Goal: Task Accomplishment & Management: Manage account settings

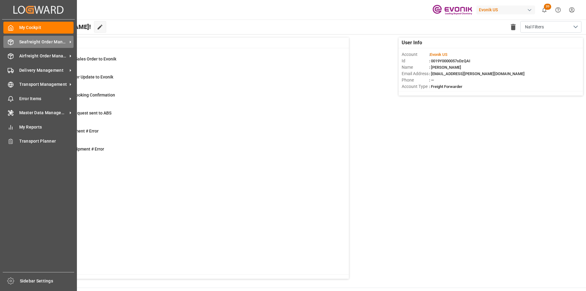
click at [58, 42] on span "Seafreight Order Management" at bounding box center [43, 42] width 48 height 6
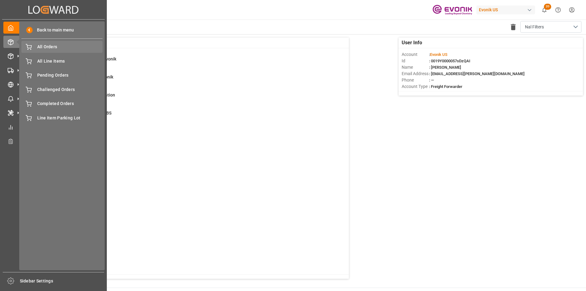
click at [54, 45] on span "All Orders" at bounding box center [70, 47] width 66 height 6
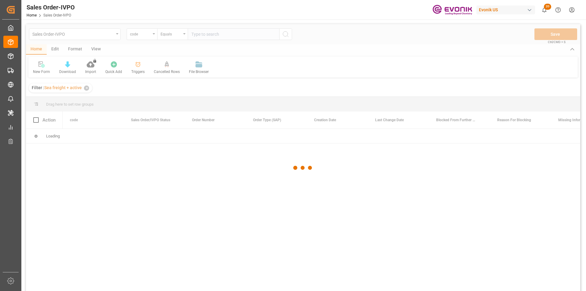
click at [141, 34] on div at bounding box center [303, 167] width 555 height 287
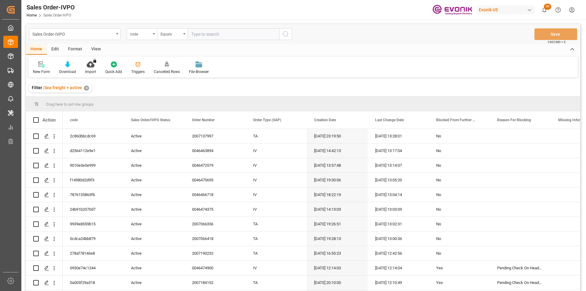
click at [150, 33] on div "code" at bounding box center [140, 33] width 21 height 7
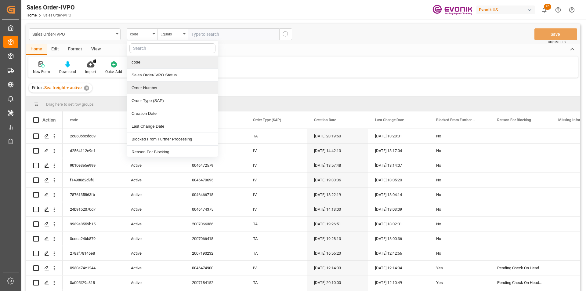
click at [145, 88] on div "Order Number" at bounding box center [172, 88] width 91 height 13
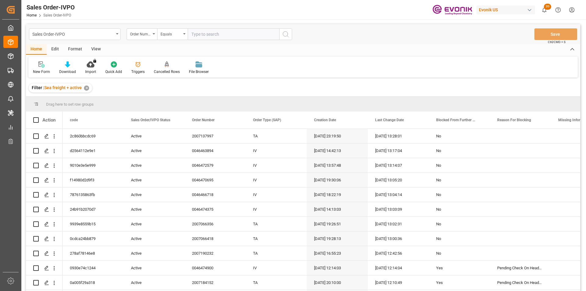
click at [199, 34] on input "text" at bounding box center [234, 34] width 92 height 12
paste input "2007184152"
type input "2007184152"
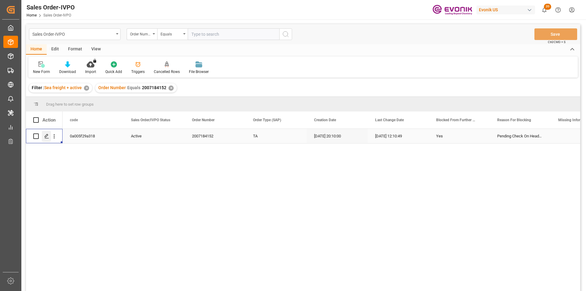
click at [46, 135] on polygon "Press SPACE to select this row." at bounding box center [46, 135] width 3 height 3
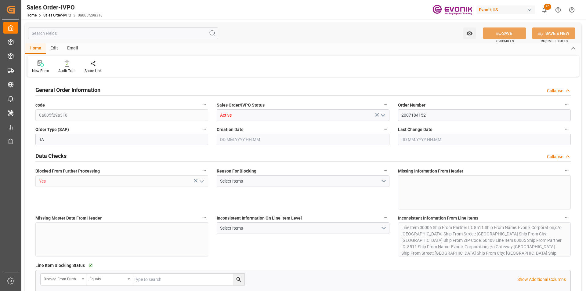
type input "PAPTY"
type input "0"
type input "1"
type input "1333.8"
type input "22.09.2025 20:10"
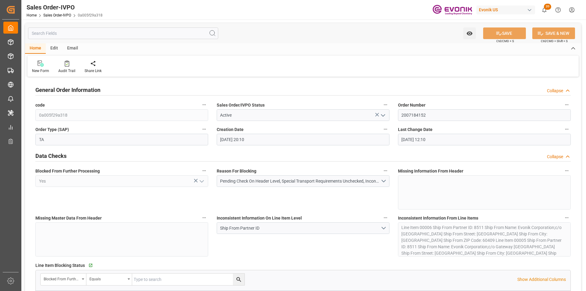
type input "25.09.2025 12:10"
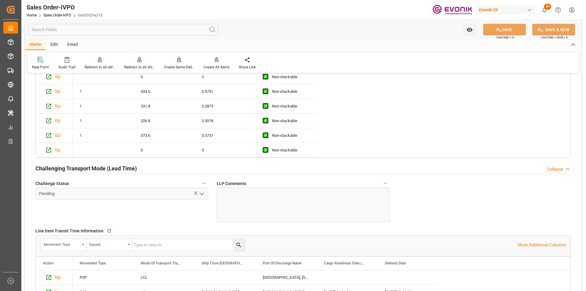
scroll to position [1222, 0]
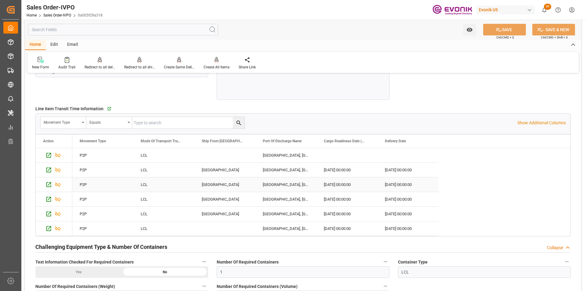
click at [211, 187] on div "CALUMET CITY" at bounding box center [225, 184] width 61 height 14
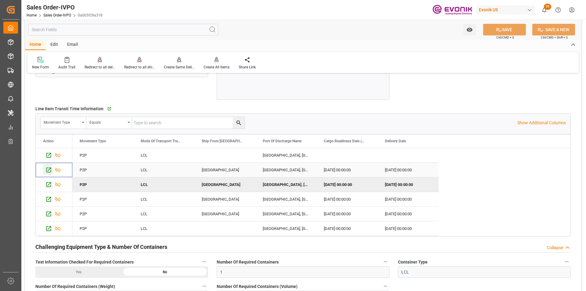
click at [49, 172] on icon "Press SPACE to select this row." at bounding box center [48, 170] width 5 height 5
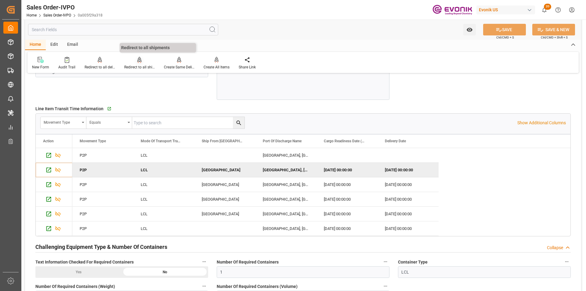
click at [136, 64] on div "Redirect to all shipments" at bounding box center [139, 66] width 31 height 5
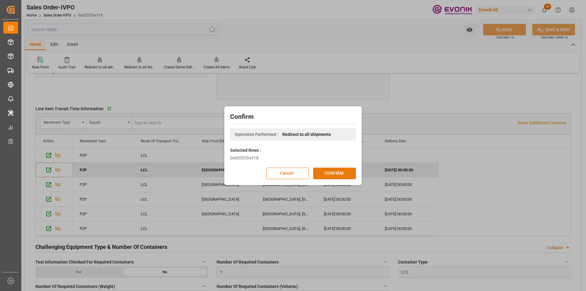
click at [341, 178] on button "CONFIRM" at bounding box center [334, 174] width 43 height 12
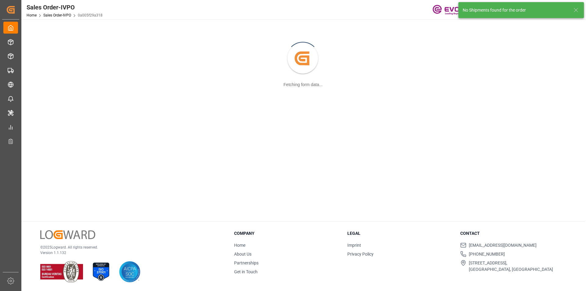
scroll to position [66, 0]
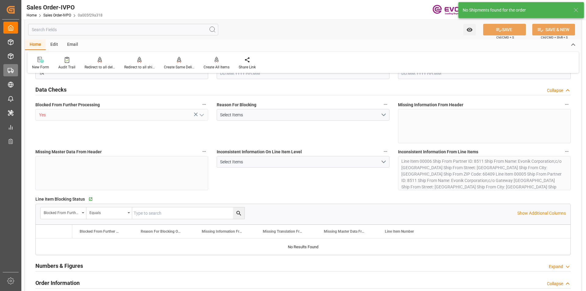
type input "PAPTY"
type input "0"
type input "1"
type input "1333.8"
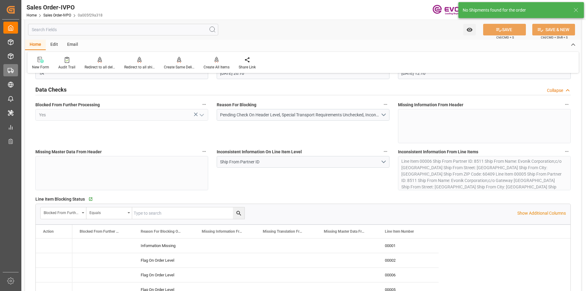
type input "22.09.2025 20:10"
type input "25.09.2025 12:10"
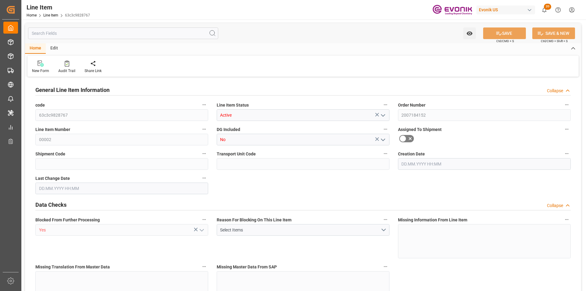
type input "1"
type input "433.6"
type input "400"
type input "0.5751"
type input "2"
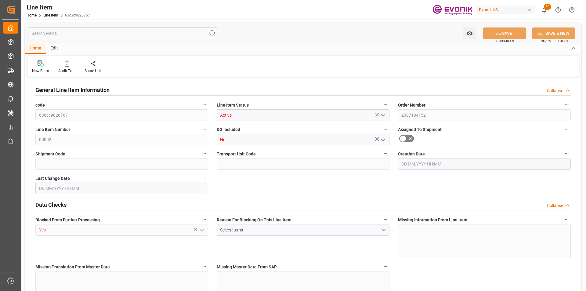
type input "5868"
type input "2"
type input "433.6"
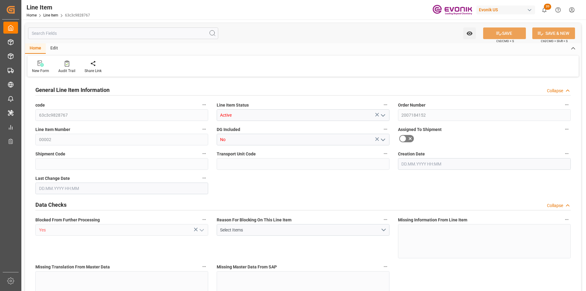
type input "455.6"
type input "400"
type input "0.5751"
type input "575.074"
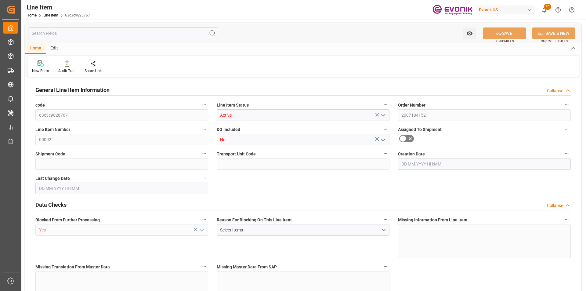
type input "0"
type input "22.09.2025 20:10"
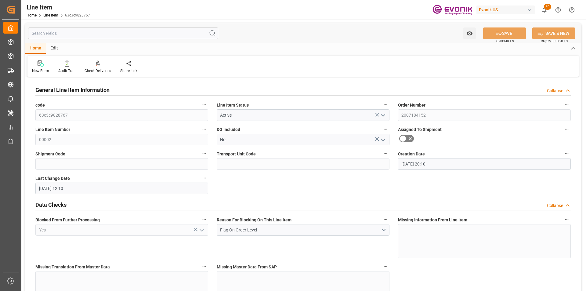
type input "25.09.2025 12:10"
type input "25.11.2025"
type input "01.10.2025"
type input "24.09.2025"
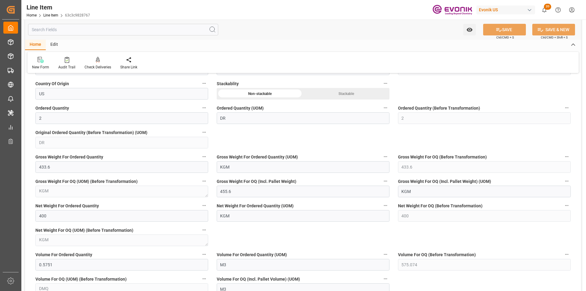
scroll to position [489, 0]
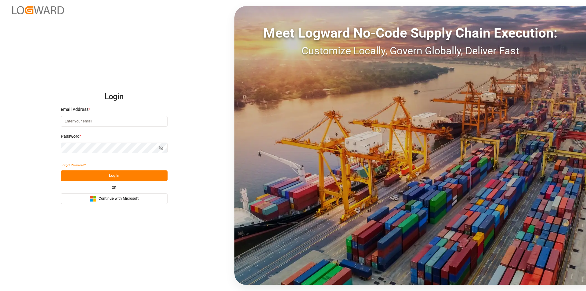
type input "[EMAIL_ADDRESS][PERSON_NAME][DOMAIN_NAME]"
click at [92, 173] on button "Log In" at bounding box center [114, 175] width 107 height 11
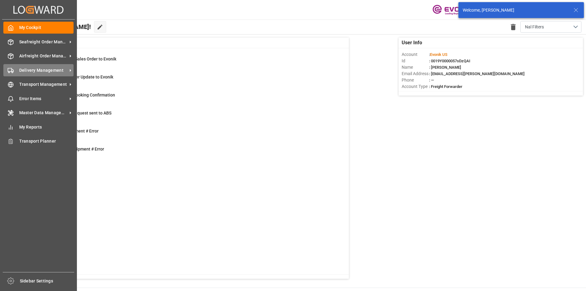
click at [42, 70] on span "Delivery Management" at bounding box center [43, 70] width 48 height 6
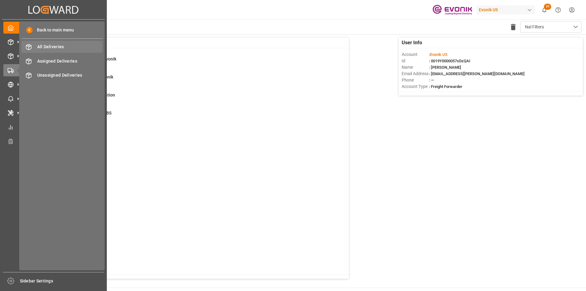
click at [50, 46] on span "All Deliveries" at bounding box center [70, 47] width 66 height 6
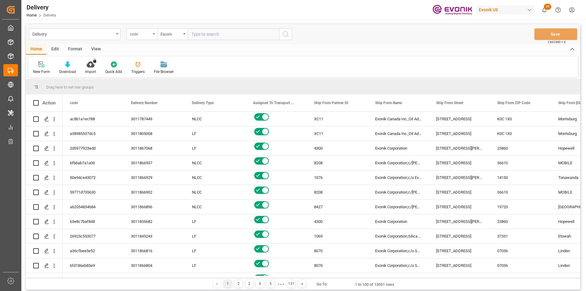
click at [139, 31] on div "code" at bounding box center [140, 33] width 21 height 7
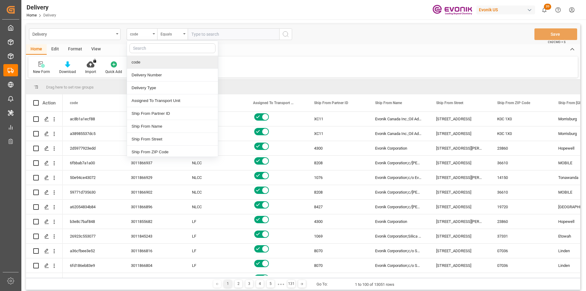
click at [148, 49] on input "text" at bounding box center [172, 48] width 86 height 10
click at [146, 50] on input "text" at bounding box center [172, 48] width 86 height 10
type input "pgi"
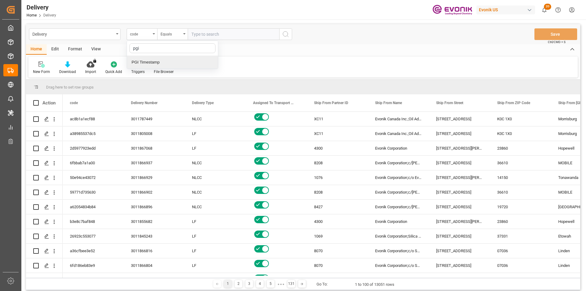
click at [150, 63] on div "PGI Timestamp" at bounding box center [172, 62] width 91 height 13
click at [176, 34] on div "Equals" at bounding box center [171, 33] width 21 height 7
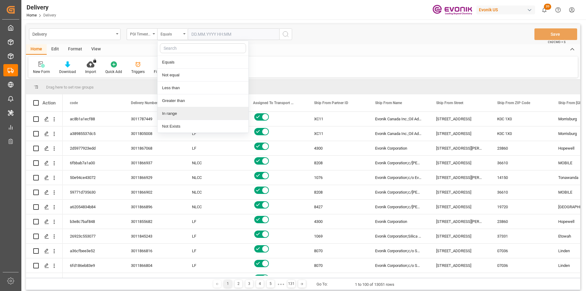
click at [174, 112] on div "In range" at bounding box center [203, 113] width 91 height 13
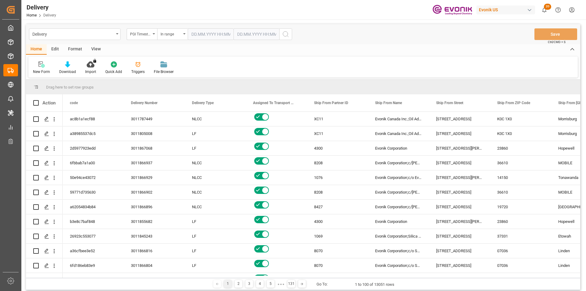
click at [212, 34] on input "text" at bounding box center [211, 34] width 46 height 12
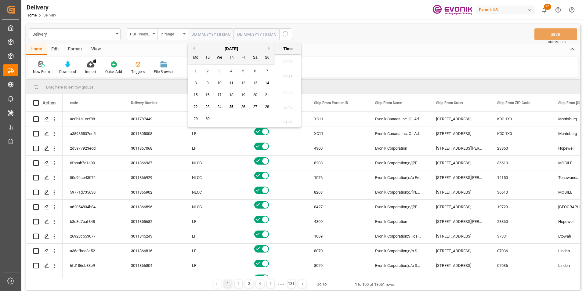
scroll to position [582, 0]
click at [221, 106] on span "24" at bounding box center [219, 107] width 4 height 4
type input "24.09.2025 00:00"
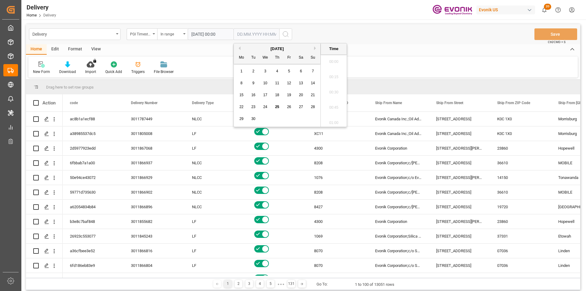
click at [251, 38] on input "text" at bounding box center [257, 34] width 46 height 12
click at [275, 107] on span "25" at bounding box center [277, 107] width 4 height 4
type input "25.09.2025 00:00"
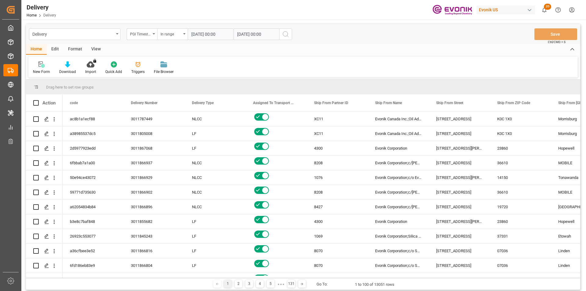
click at [292, 32] on button "search button" at bounding box center [285, 34] width 13 height 12
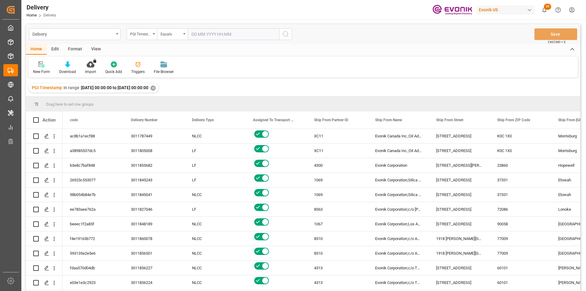
click at [289, 32] on icon "search button" at bounding box center [285, 34] width 7 height 7
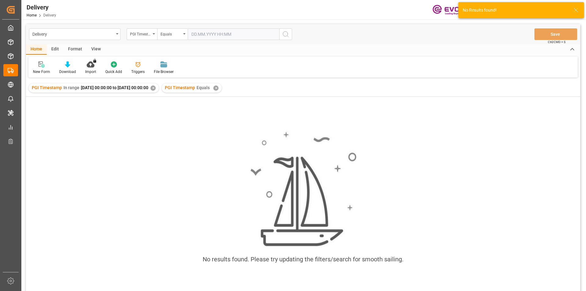
click at [219, 89] on div "✕" at bounding box center [215, 88] width 5 height 5
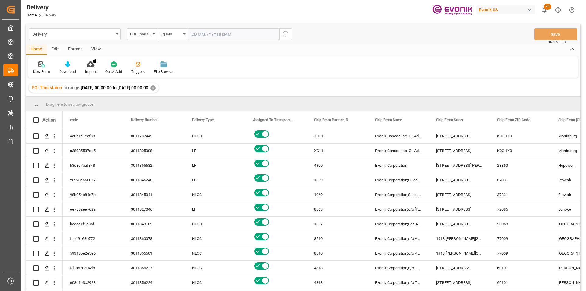
click at [98, 51] on div "View" at bounding box center [96, 49] width 19 height 10
click at [71, 65] on icon at bounding box center [69, 64] width 6 height 6
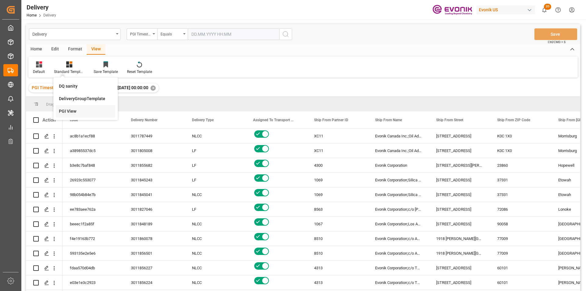
click at [67, 108] on div "PGI View" at bounding box center [85, 111] width 53 height 6
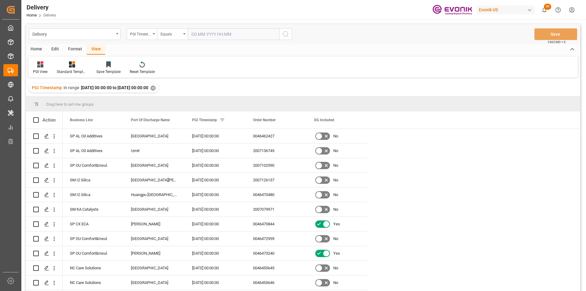
click at [41, 49] on div "Home" at bounding box center [36, 49] width 21 height 10
click at [65, 67] on icon at bounding box center [67, 64] width 5 height 6
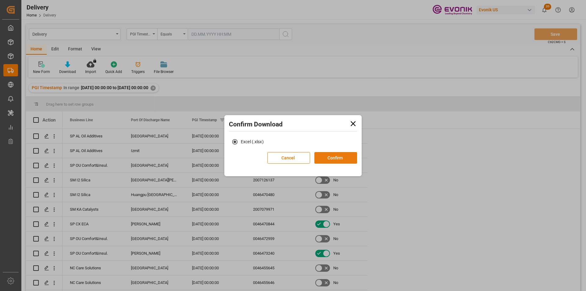
click at [328, 152] on button "Confirm" at bounding box center [336, 158] width 43 height 12
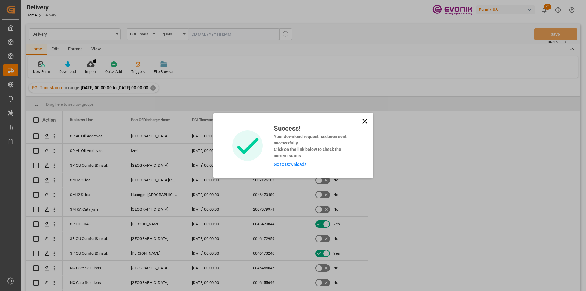
click at [279, 166] on link "Go to Downloads" at bounding box center [290, 164] width 33 height 5
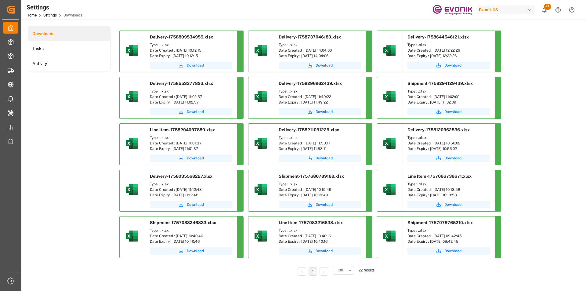
click at [192, 65] on span "Download" at bounding box center [195, 65] width 17 height 5
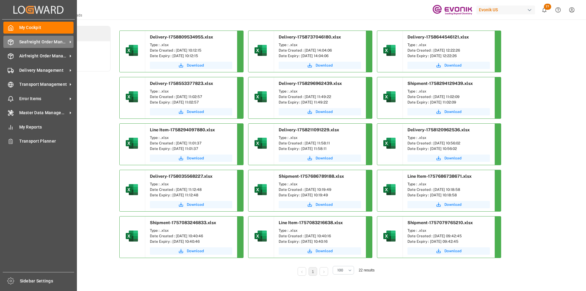
click at [42, 41] on span "Seafreight Order Management" at bounding box center [43, 42] width 48 height 6
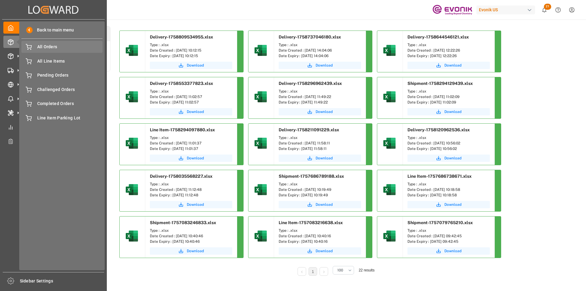
click at [48, 43] on div "All Orders All Orders" at bounding box center [61, 47] width 81 height 12
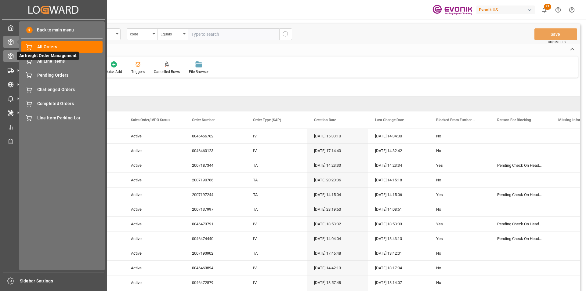
click at [9, 54] on icon at bounding box center [11, 56] width 6 height 6
click at [9, 56] on icon at bounding box center [11, 56] width 6 height 6
click at [9, 55] on polyline at bounding box center [10, 55] width 5 height 1
click at [10, 24] on div "My Cockpit My Cockpit" at bounding box center [53, 28] width 100 height 12
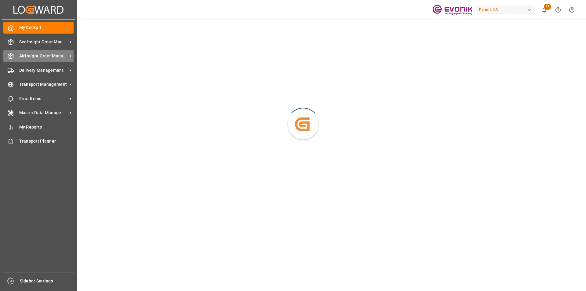
click at [45, 53] on span "Airfreight Order Management" at bounding box center [43, 56] width 48 height 6
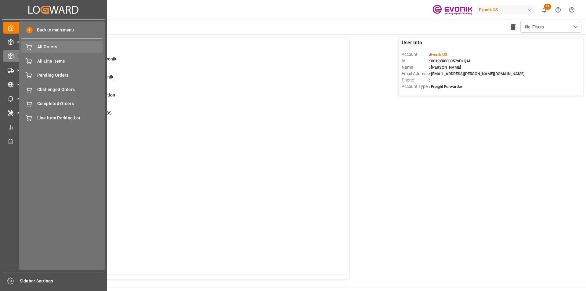
click at [51, 46] on span "All Orders" at bounding box center [70, 47] width 66 height 6
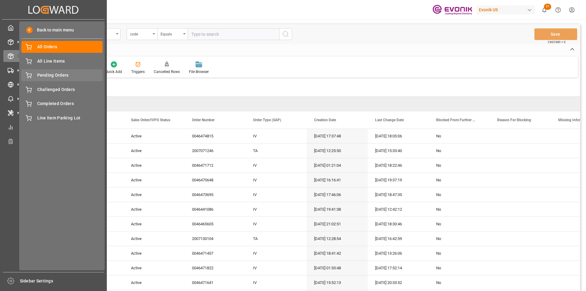
click at [67, 71] on div "Pending Orders Pending Orders" at bounding box center [61, 75] width 81 height 12
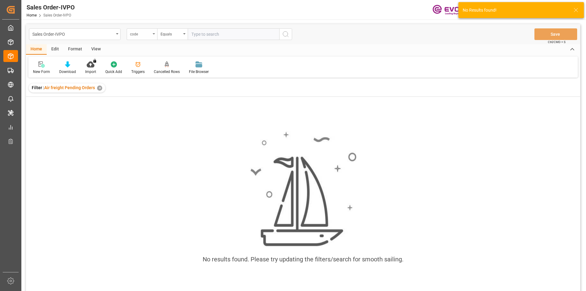
click at [149, 36] on div "code" at bounding box center [140, 33] width 21 height 7
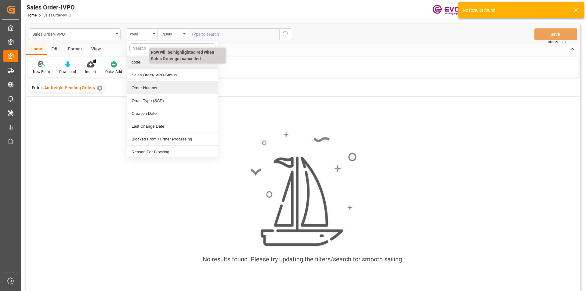
drag, startPoint x: 148, startPoint y: 88, endPoint x: 173, endPoint y: 72, distance: 29.0
click at [149, 86] on div "Order Number" at bounding box center [172, 88] width 91 height 13
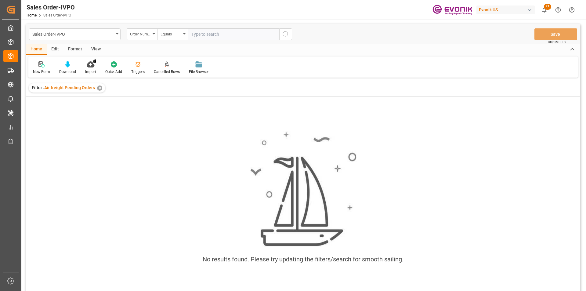
click at [228, 39] on input "text" at bounding box center [234, 34] width 92 height 12
click at [230, 35] on input "text" at bounding box center [234, 34] width 92 height 12
paste input "46474674"
type input "46474674"
click at [241, 34] on input "text" at bounding box center [234, 34] width 92 height 12
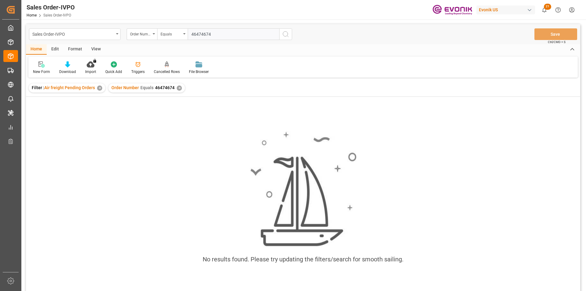
type input "46474674"
click at [179, 88] on div "✕" at bounding box center [179, 88] width 5 height 5
click at [284, 35] on icon "search button" at bounding box center [285, 34] width 7 height 7
click at [226, 38] on input "text" at bounding box center [234, 34] width 92 height 12
click at [220, 35] on input "text" at bounding box center [234, 34] width 92 height 12
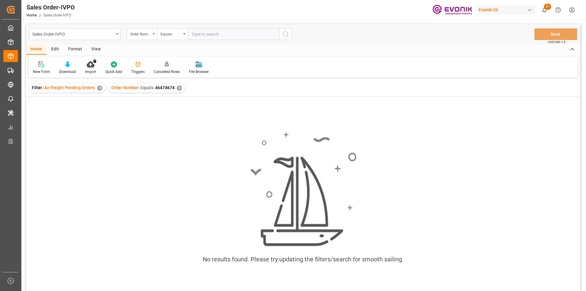
paste input "46474674"
type input "0046474674"
click at [178, 90] on div "✕" at bounding box center [179, 88] width 5 height 5
click at [289, 33] on icon "search button" at bounding box center [285, 34] width 7 height 7
click at [183, 88] on div "✕" at bounding box center [184, 88] width 5 height 5
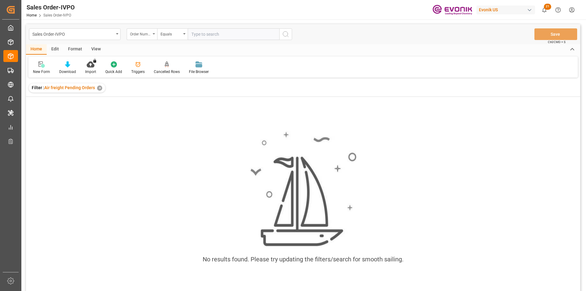
click at [144, 37] on div "Order Number" at bounding box center [142, 34] width 31 height 12
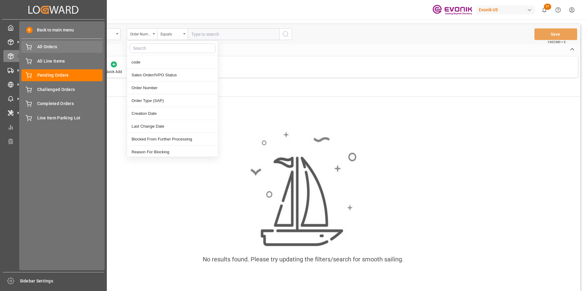
click at [47, 46] on span "All Orders" at bounding box center [70, 47] width 66 height 6
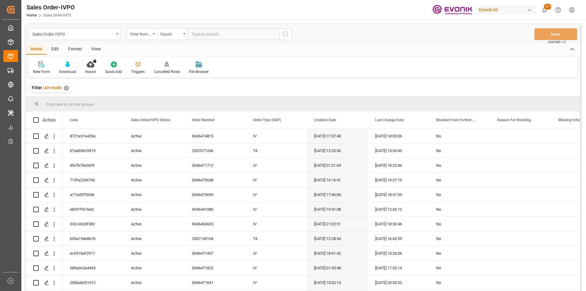
click at [208, 34] on input "text" at bounding box center [234, 34] width 92 height 12
paste input "46474674"
type input "46474674"
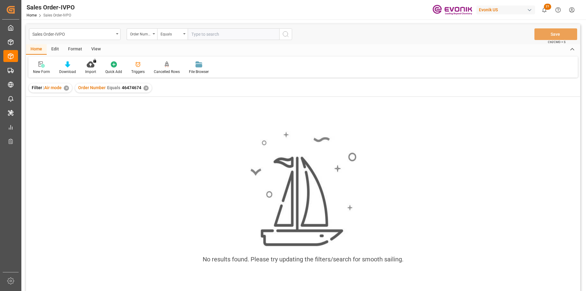
click at [204, 35] on input "text" at bounding box center [234, 34] width 92 height 12
click at [192, 34] on input "46474674" at bounding box center [234, 34] width 92 height 12
click at [227, 34] on input "0046474674" at bounding box center [234, 34] width 92 height 12
type input "0046474674"
click at [147, 87] on div "✕" at bounding box center [146, 88] width 5 height 5
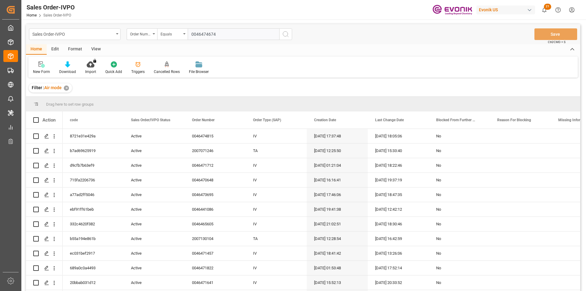
click at [287, 36] on icon "search button" at bounding box center [285, 34] width 7 height 7
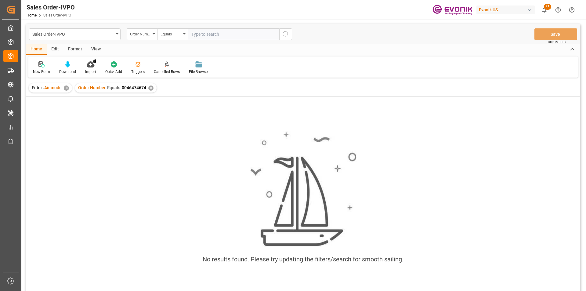
click at [148, 86] on div "Order Number Equals 0046474674 ✕" at bounding box center [116, 87] width 82 height 9
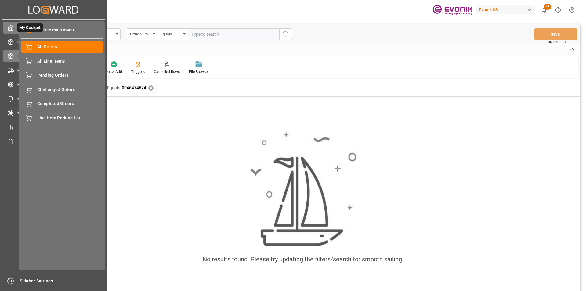
click at [9, 27] on icon at bounding box center [11, 27] width 5 height 5
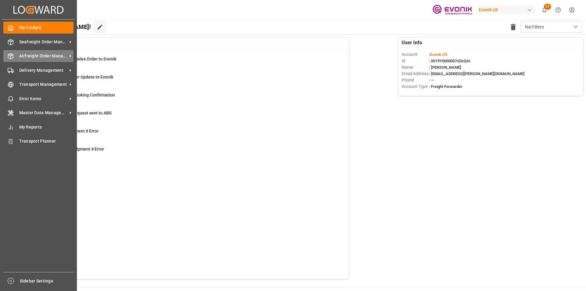
click at [15, 54] on div "Airfreight Order Management Airfreight Order Management" at bounding box center [38, 56] width 70 height 12
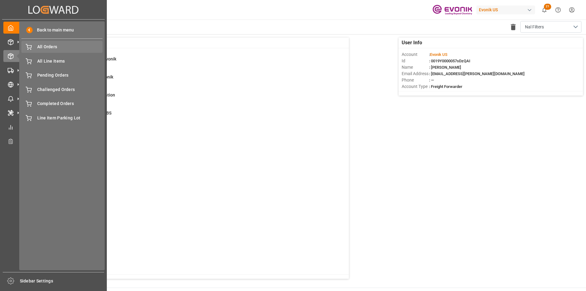
click at [51, 44] on span "All Orders" at bounding box center [70, 47] width 66 height 6
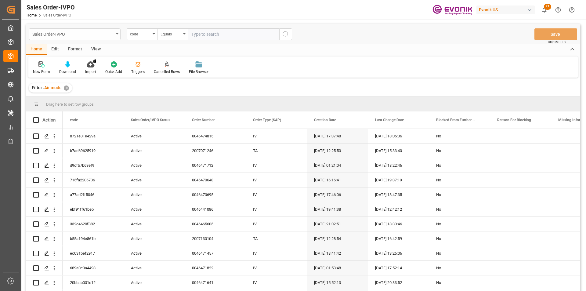
click at [115, 35] on div "Sales Order-IVPO" at bounding box center [75, 34] width 92 height 12
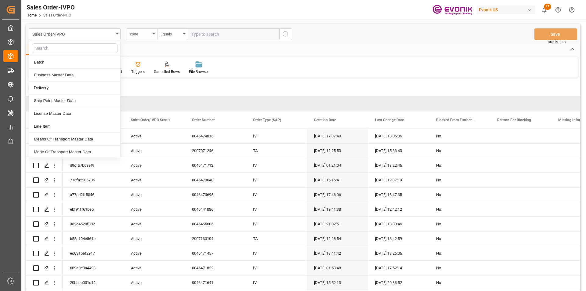
click at [139, 34] on div "code" at bounding box center [140, 33] width 21 height 7
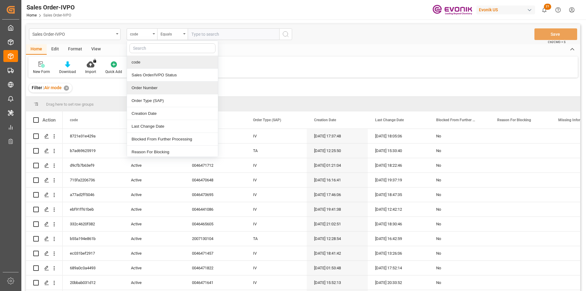
click at [149, 90] on div "Order Number" at bounding box center [172, 88] width 91 height 13
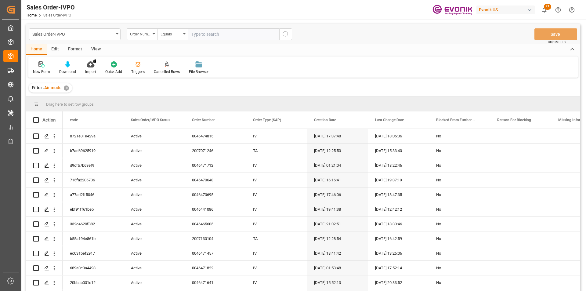
click at [203, 37] on input "text" at bounding box center [234, 34] width 92 height 12
type input "46474674"
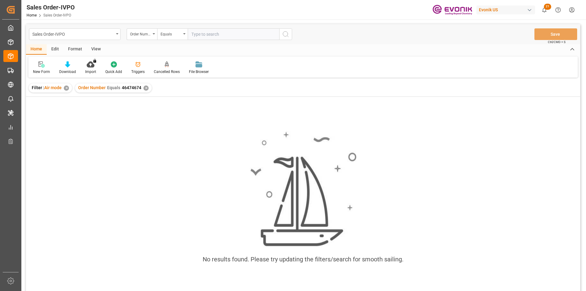
click at [145, 88] on div "✕" at bounding box center [146, 88] width 5 height 5
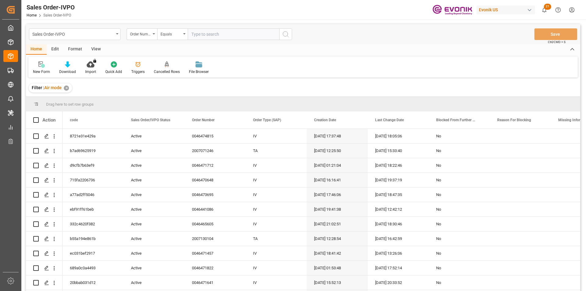
click at [213, 35] on input "text" at bounding box center [234, 34] width 92 height 12
type input "0046474674"
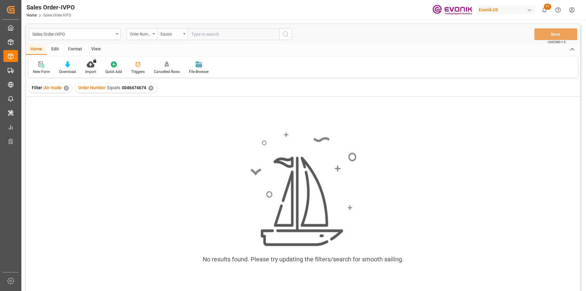
click at [150, 88] on div "✕" at bounding box center [150, 88] width 5 height 5
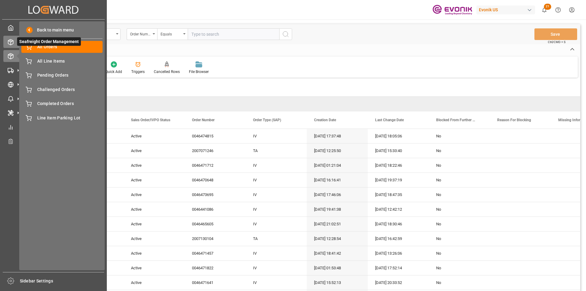
click at [13, 43] on icon at bounding box center [10, 41] width 5 height 5
click at [15, 55] on icon at bounding box center [18, 56] width 6 height 6
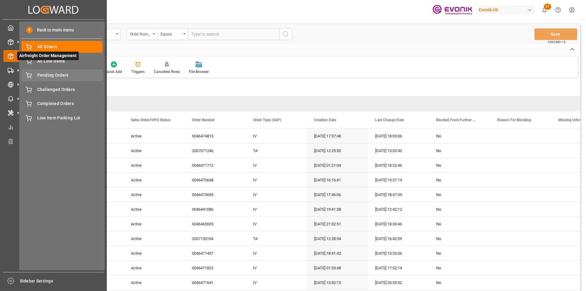
click at [57, 72] on span "Pending Orders" at bounding box center [70, 75] width 66 height 6
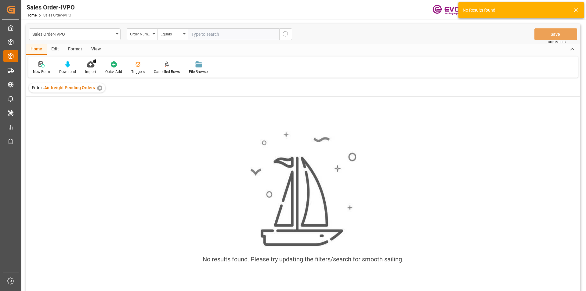
click at [206, 33] on input "text" at bounding box center [234, 34] width 92 height 12
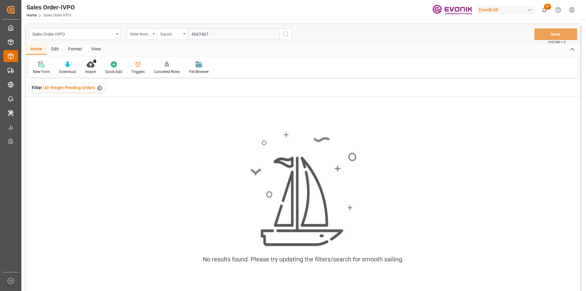
type input "46474674"
click at [208, 32] on input "text" at bounding box center [234, 34] width 92 height 12
type input "0046474674"
click at [177, 88] on div "✕" at bounding box center [179, 88] width 5 height 5
click at [283, 35] on icon "search button" at bounding box center [285, 34] width 7 height 7
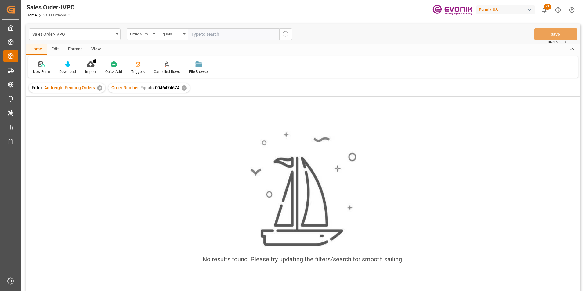
click at [97, 88] on div "✕" at bounding box center [99, 88] width 5 height 5
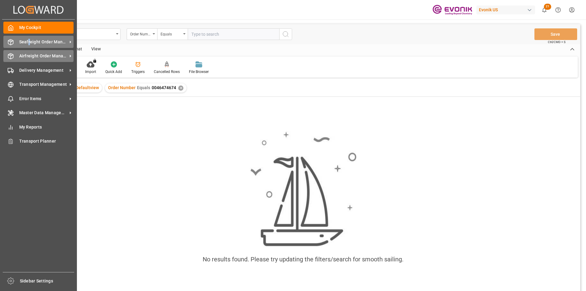
click at [29, 42] on span "Seafreight Order Management" at bounding box center [43, 42] width 48 height 6
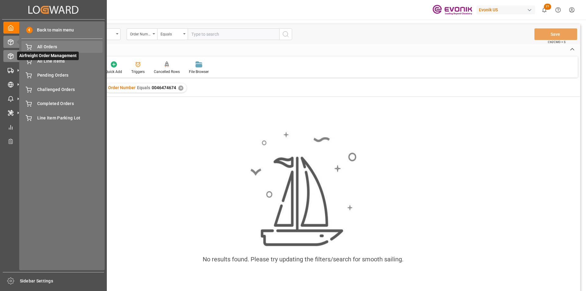
click at [55, 49] on span "All Orders" at bounding box center [70, 47] width 66 height 6
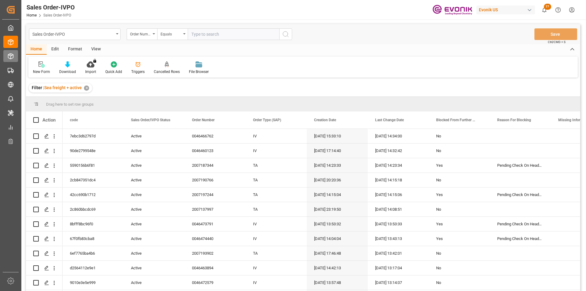
click at [233, 31] on input "text" at bounding box center [234, 34] width 92 height 12
type input "0046474674"
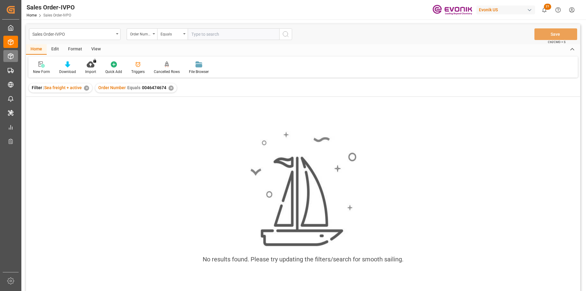
click at [171, 88] on div "✕" at bounding box center [171, 88] width 5 height 5
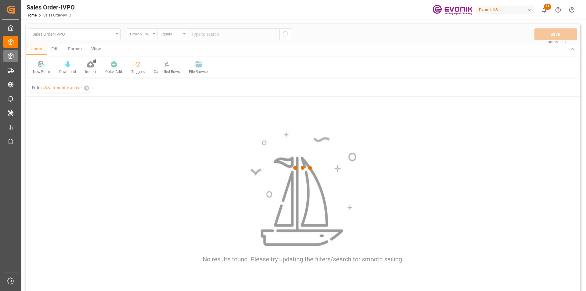
click at [216, 36] on div at bounding box center [303, 167] width 555 height 287
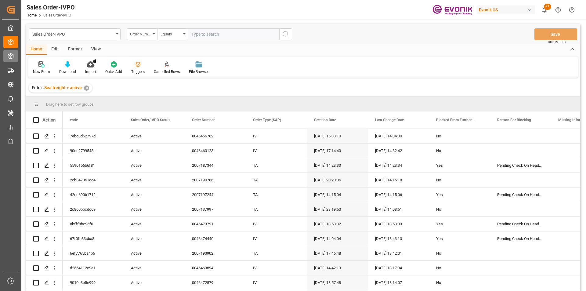
click at [216, 36] on input "text" at bounding box center [234, 34] width 92 height 12
type input "6"
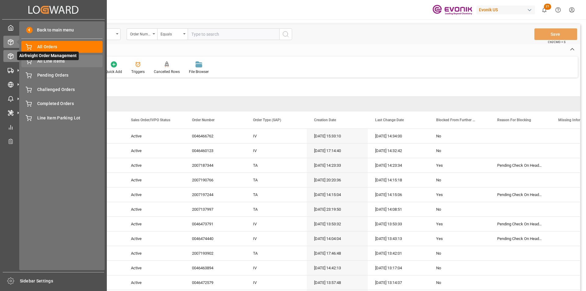
click at [42, 61] on span "All Line Items" at bounding box center [70, 61] width 66 height 6
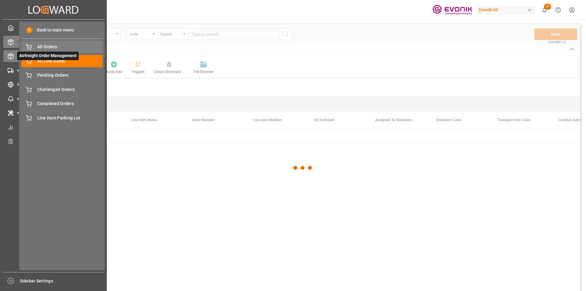
click at [53, 48] on span "All Orders" at bounding box center [70, 47] width 66 height 6
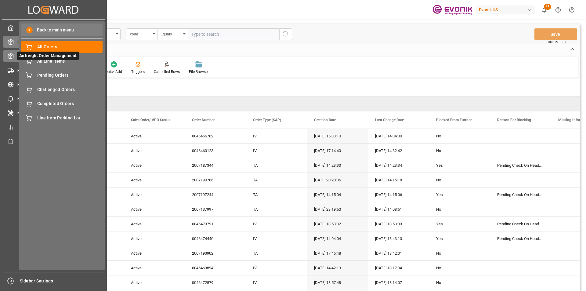
click at [33, 30] on span "Back to main menu" at bounding box center [53, 30] width 41 height 6
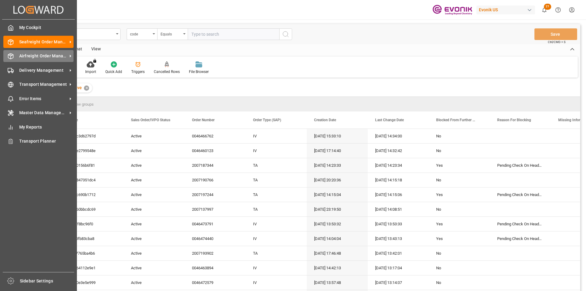
click at [10, 55] on line at bounding box center [10, 54] width 2 height 1
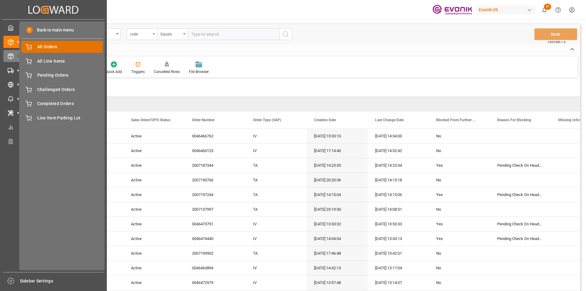
click at [40, 46] on span "All Orders" at bounding box center [70, 47] width 66 height 6
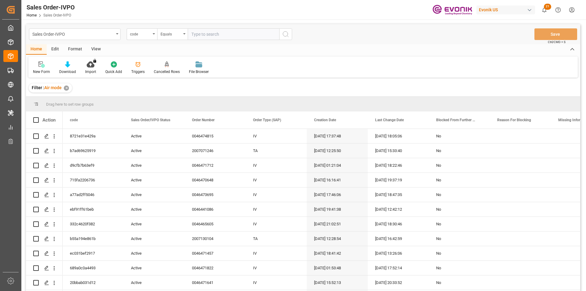
click at [219, 37] on input "text" at bounding box center [234, 34] width 92 height 12
click at [152, 33] on div "code" at bounding box center [142, 34] width 31 height 12
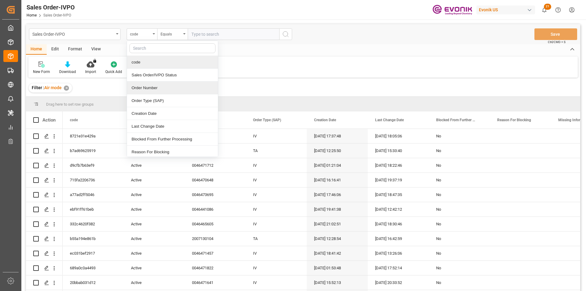
click at [147, 85] on div "Order Number" at bounding box center [172, 88] width 91 height 13
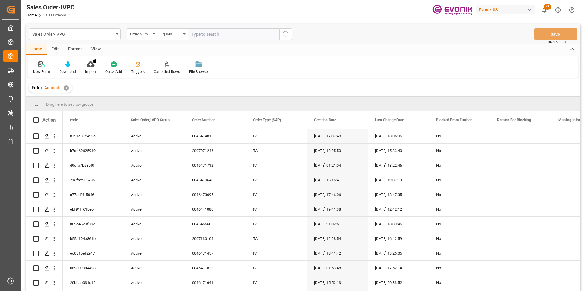
click at [201, 32] on input "text" at bounding box center [234, 34] width 92 height 12
type input "46474674068"
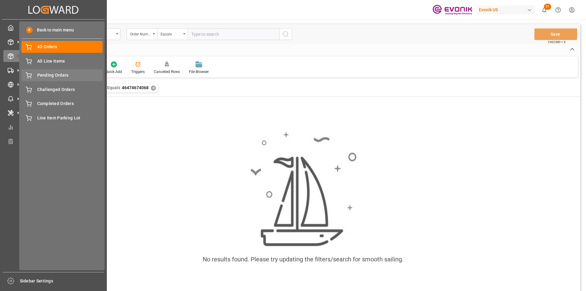
click at [45, 75] on span "Pending Orders" at bounding box center [70, 75] width 66 height 6
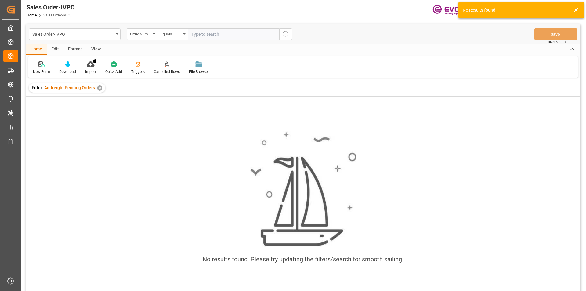
click at [210, 33] on input "text" at bounding box center [234, 34] width 92 height 12
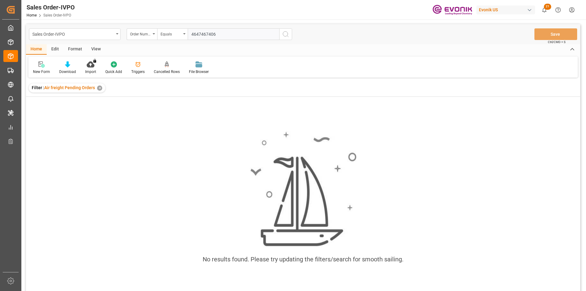
type input "46474674068"
click at [185, 87] on div "✕" at bounding box center [186, 88] width 5 height 5
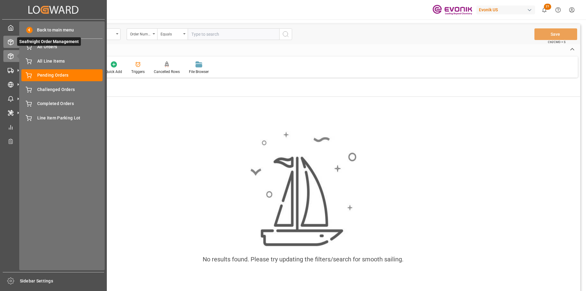
click at [14, 42] on div "Seafreight Order Management Seafreight Order Management" at bounding box center [53, 42] width 100 height 12
click at [12, 42] on icon at bounding box center [18, 41] width 13 height 13
click at [28, 30] on span at bounding box center [29, 30] width 6 height 6
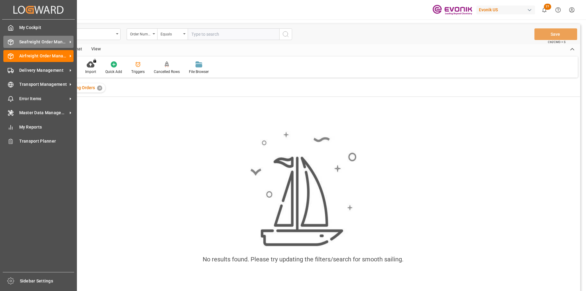
click at [10, 39] on icon at bounding box center [11, 42] width 6 height 6
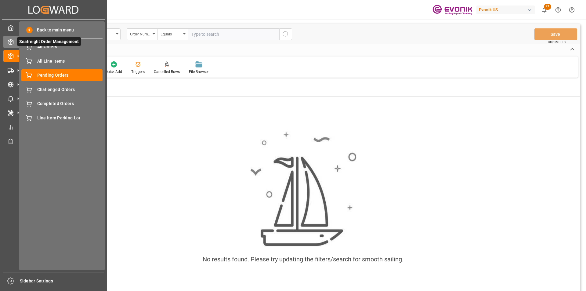
click at [53, 46] on span "Seafreight Order Management" at bounding box center [49, 41] width 64 height 9
click at [51, 45] on span "Seafreight Order Management" at bounding box center [49, 41] width 64 height 9
click at [11, 42] on icon at bounding box center [11, 42] width 6 height 6
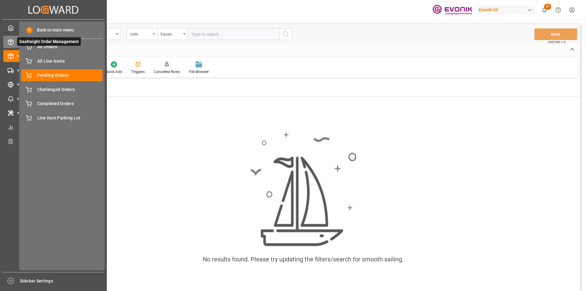
click at [11, 42] on icon at bounding box center [11, 42] width 6 height 6
click at [11, 27] on icon at bounding box center [11, 28] width 6 height 6
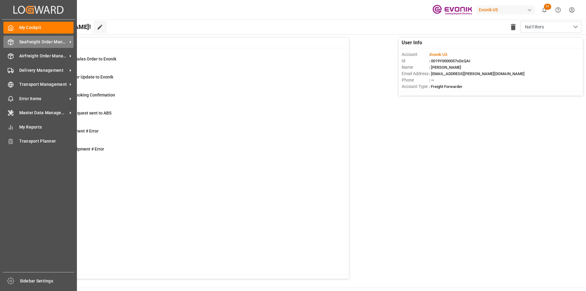
click at [26, 40] on span "Seafreight Order Management" at bounding box center [43, 42] width 48 height 6
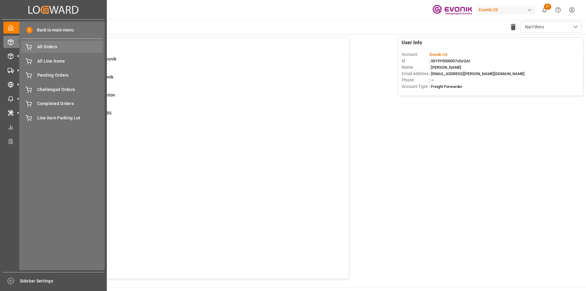
click at [47, 46] on span "All Orders" at bounding box center [70, 47] width 66 height 6
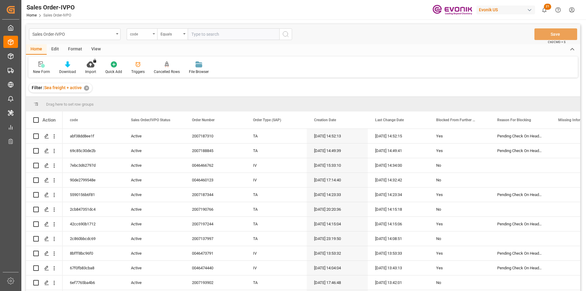
click at [143, 37] on div "code" at bounding box center [140, 33] width 21 height 7
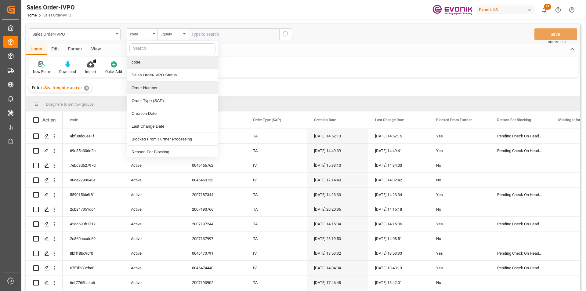
click at [160, 89] on div "Order Number" at bounding box center [172, 88] width 91 height 13
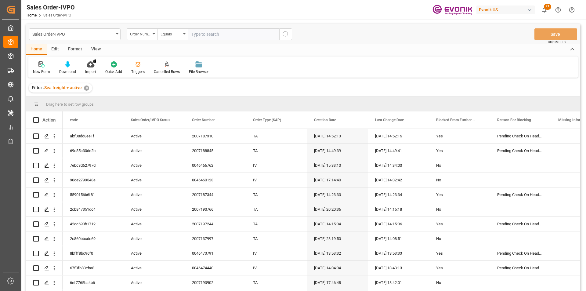
click at [204, 36] on input "text" at bounding box center [234, 34] width 92 height 12
paste input "2007184152"
type input "2007184152"
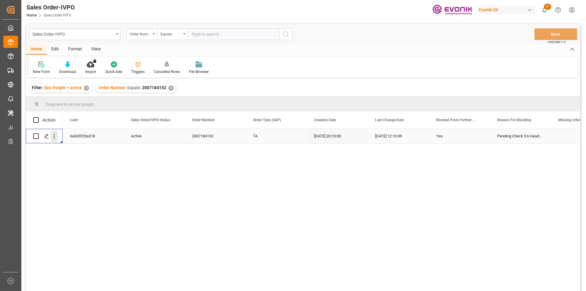
click at [54, 136] on icon "open menu" at bounding box center [54, 136] width 6 height 6
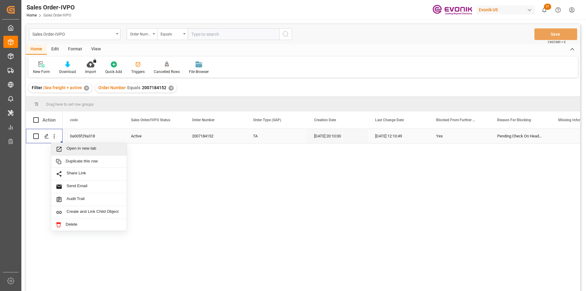
click at [64, 148] on span "Press SPACE to select this row." at bounding box center [61, 149] width 11 height 6
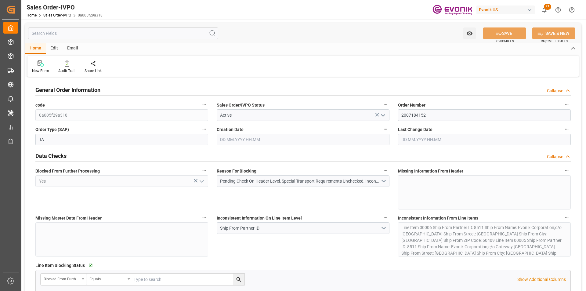
type input "PAPTY"
type input "0"
type input "1"
type input "1333.8"
type input "[DATE] 20:10"
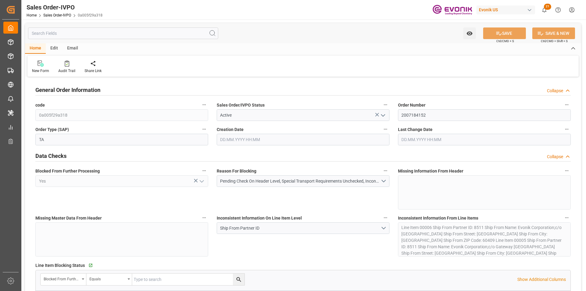
type input "[DATE] 12:10"
click at [71, 34] on input "text" at bounding box center [123, 33] width 190 height 12
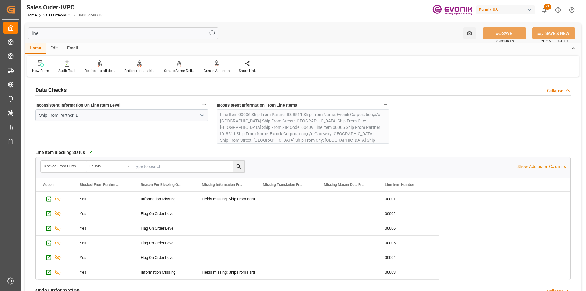
type input "line"
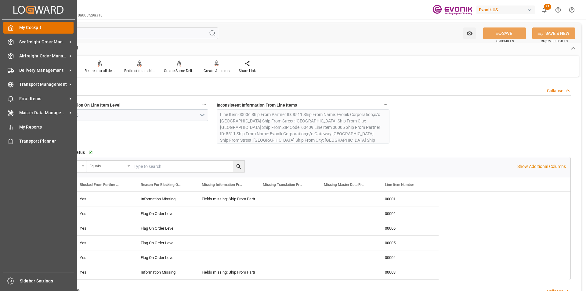
drag, startPoint x: 130, startPoint y: 35, endPoint x: 12, endPoint y: 31, distance: 118.6
click at [12, 31] on div "Created by potrace 1.15, written by Peter Selinger 2001-2017 Created by potrace…" at bounding box center [293, 145] width 586 height 291
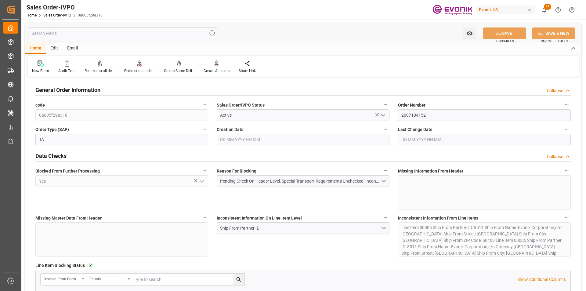
type input "22.09.2025 20:10"
type input "25.09.2025 12:10"
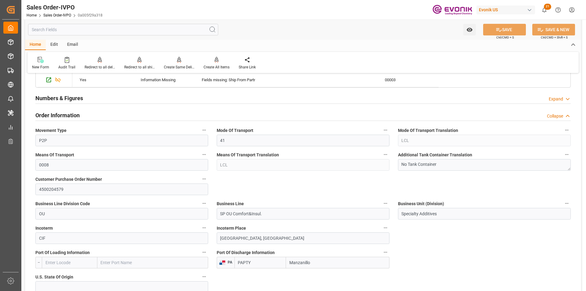
scroll to position [122, 0]
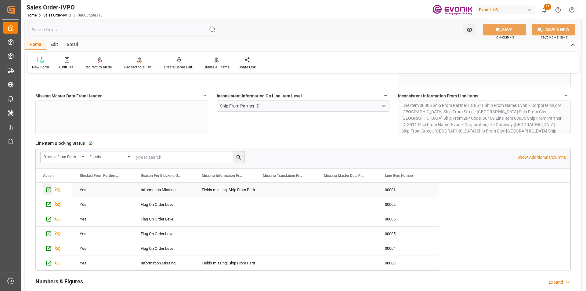
click at [49, 189] on icon "Press SPACE to select this row." at bounding box center [48, 190] width 5 height 5
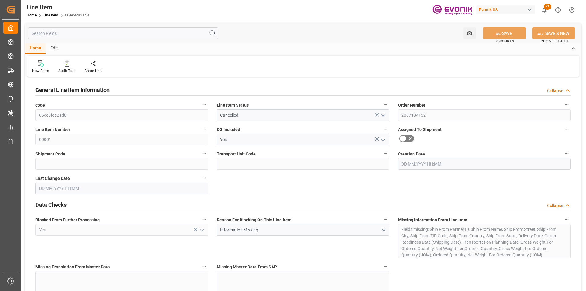
type input "0"
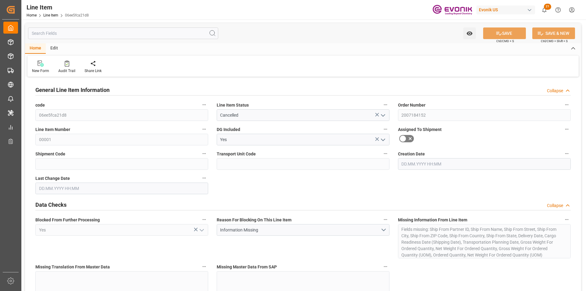
type input "0"
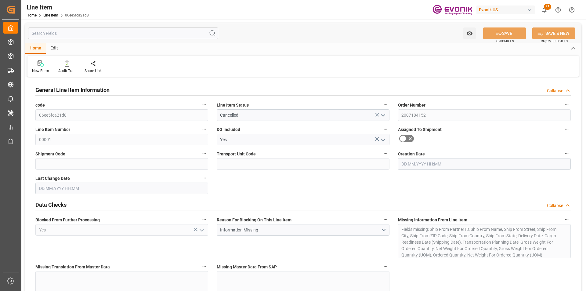
type input "0"
type input "[DATE] 20:10"
type input "[DATE] 12:10"
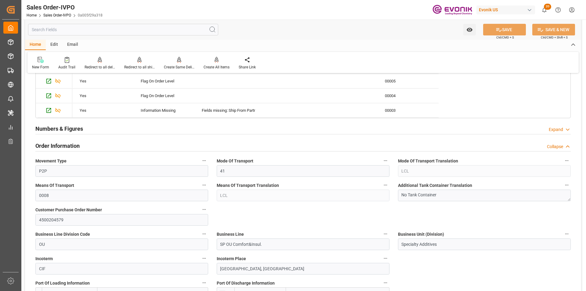
scroll to position [122, 0]
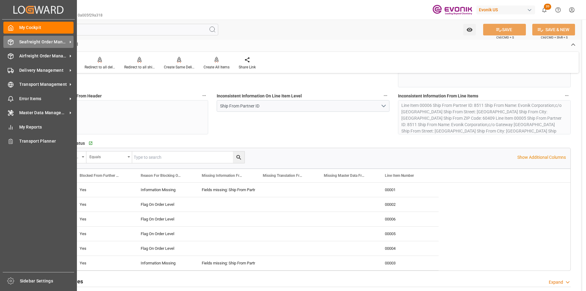
click at [24, 40] on span "Seafreight Order Management" at bounding box center [43, 42] width 48 height 6
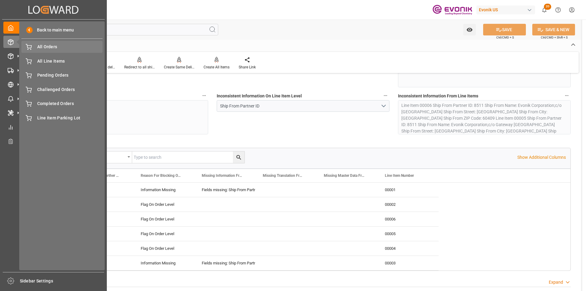
click at [42, 46] on span "All Orders" at bounding box center [70, 47] width 66 height 6
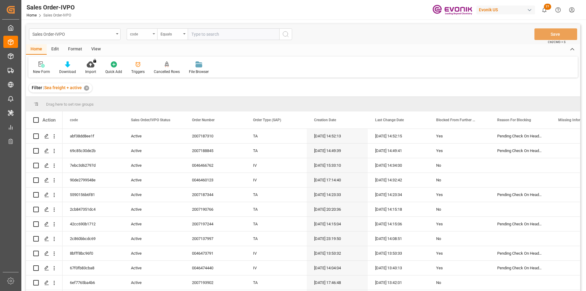
click at [151, 33] on div "code" at bounding box center [142, 34] width 31 height 12
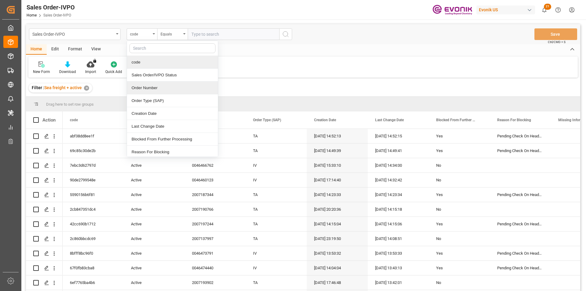
click at [153, 89] on div "Order Number" at bounding box center [172, 88] width 91 height 13
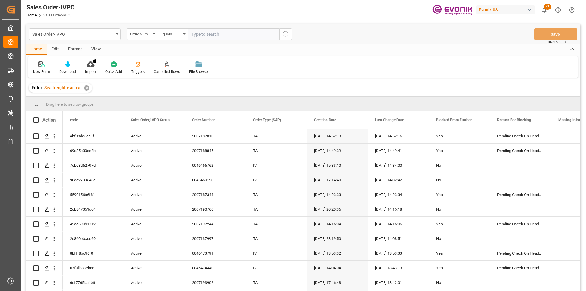
click at [212, 34] on input "text" at bounding box center [234, 34] width 92 height 12
paste input "0046474375"
type input "0046474375"
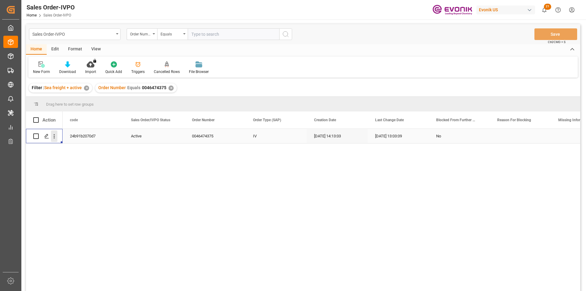
click at [55, 137] on icon "open menu" at bounding box center [54, 136] width 6 height 6
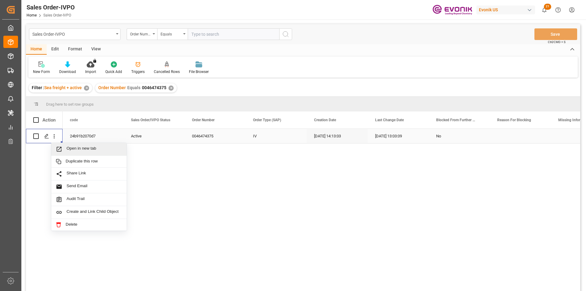
click at [87, 149] on span "Open in new tab" at bounding box center [95, 149] width 56 height 6
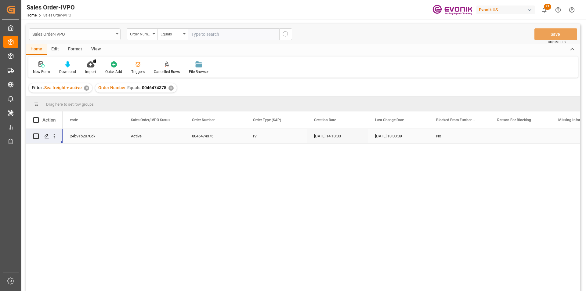
click at [107, 32] on div "Sales Order-IVPO" at bounding box center [73, 34] width 82 height 8
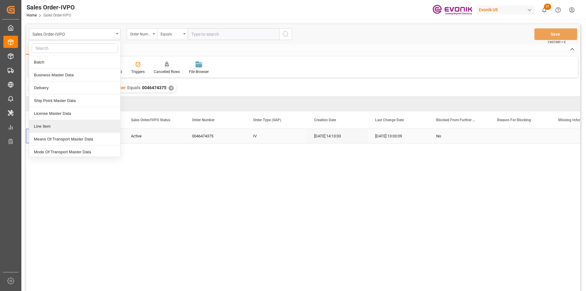
click at [50, 129] on div "Line Item" at bounding box center [74, 126] width 91 height 13
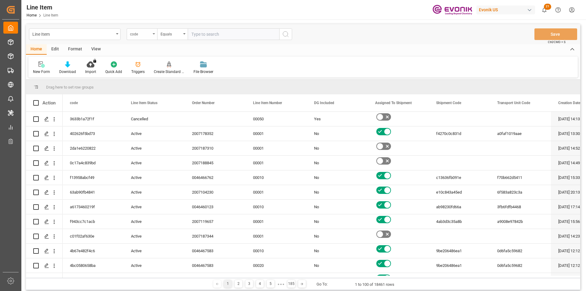
click at [149, 32] on div "code" at bounding box center [140, 33] width 21 height 7
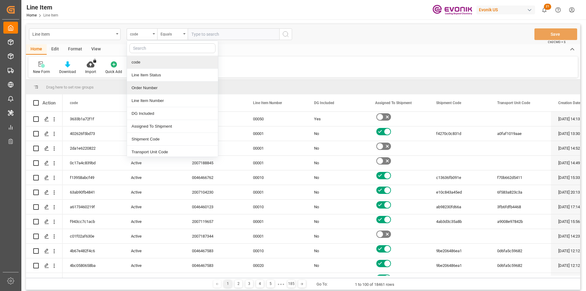
click at [149, 89] on div "Order Number" at bounding box center [172, 88] width 91 height 13
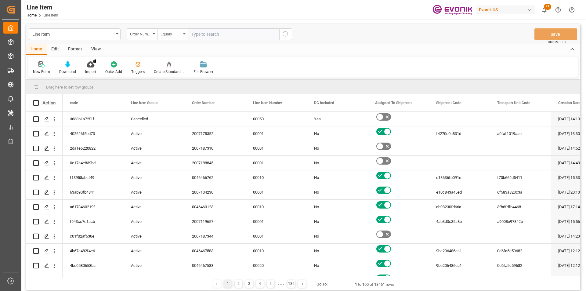
click at [170, 34] on div "Equals" at bounding box center [171, 33] width 21 height 7
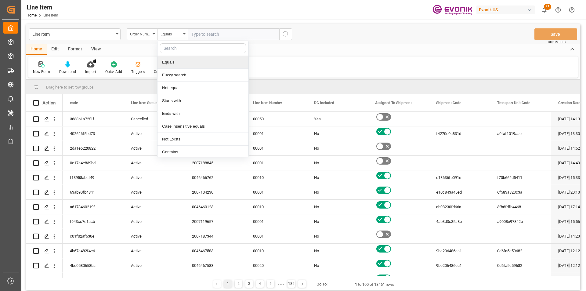
click at [220, 32] on input "text" at bounding box center [234, 34] width 92 height 12
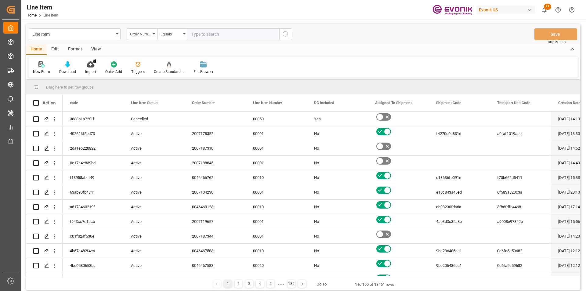
paste input "0046474375"
type input "0046474375"
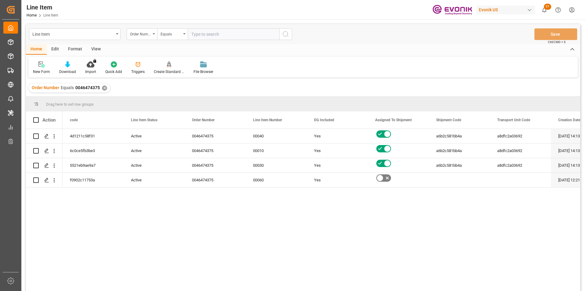
click at [101, 48] on div "View" at bounding box center [96, 49] width 19 height 10
click at [73, 65] on div at bounding box center [69, 64] width 31 height 6
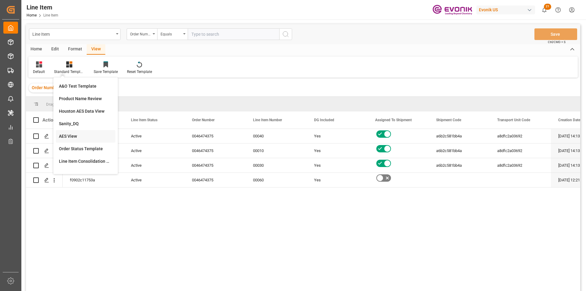
click at [77, 139] on div "AES View" at bounding box center [85, 136] width 53 height 6
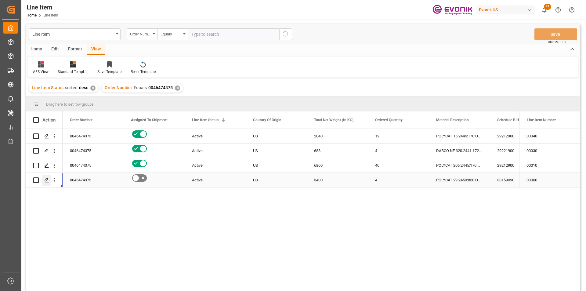
click at [47, 179] on icon "Press SPACE to select this row." at bounding box center [46, 180] width 5 height 5
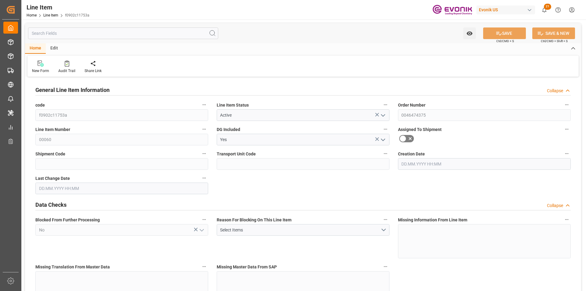
type input "4"
type input "3620"
type input "3400"
type input "5.568"
type input "4"
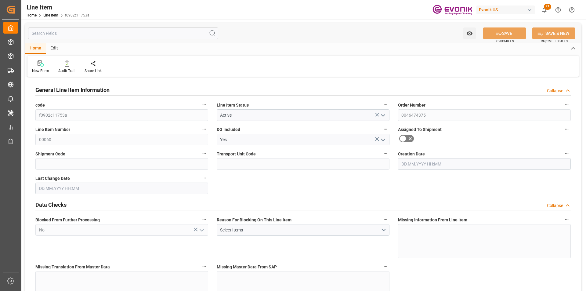
type input "55930"
type input "4"
type input "3620"
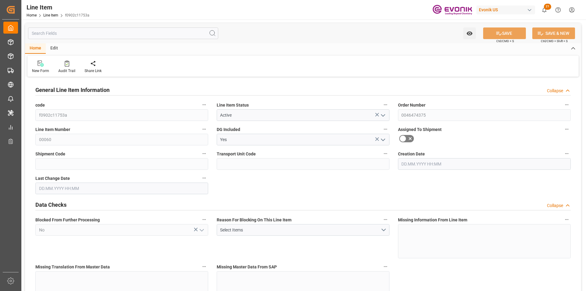
type input "3620"
type input "3400"
type input "5.568"
type input "5568"
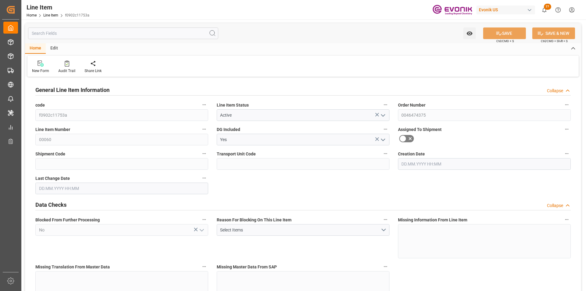
type input "0"
type input "25.09.2025 12:21"
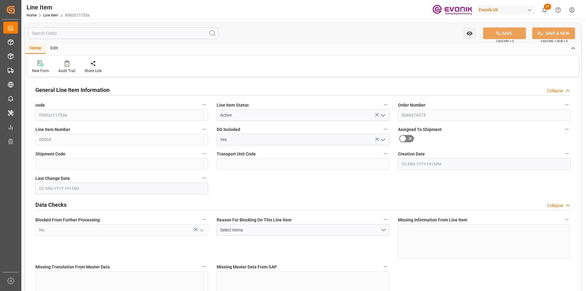
type input "25.09.2025 12:21"
type input "31.10.2025"
type input "02.10.2025"
type input "25.09.2025"
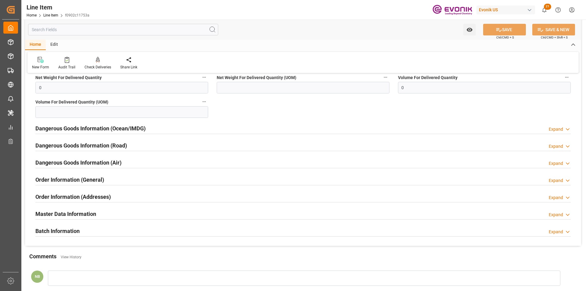
scroll to position [489, 0]
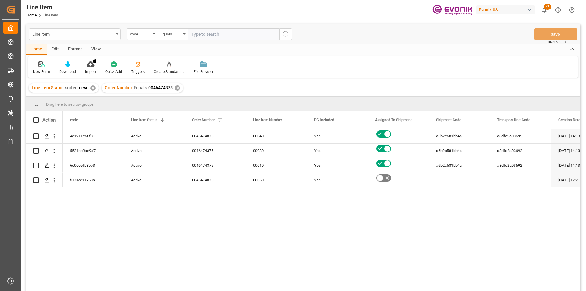
click at [117, 36] on div "Line Item" at bounding box center [75, 34] width 92 height 12
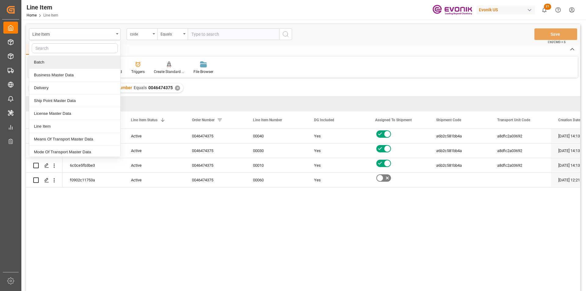
click at [50, 45] on input "text" at bounding box center [75, 48] width 86 height 10
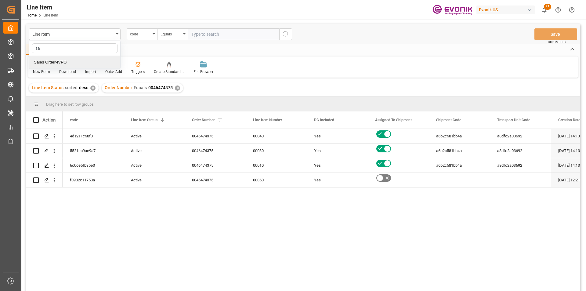
type input "sal"
click at [51, 63] on div "Sales Order-IVPO" at bounding box center [74, 62] width 91 height 13
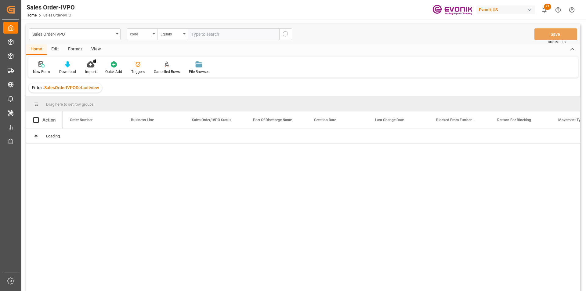
click at [155, 32] on div "code" at bounding box center [142, 34] width 31 height 12
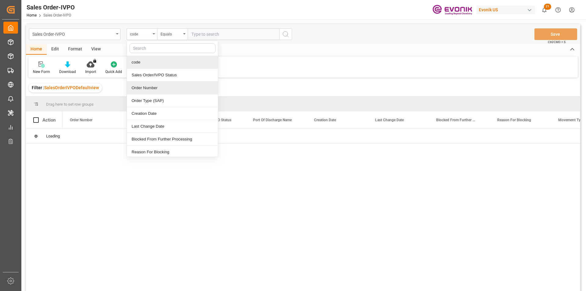
click at [159, 87] on div "Order Number" at bounding box center [172, 88] width 91 height 13
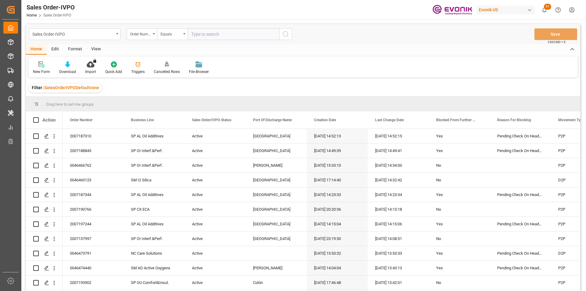
click at [223, 36] on input "text" at bounding box center [234, 34] width 92 height 12
paste input "0046474375"
type input "0046474375"
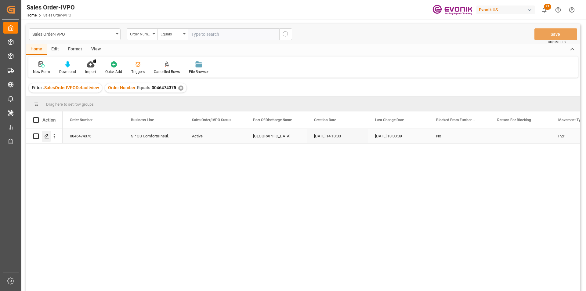
click at [47, 135] on polygon "Press SPACE to select this row." at bounding box center [46, 135] width 3 height 3
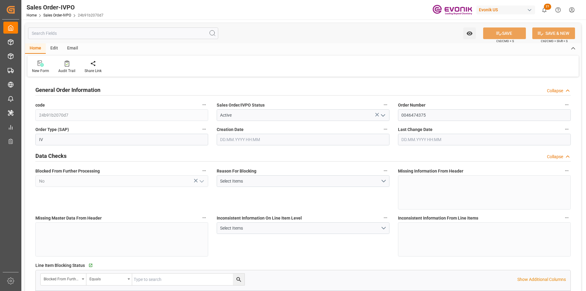
type input "BEANR"
type input "0"
type input "1"
type input "2"
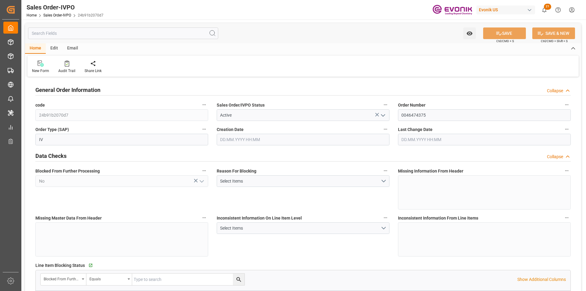
type input "14374.8"
type input "43.3614"
type input "17000"
type input "30"
type input "[DATE] 14:13"
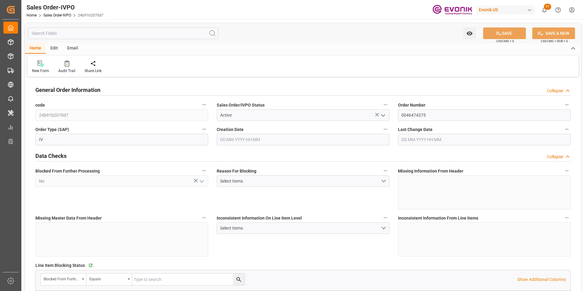
type input "[DATE] 13:03"
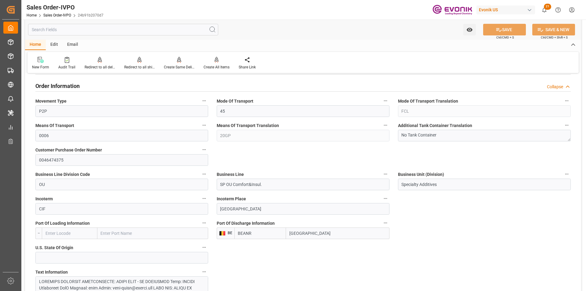
scroll to position [153, 0]
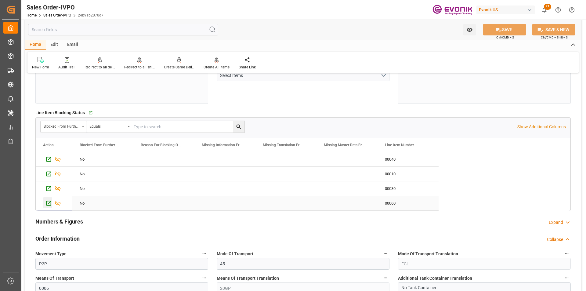
click at [48, 202] on icon "Press SPACE to select this row." at bounding box center [49, 203] width 6 height 6
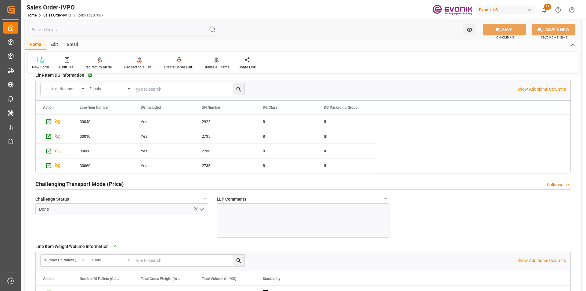
scroll to position [855, 0]
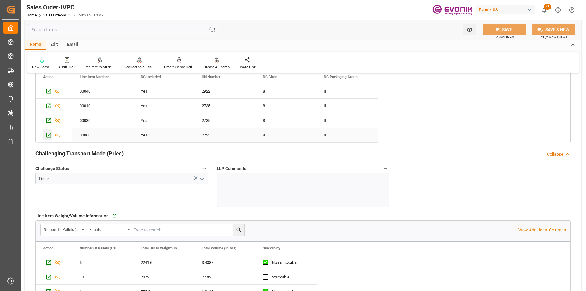
click at [50, 135] on icon "Press SPACE to select this row." at bounding box center [49, 135] width 6 height 6
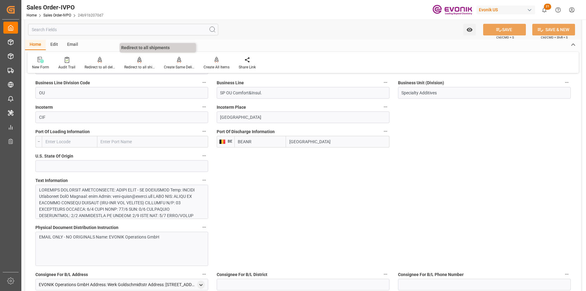
scroll to position [305, 0]
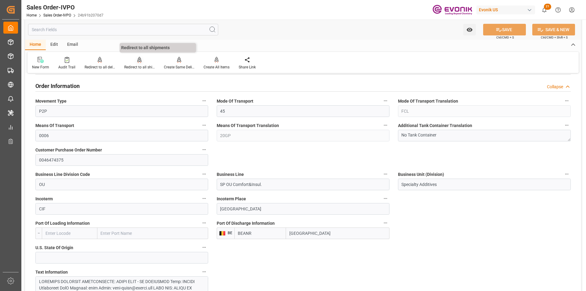
click at [139, 62] on icon at bounding box center [139, 59] width 4 height 5
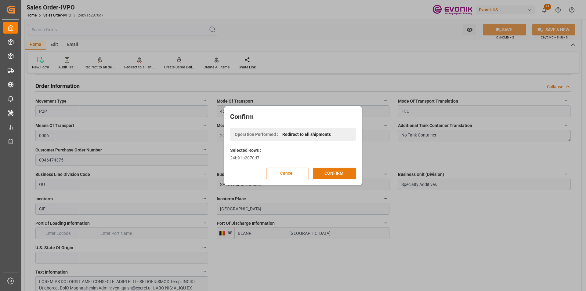
click at [335, 177] on button "CONFIRM" at bounding box center [334, 174] width 43 height 12
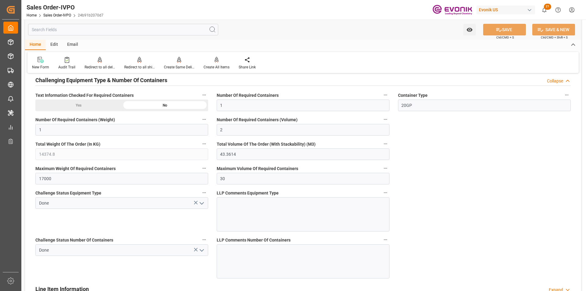
scroll to position [1118, 0]
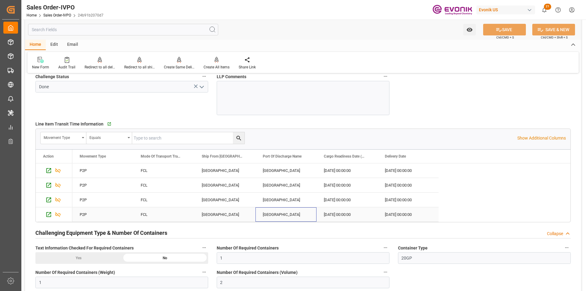
click at [264, 215] on div "[GEOGRAPHIC_DATA]" at bounding box center [286, 214] width 61 height 14
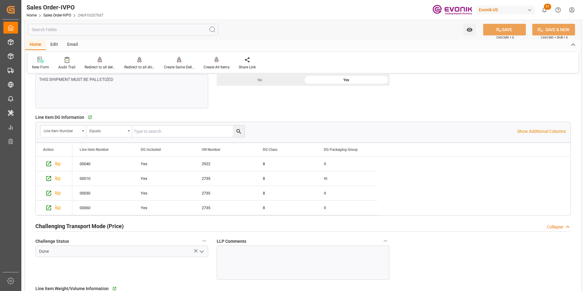
scroll to position [752, 0]
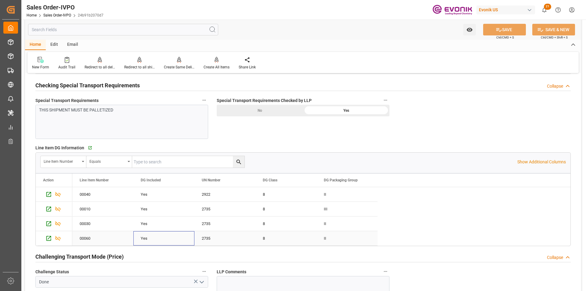
click at [158, 235] on div "Yes" at bounding box center [164, 239] width 46 height 14
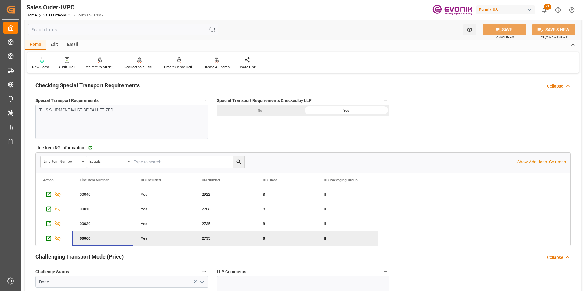
click at [156, 166] on input "text" at bounding box center [188, 162] width 112 height 12
click at [157, 164] on input "text" at bounding box center [188, 162] width 112 height 12
paste input "00060"
type input "00060"
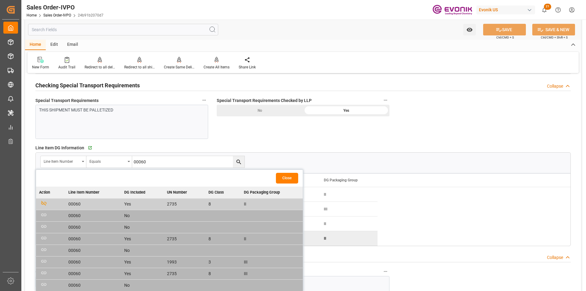
scroll to position [813, 0]
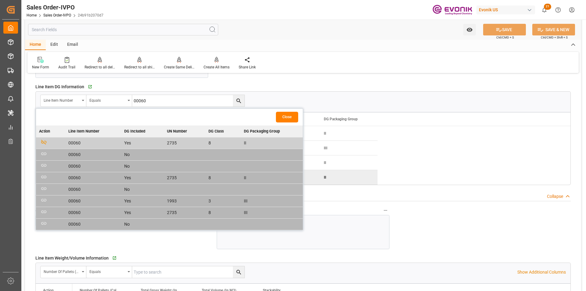
click at [278, 115] on button "Close" at bounding box center [287, 117] width 22 height 11
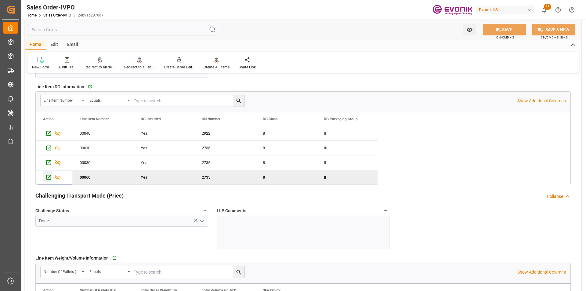
click at [48, 178] on icon "Press SPACE to deselect this row." at bounding box center [49, 177] width 6 height 6
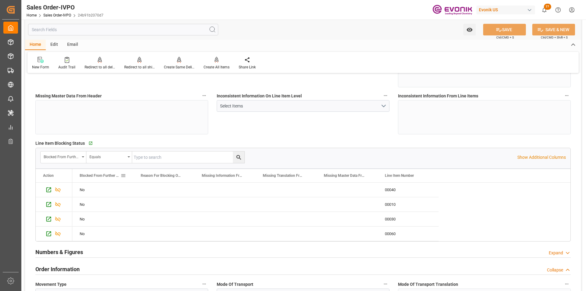
scroll to position [244, 0]
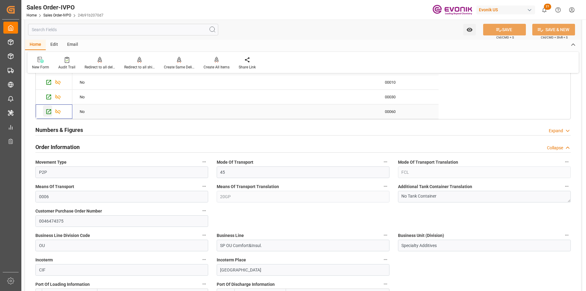
click at [49, 114] on icon "Press SPACE to select this row." at bounding box center [48, 111] width 5 height 5
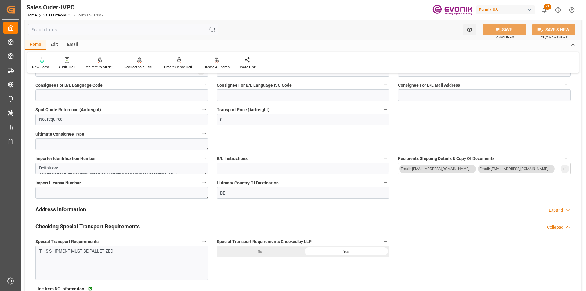
scroll to position [764, 0]
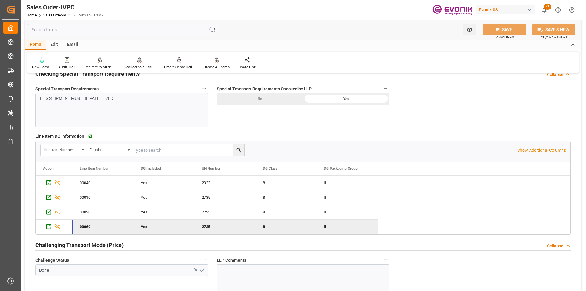
click at [86, 227] on div "00060" at bounding box center [102, 227] width 61 height 14
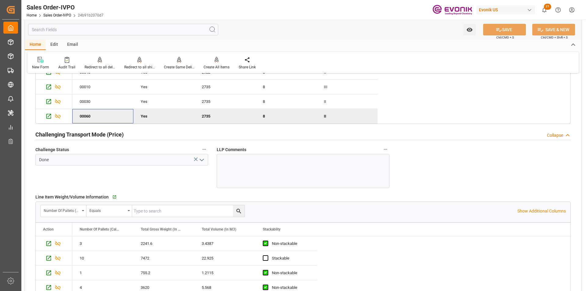
scroll to position [813, 0]
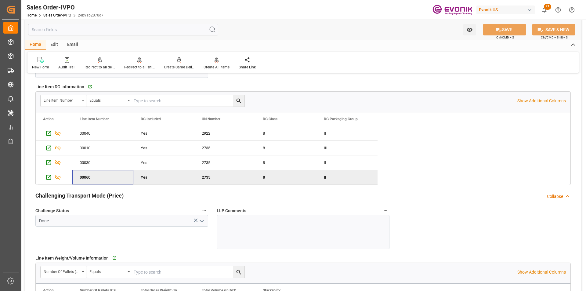
click at [117, 181] on div "00060" at bounding box center [102, 177] width 61 height 14
click at [174, 100] on input "text" at bounding box center [188, 101] width 112 height 12
paste input "00060"
type input "00060"
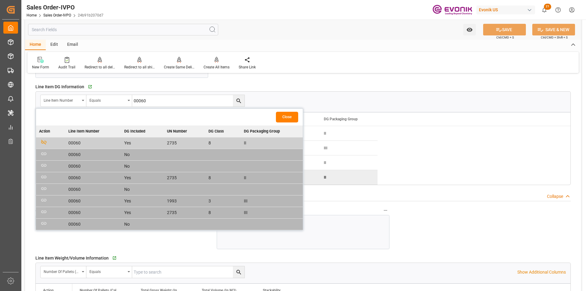
click at [285, 122] on button "Close" at bounding box center [287, 117] width 22 height 11
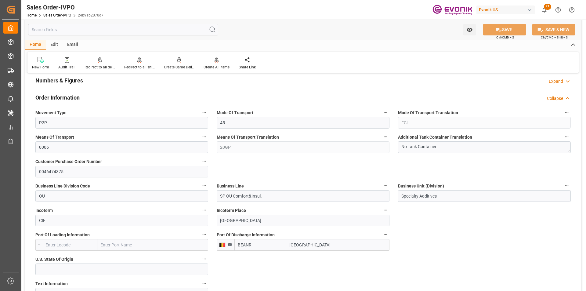
scroll to position [141, 0]
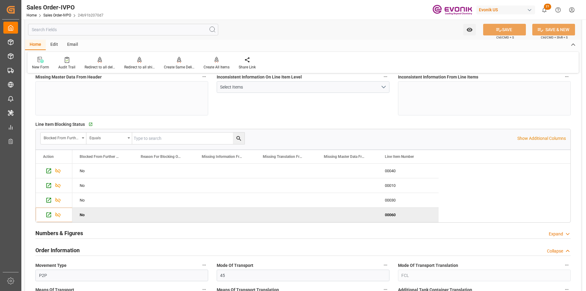
click at [450, 212] on div "No 00040 No 00010 No 00030 No 00060" at bounding box center [321, 193] width 498 height 59
click at [529, 139] on p "Show Additional Columns" at bounding box center [542, 138] width 49 height 6
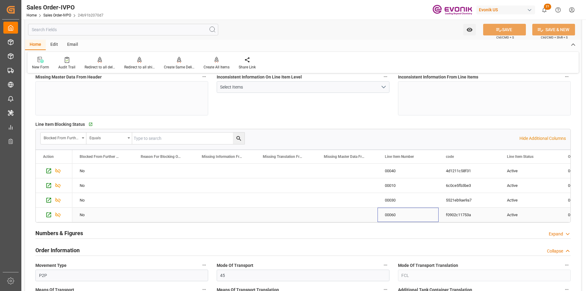
click at [396, 215] on div "00060" at bounding box center [408, 215] width 61 height 14
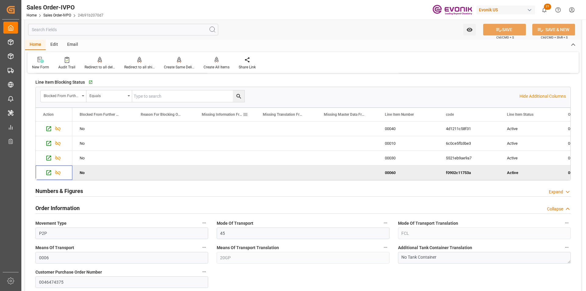
scroll to position [153, 0]
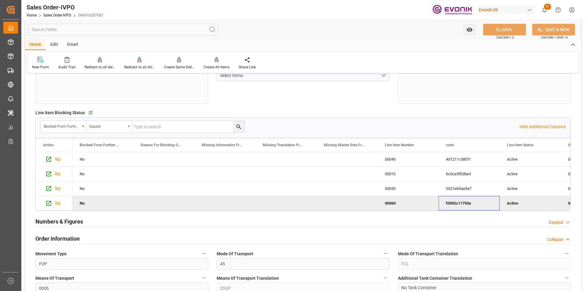
click at [471, 207] on div "f0902c11753a" at bounding box center [469, 203] width 61 height 14
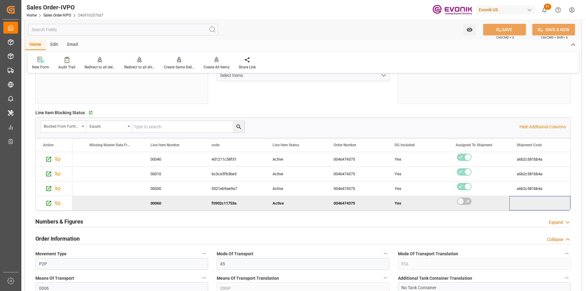
scroll to position [0, 357]
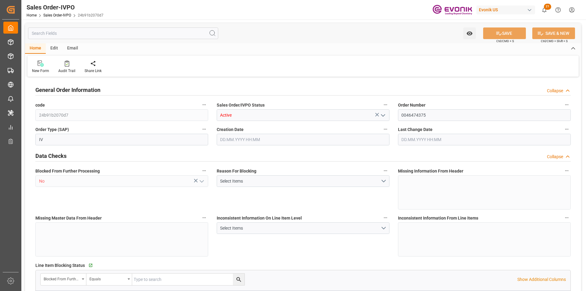
type input "BEANR"
type input "0"
type input "1"
type input "2"
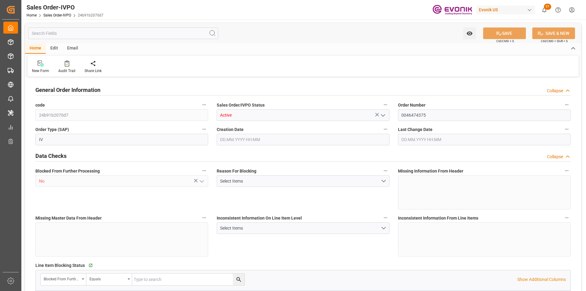
type input "14374.8"
type input "43.3614"
type input "17000"
type input "30"
type input "[DATE] 14:13"
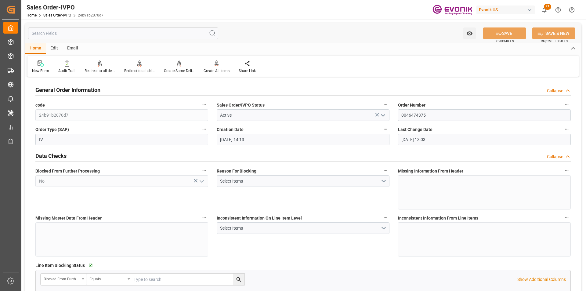
type input "[DATE] 13:03"
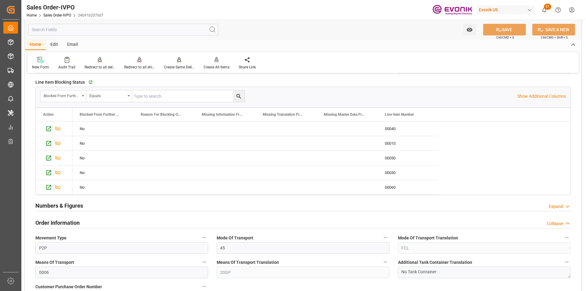
scroll to position [31, 0]
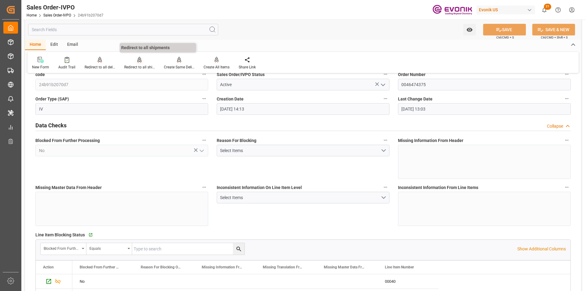
click at [136, 66] on div "Redirect to all shipments" at bounding box center [139, 66] width 31 height 5
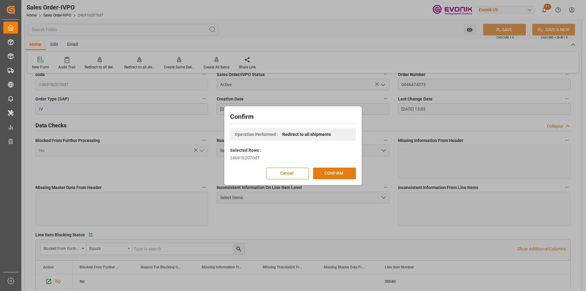
click at [330, 170] on button "CONFIRM" at bounding box center [334, 174] width 43 height 12
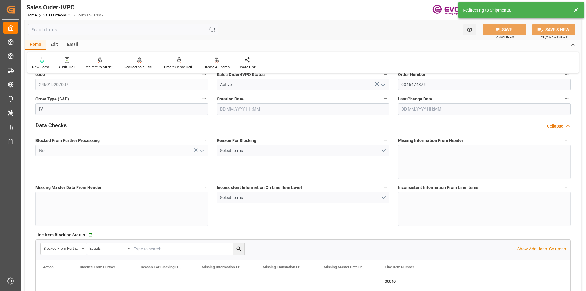
type input "[DATE] 14:13"
type input "[DATE] 13:03"
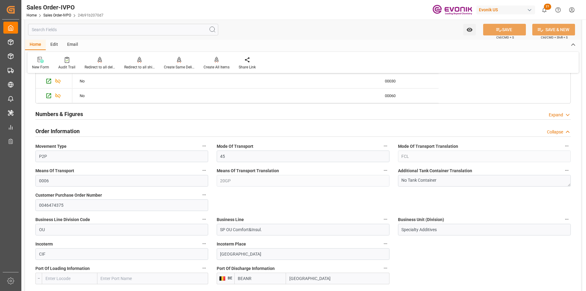
scroll to position [183, 0]
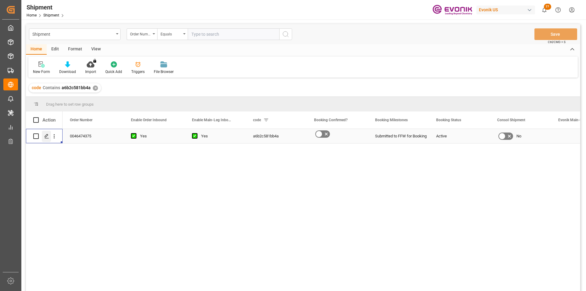
click at [48, 136] on icon "Press SPACE to select this row." at bounding box center [46, 136] width 5 height 5
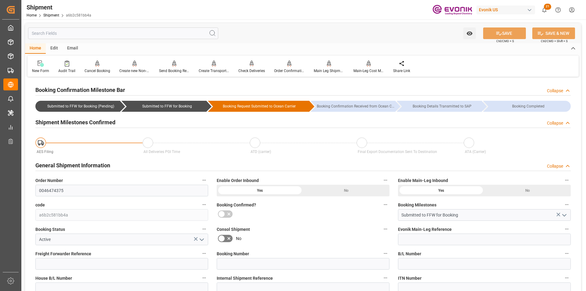
scroll to position [92, 0]
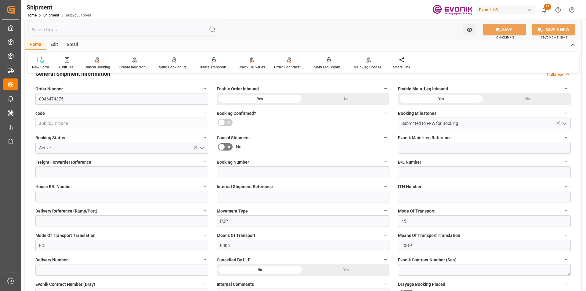
click at [123, 30] on input "text" at bounding box center [123, 30] width 190 height 12
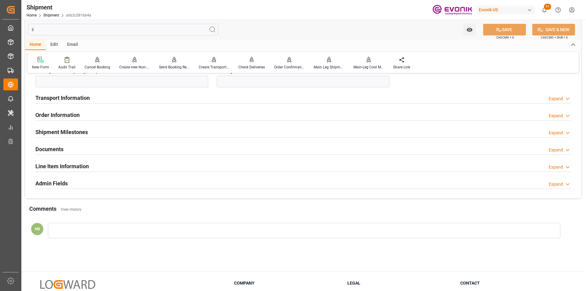
scroll to position [0, 0]
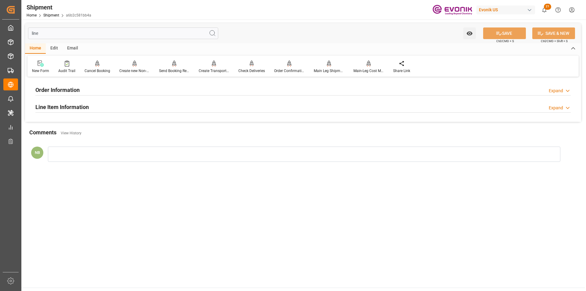
click at [68, 103] on h2 "Line Item Information" at bounding box center [61, 107] width 53 height 8
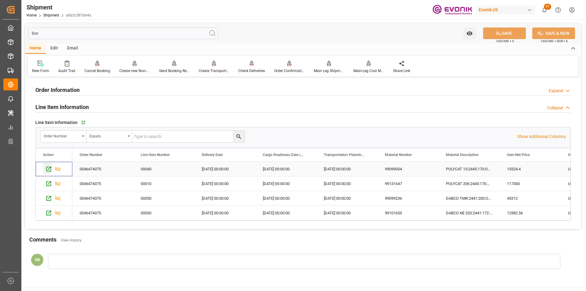
click at [48, 170] on icon "Press SPACE to select this row." at bounding box center [49, 169] width 6 height 6
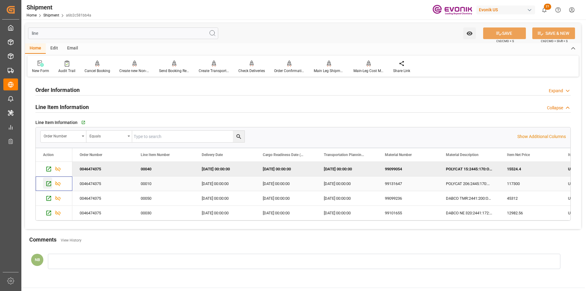
click at [49, 186] on icon "Press SPACE to select this row." at bounding box center [48, 183] width 5 height 5
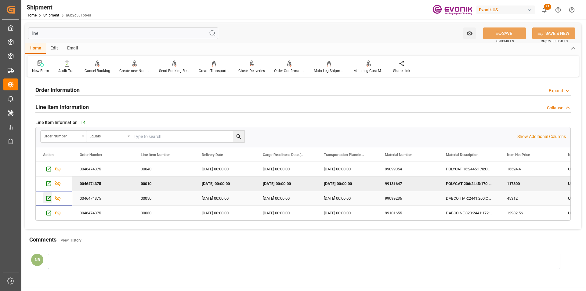
click at [46, 198] on icon "Press SPACE to select this row." at bounding box center [48, 198] width 5 height 5
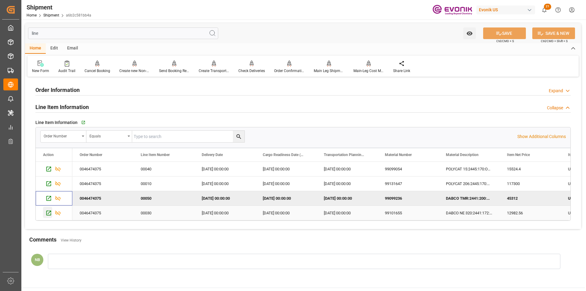
click at [48, 213] on icon "Press SPACE to select this row." at bounding box center [49, 213] width 6 height 6
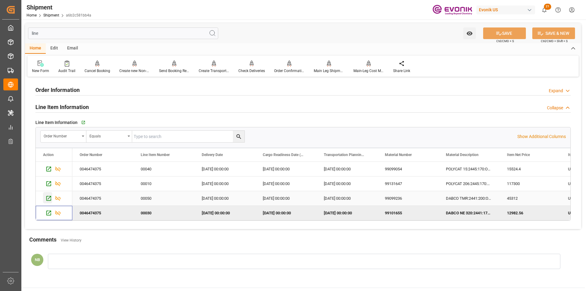
click at [45, 201] on div "Press SPACE to select this row." at bounding box center [47, 197] width 9 height 11
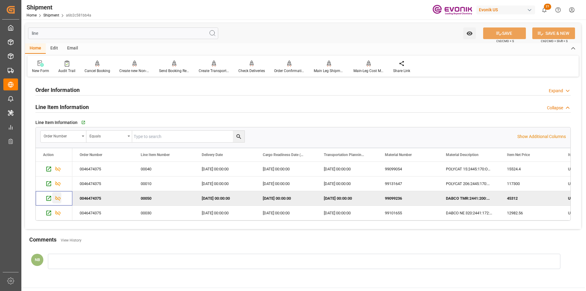
click at [56, 199] on icon "Press SPACE to deselect this row." at bounding box center [58, 198] width 6 height 6
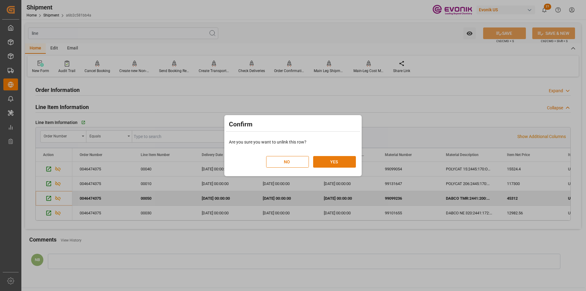
click at [341, 161] on button "YES" at bounding box center [334, 162] width 43 height 12
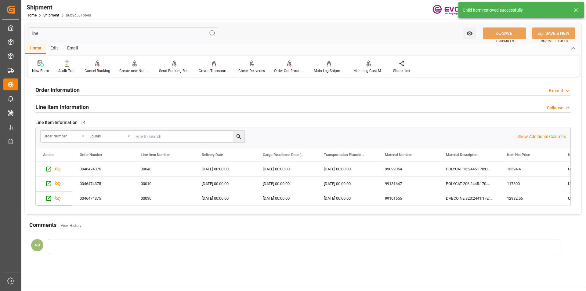
click at [117, 32] on input "line" at bounding box center [123, 33] width 190 height 12
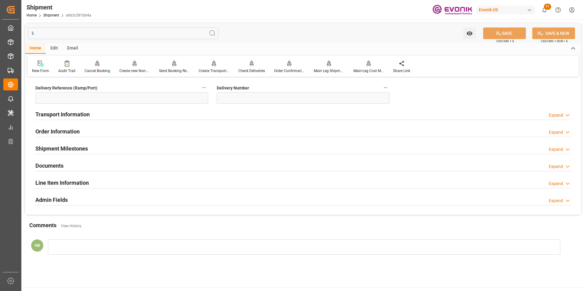
type input "l"
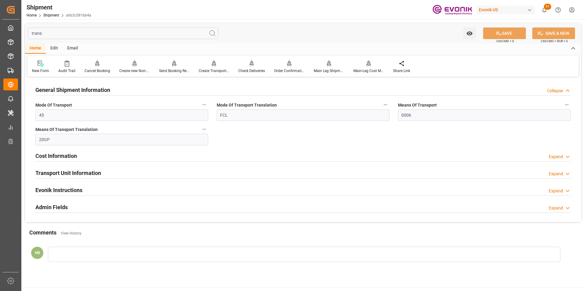
click at [561, 175] on div "Expand" at bounding box center [556, 174] width 14 height 6
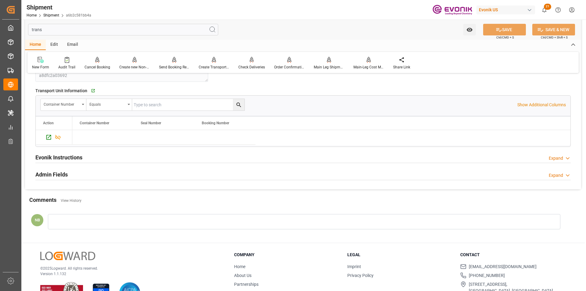
scroll to position [143, 0]
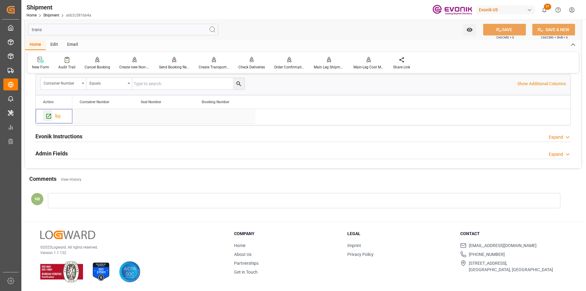
click at [46, 115] on icon "Press SPACE to select this row." at bounding box center [49, 116] width 6 height 6
click at [49, 31] on input "trans" at bounding box center [123, 30] width 190 height 12
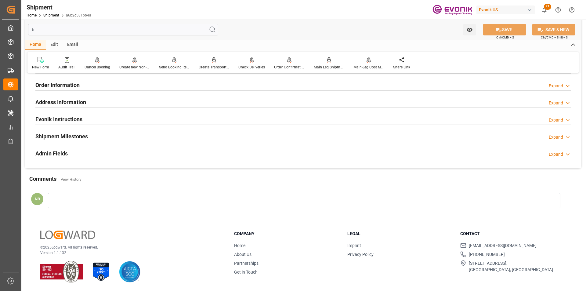
type input "t"
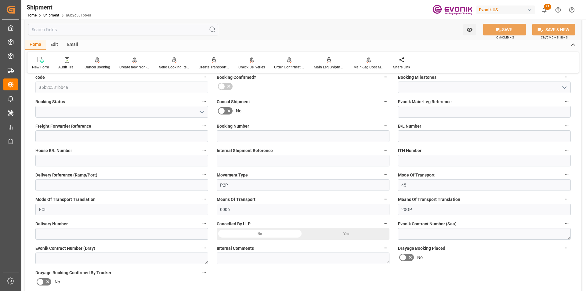
type input "Submitted to FFW for Booking"
type input "Active"
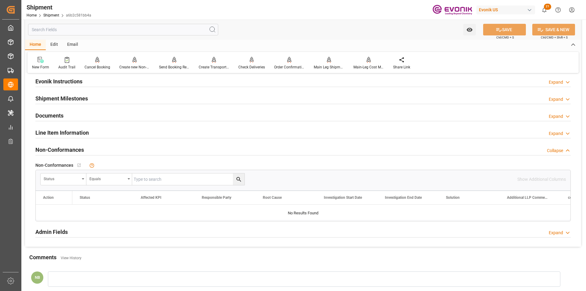
click at [562, 135] on div "Expand" at bounding box center [556, 133] width 14 height 6
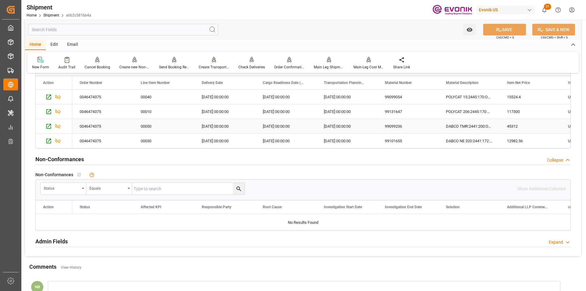
scroll to position [555, 0]
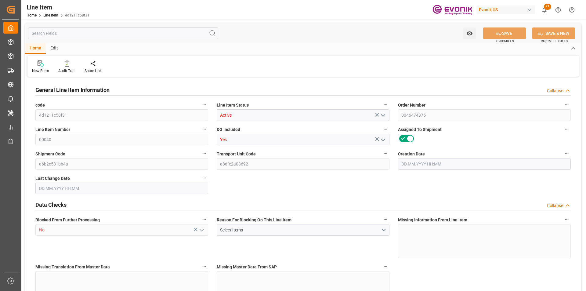
type input "3"
type input "2241.6"
type input "2040"
type input "3.4387"
type input "12"
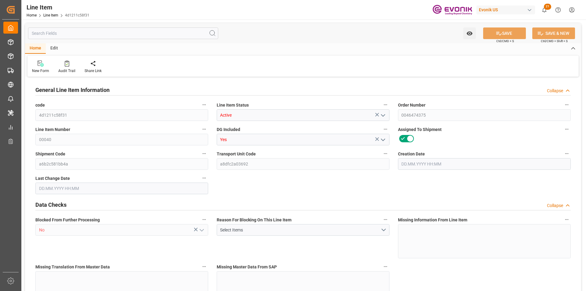
type input "15524.4"
type input "12"
type input "2241.6"
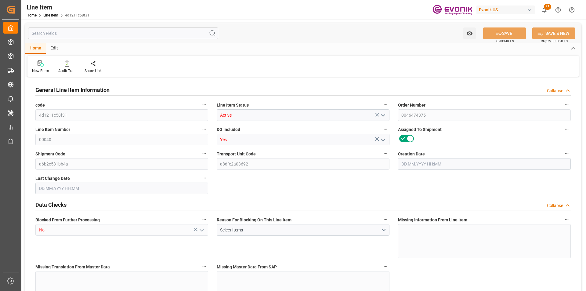
type input "2307.6"
type input "2040"
type input "3.4387"
type input "3438.744"
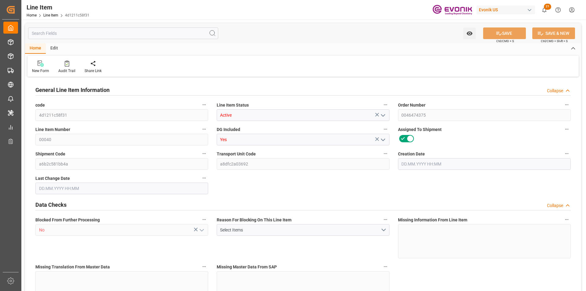
type input "0"
type input "[DATE] 14:13"
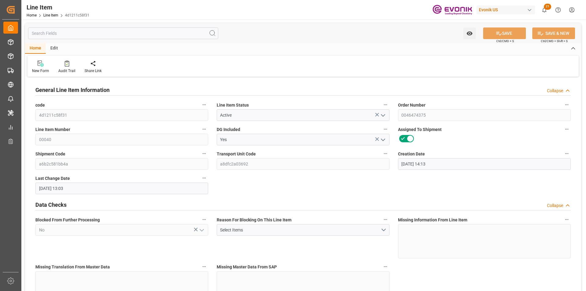
type input "[DATE] 13:03"
type input "[DATE]"
type input "10"
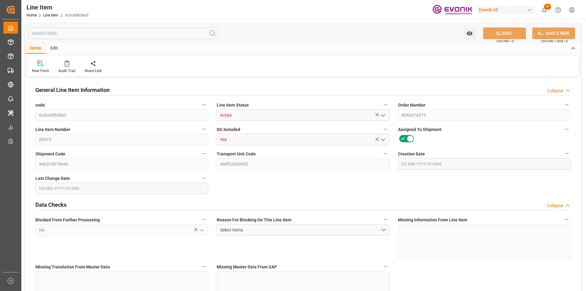
type input "7472"
type input "6800"
type input "22.925"
type input "40"
type input "117300"
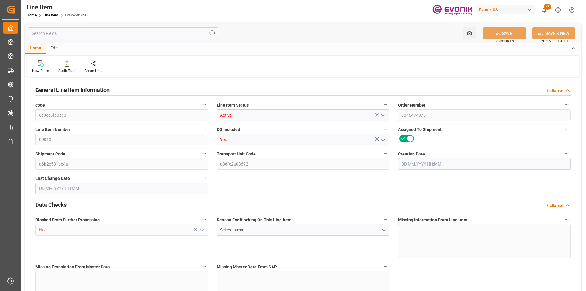
type input "40"
type input "7472"
type input "7672"
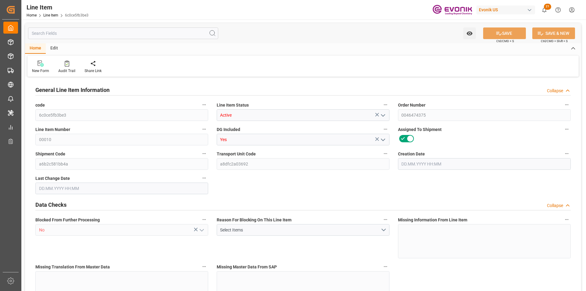
type input "6800"
type input "22.925"
type input "22924.96"
type input "0"
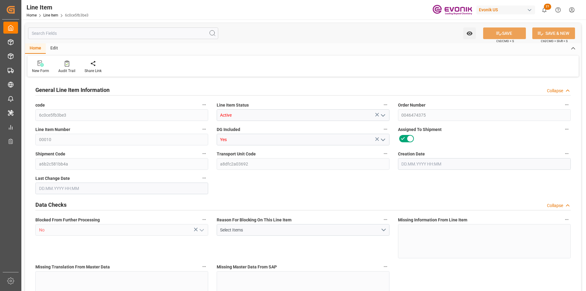
type input "0"
type input "[DATE] 14:13"
type input "[DATE] 13:03"
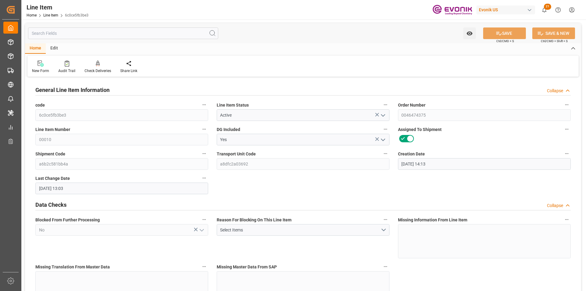
type input "[DATE]"
type input "6"
type input "5203.2"
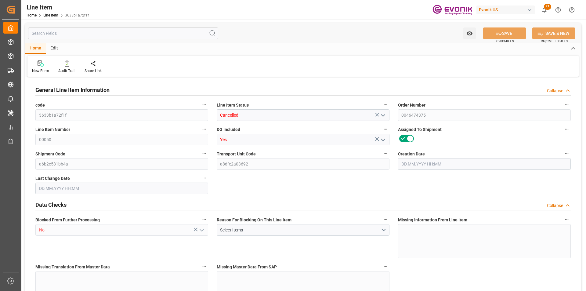
type input "4800"
type input "7.2689"
type input "24"
type input "45312"
type input "24"
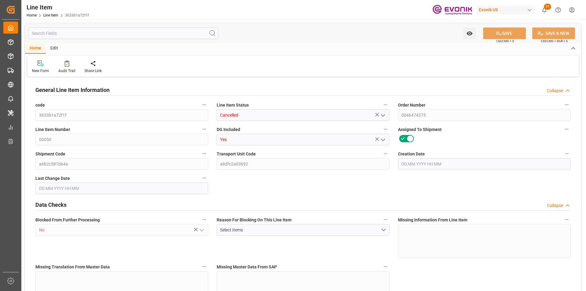
type input "24"
type input "5203.2"
type input "5323.2"
type input "4800"
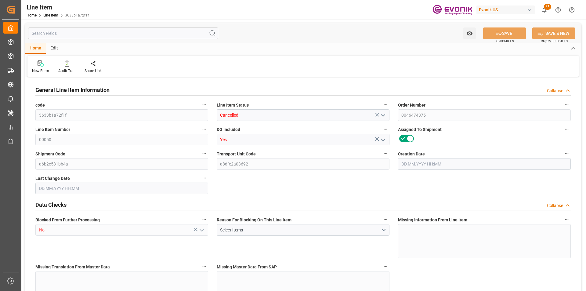
type input "4800"
type input "7.2689"
type input "7268.856"
type input "0"
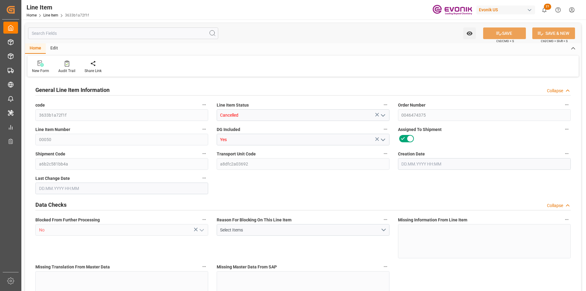
type input "0"
type input "[DATE] 14:13"
type input "[DATE] 12:21"
type input "[DATE]"
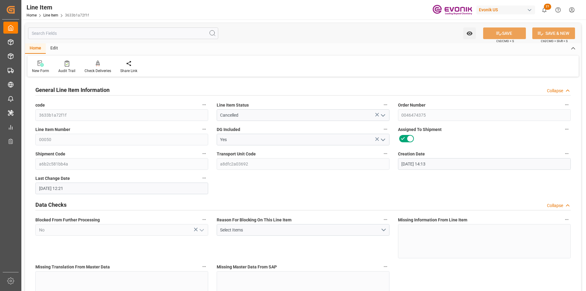
type input "[DATE]"
type input "1"
type input "755.2"
type input "688"
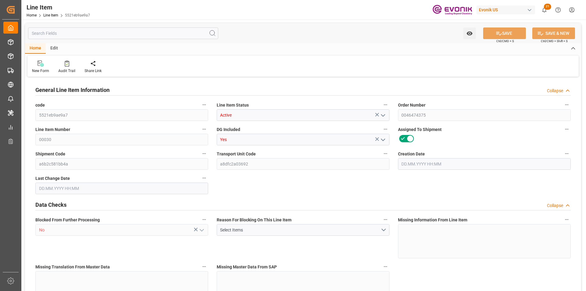
type input "1.2115"
type input "4"
type input "12982.56"
type input "4"
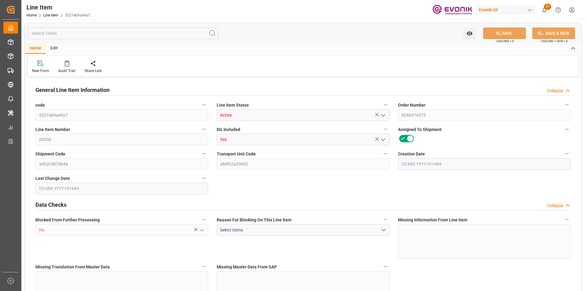
type input "755.2"
type input "775.2"
type input "688"
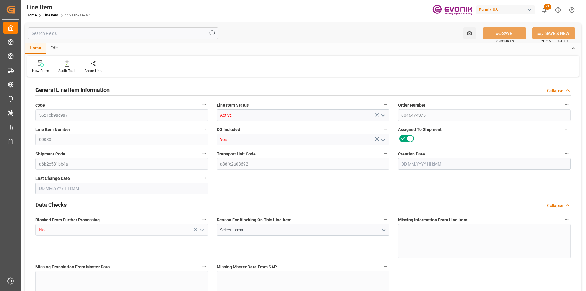
type input "1.2115"
type input "1211.476"
type input "0"
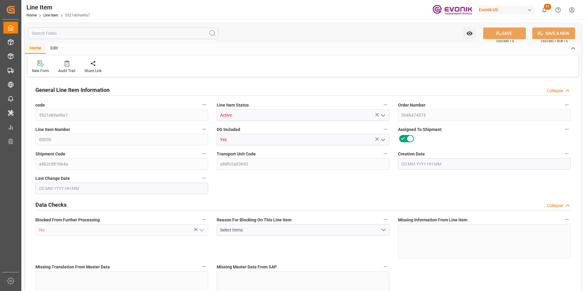
type input "0"
type input "[DATE] 14:13"
type input "[DATE] 12:21"
type input "[DATE]"
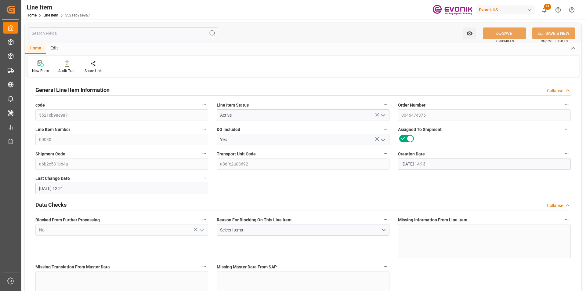
type input "[DATE]"
type input "6"
type input "5203.2"
type input "4800"
type input "7.2689"
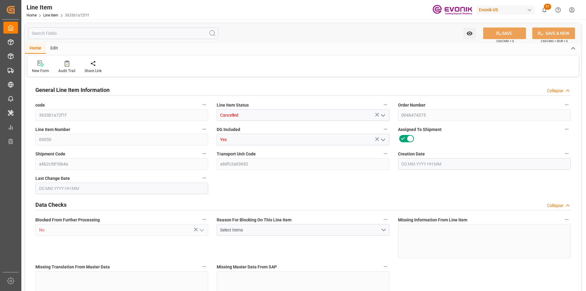
type input "24"
type input "45312"
type input "24"
type input "5203.2"
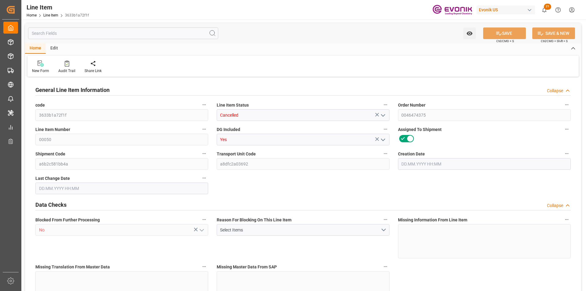
type input "5203.2"
type input "5323.2"
type input "4800"
type input "7.2689"
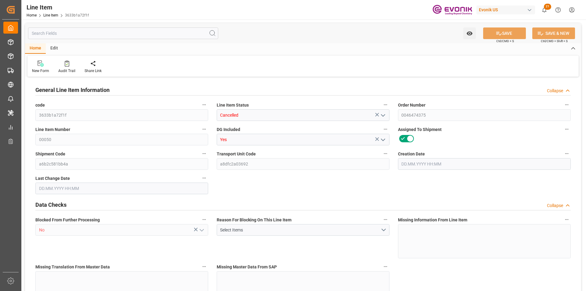
type input "7268.856"
type input "0"
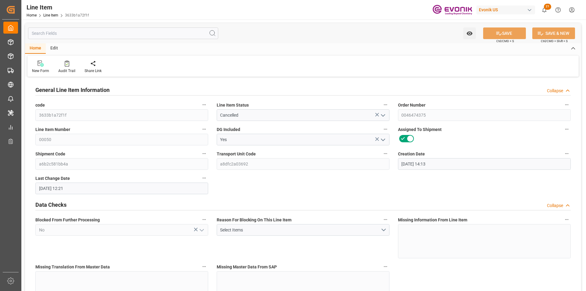
type input "[DATE] 14:13"
type input "[DATE] 12:21"
type input "[DATE]"
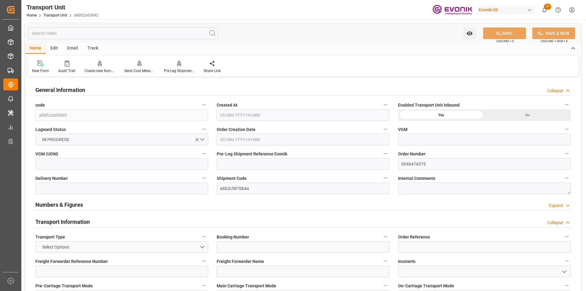
type input "ICL"
type input "Independent Container Line Limited"
type input "USCHT"
type input "BEANR"
type input "10754.8"
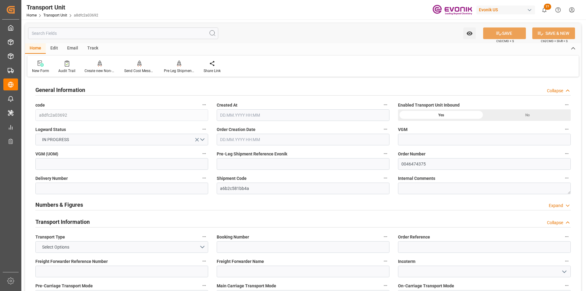
type input "[DATE] 05:56"
type input "[DATE]"
type input "[DATE] 00:00"
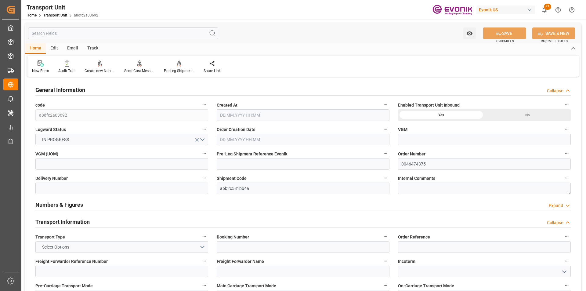
type input "[DATE] 00:00"
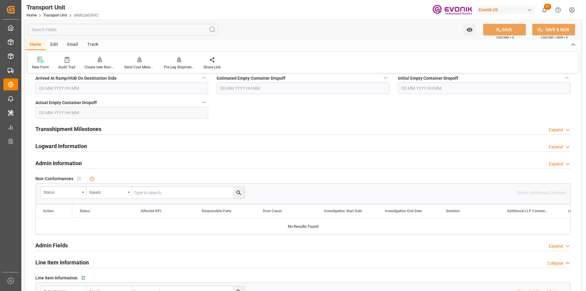
scroll to position [855, 0]
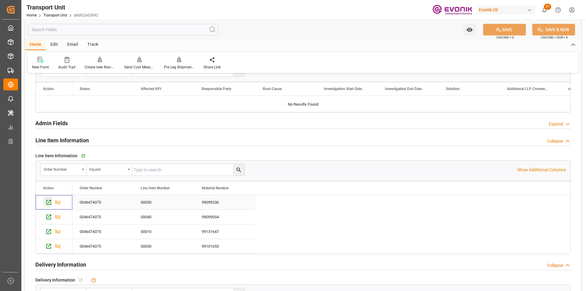
click at [49, 203] on icon "Press SPACE to select this row." at bounding box center [48, 202] width 5 height 5
click at [49, 217] on icon "Press SPACE to select this row." at bounding box center [48, 217] width 5 height 5
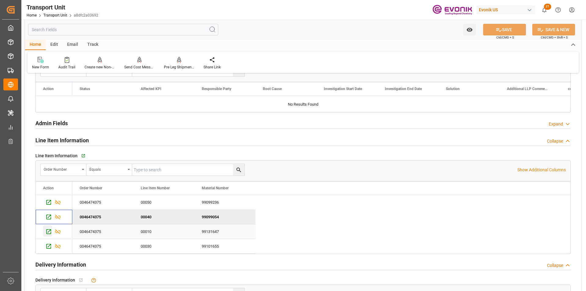
click at [46, 233] on icon "Press SPACE to select this row." at bounding box center [49, 231] width 6 height 6
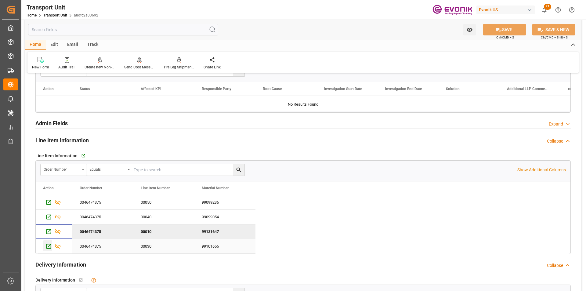
click at [49, 246] on icon "Press SPACE to select this row." at bounding box center [49, 246] width 6 height 6
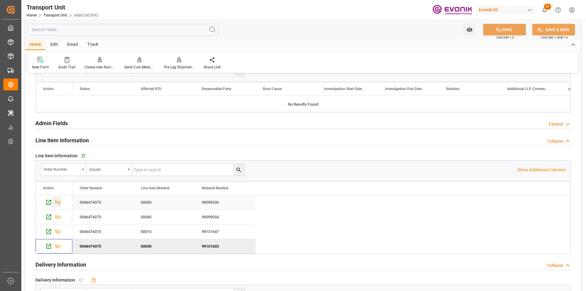
click at [58, 205] on icon "Press SPACE to select this row." at bounding box center [58, 202] width 6 height 6
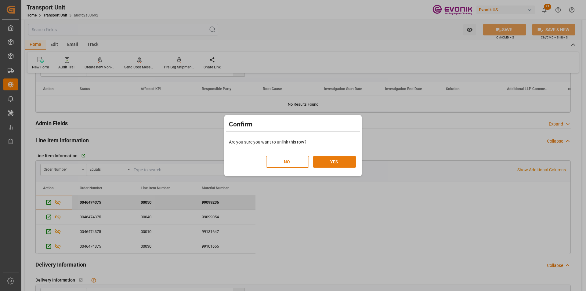
click at [339, 159] on button "YES" at bounding box center [334, 162] width 43 height 12
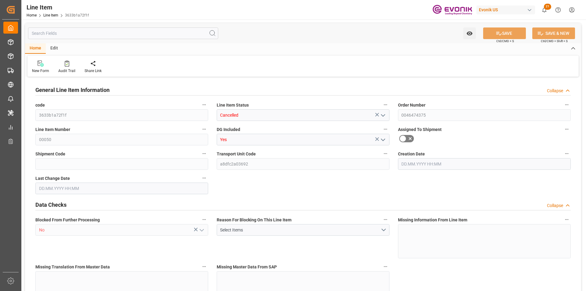
type input "6"
type input "5203.2"
type input "4800"
type input "7.2689"
type input "24"
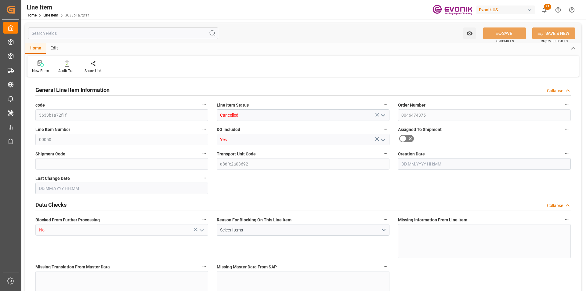
type input "45312"
type input "24"
type input "5203.2"
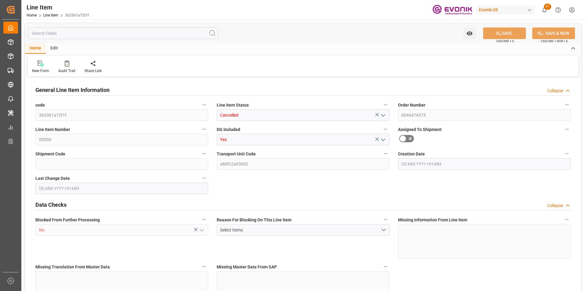
type input "5323.2"
type input "4800"
type input "7.2689"
type input "7268.856"
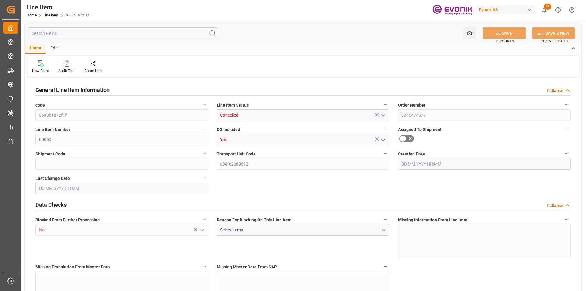
type input "0"
type input "[DATE] 14:13"
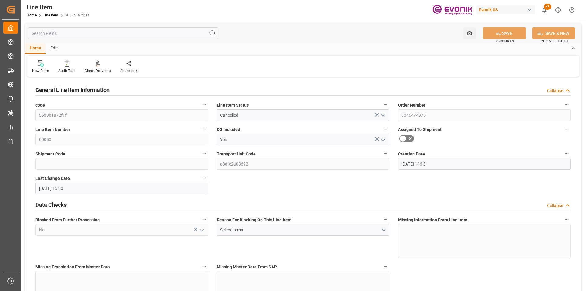
type input "25.09.2025 15:20"
type input "28.10.2025"
type input "29.09.2025"
type input "22.09.2025"
type input "3"
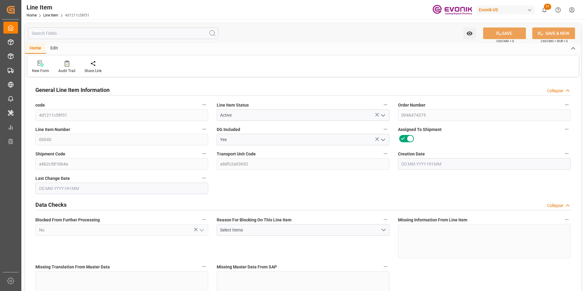
type input "2241.6"
type input "2040"
type input "3.4387"
type input "12"
type input "15524.4"
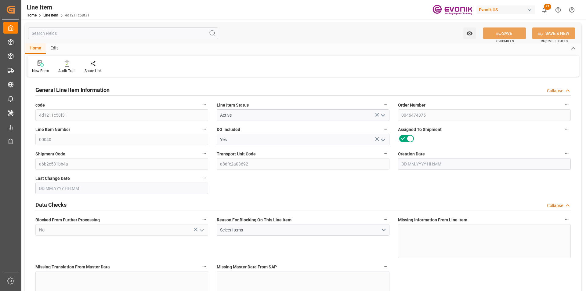
type input "12"
type input "2241.6"
type input "2307.6"
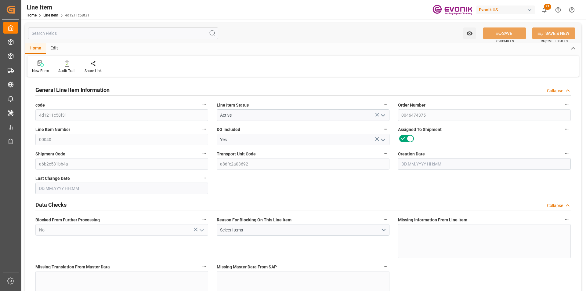
type input "2040"
type input "3.4387"
type input "3438.744"
type input "0"
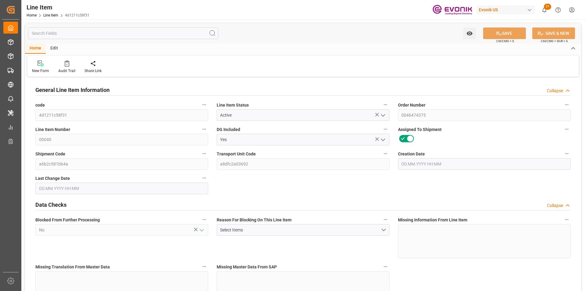
type input "0"
type input "[DATE] 14:13"
type input "25.09.2025 13:03"
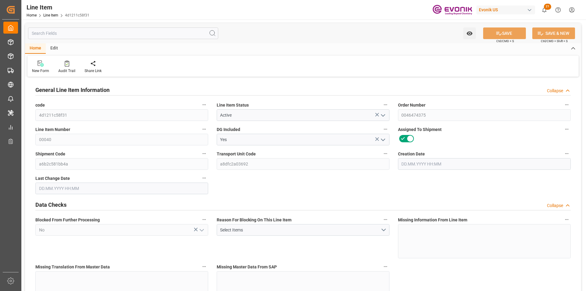
type input "[DATE]"
type input "10"
type input "7472"
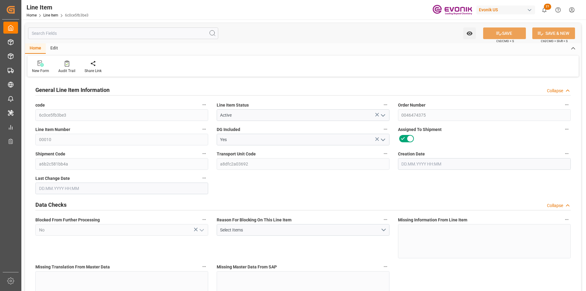
type input "6800"
type input "22.925"
type input "40"
type input "117300"
type input "40"
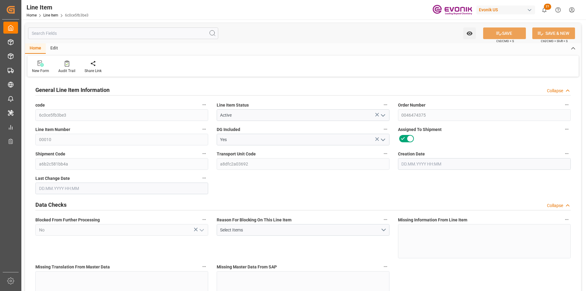
type input "40"
type input "7472"
type input "7672"
type input "6800"
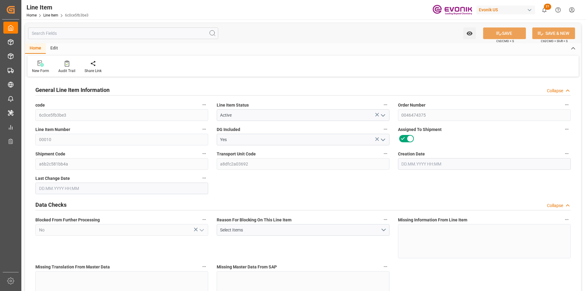
type input "6800"
type input "22.925"
type input "22924.96"
type input "0"
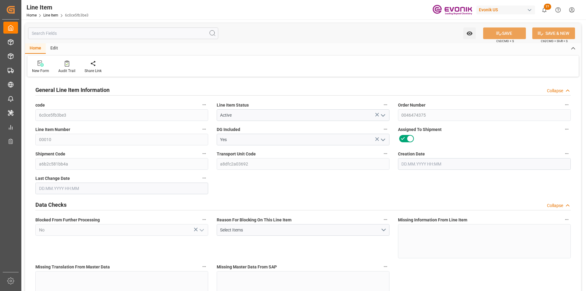
type input "0"
type input "[DATE] 14:13"
type input "25.09.2025 13:03"
type input "[DATE]"
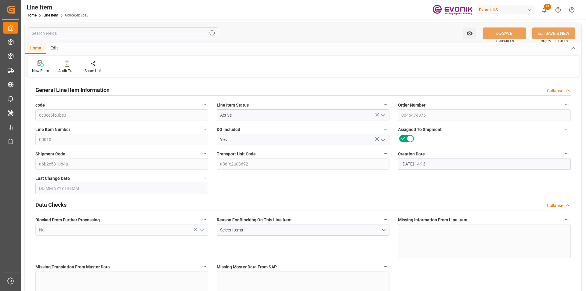
type input "[DATE]"
type input "1"
type input "755.2"
type input "688"
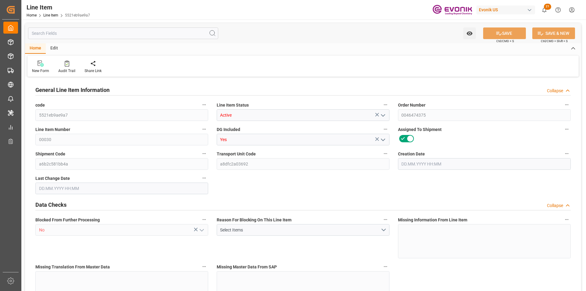
type input "1.2115"
type input "4"
type input "12982.56"
type input "4"
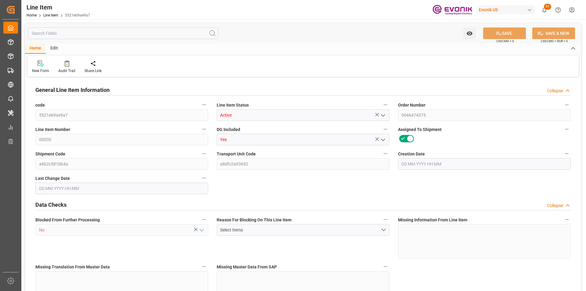
type input "755.2"
type input "775.2"
type input "688"
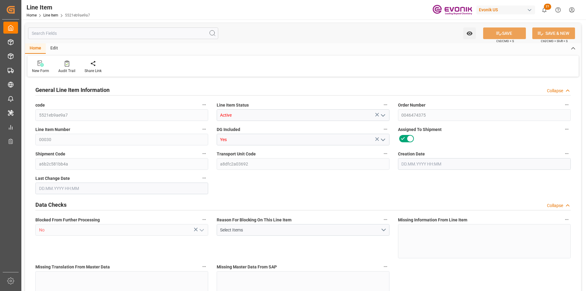
type input "1.2115"
type input "1211.476"
type input "0"
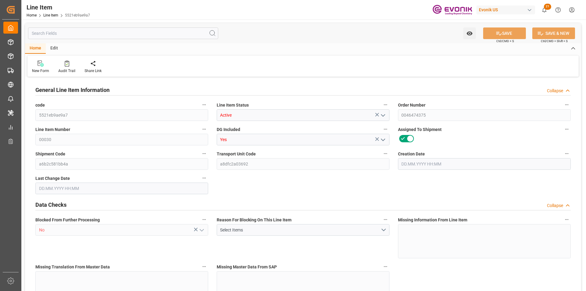
type input "0"
type input "[DATE] 14:13"
type input "[DATE] 12:21"
type input "[DATE]"
type input "29.09.2025"
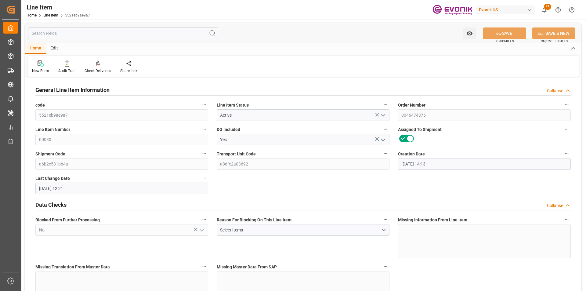
type input "22.09.2025"
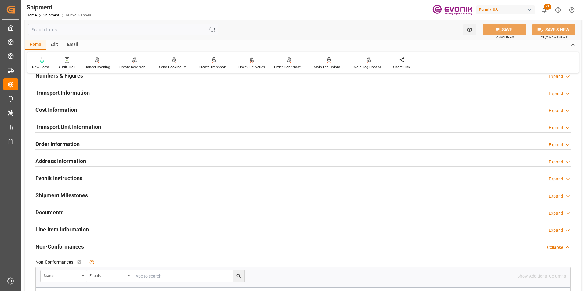
scroll to position [336, 0]
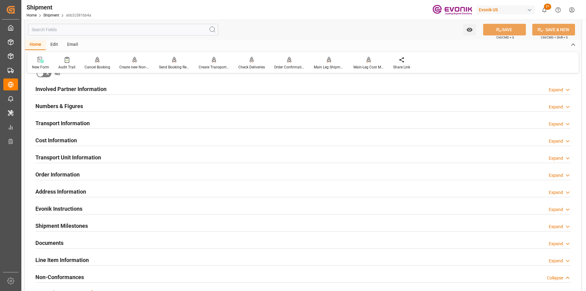
click at [76, 124] on h2 "Transport Information" at bounding box center [62, 123] width 54 height 8
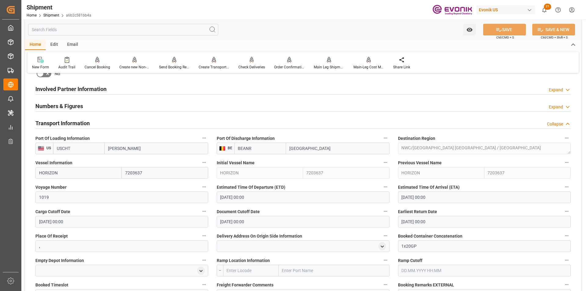
click at [76, 124] on h2 "Transport Information" at bounding box center [62, 123] width 54 height 8
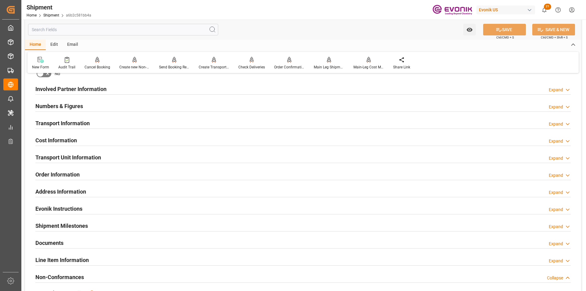
click at [62, 260] on h2 "Line Item Information" at bounding box center [61, 260] width 53 height 8
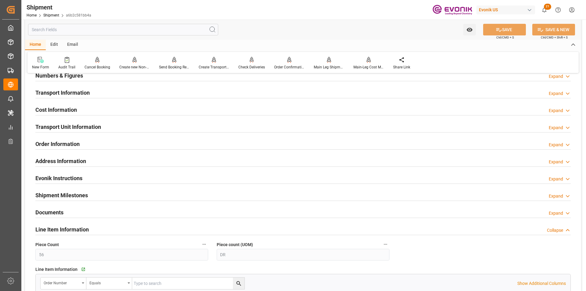
scroll to position [305, 0]
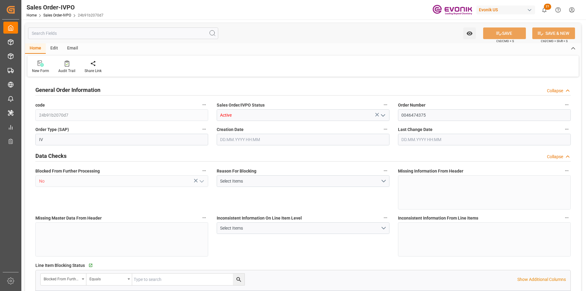
type input "BEANR"
type input "0"
type input "1"
type input "2"
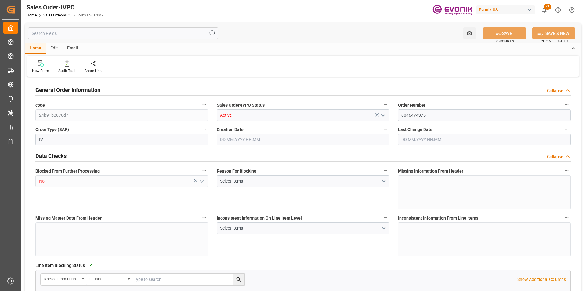
type input "14374.8"
type input "43.3614"
type input "17000"
type input "30"
type input "[DATE] 14:13"
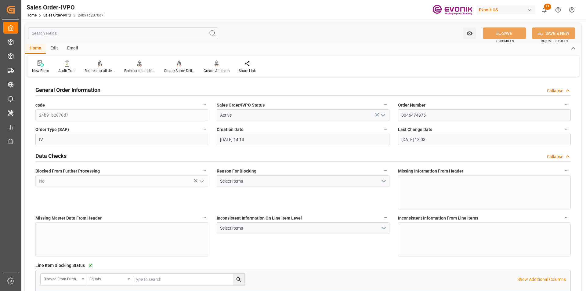
type input "[DATE] 13:03"
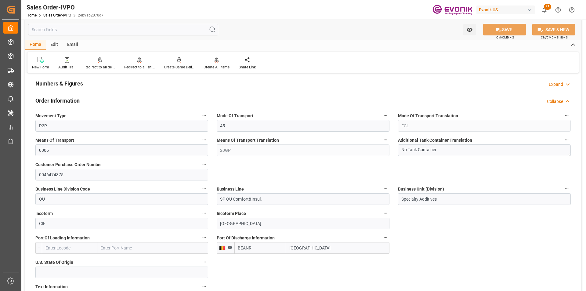
scroll to position [214, 0]
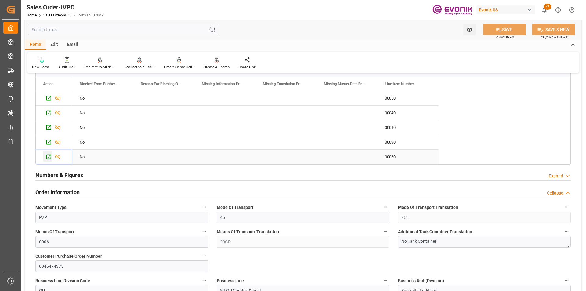
click at [49, 157] on icon "Press SPACE to select this row." at bounding box center [49, 157] width 6 height 6
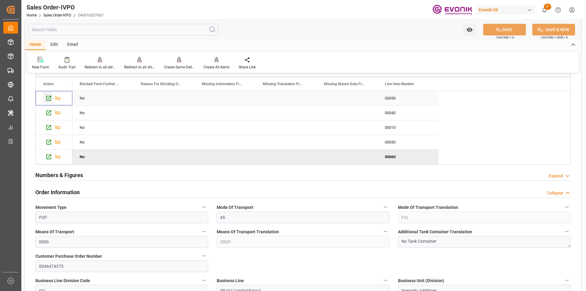
click at [50, 99] on icon "Press SPACE to select this row." at bounding box center [49, 98] width 6 height 6
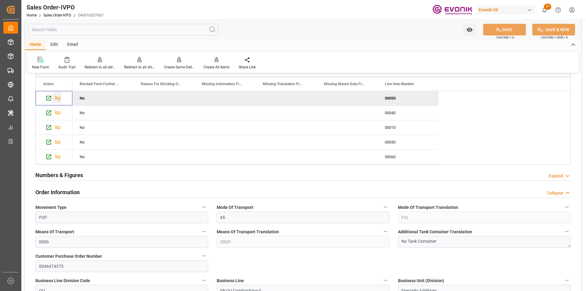
click at [59, 97] on icon "Press SPACE to deselect this row." at bounding box center [58, 98] width 6 height 6
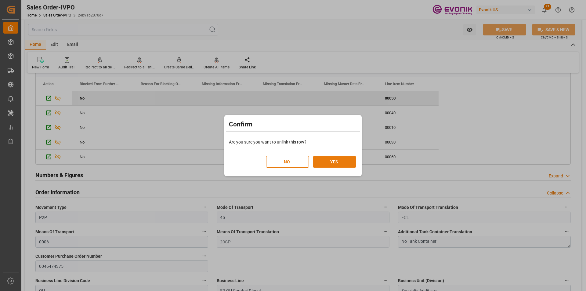
click at [324, 159] on button "YES" at bounding box center [334, 162] width 43 height 12
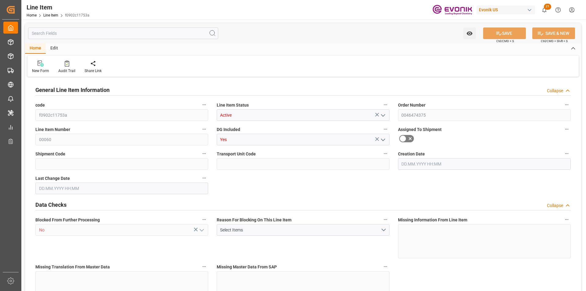
type input "4"
type input "3620"
type input "3400"
type input "5.568"
type input "4"
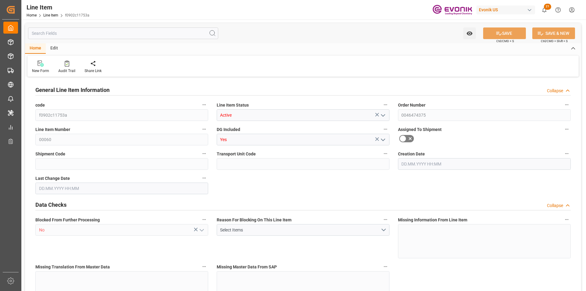
type input "55930"
type input "4"
type input "3620"
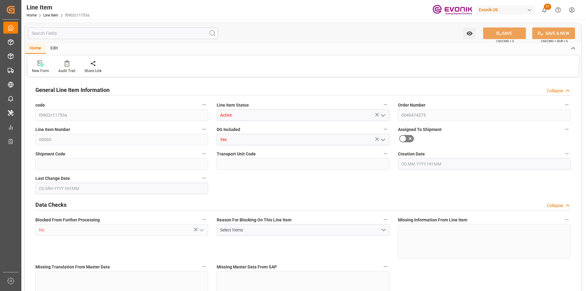
type input "3620"
type input "3400"
type input "5.568"
type input "5568"
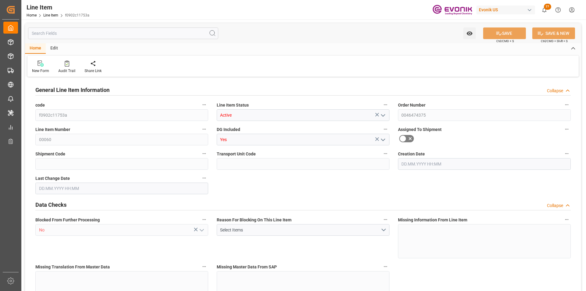
type input "0"
type input "25.09.2025 12:21"
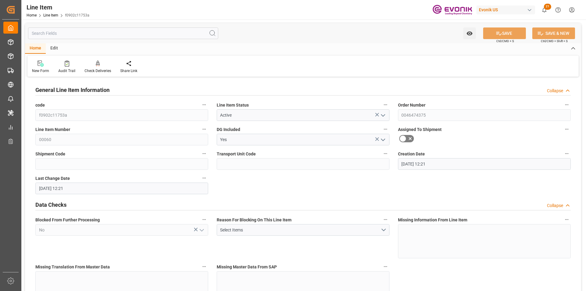
type input "25.09.2025 12:21"
type input "31.10.2025"
type input "02.10.2025"
type input "25.09.2025"
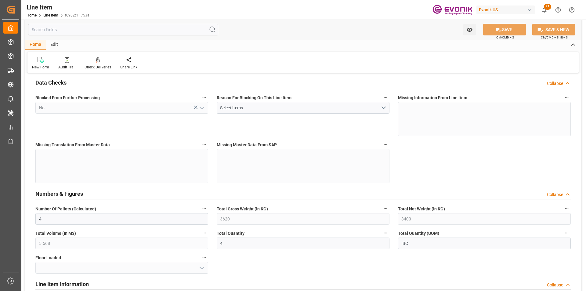
scroll to position [31, 0]
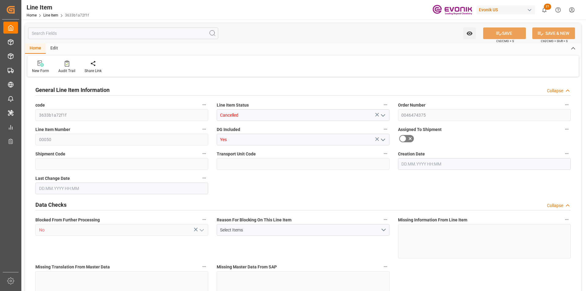
type input "6"
type input "5203.2"
type input "4800"
type input "7.2689"
type input "24"
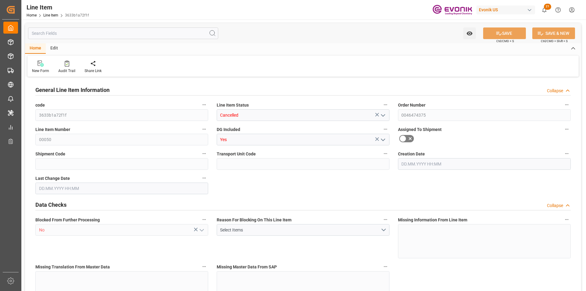
type input "45312"
type input "24"
type input "5203.2"
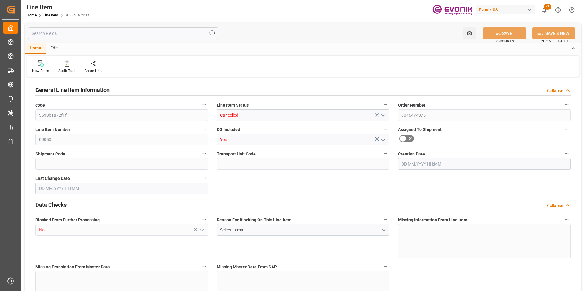
type input "5323.2"
type input "4800"
type input "7.2689"
type input "7268.856"
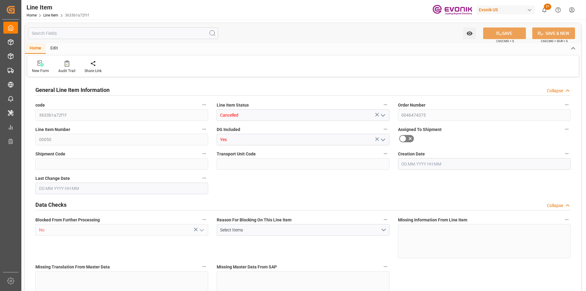
type input "0"
type input "22.09.2025 14:13"
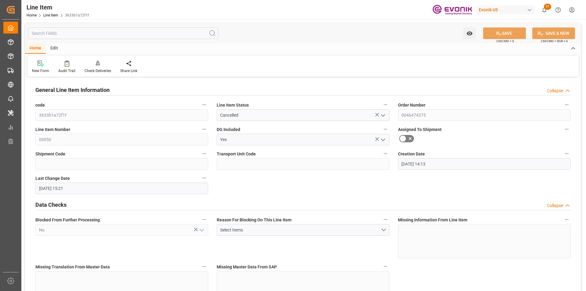
type input "25.09.2025 15:21"
type input "[DATE]"
type input "29.09.2025"
type input "22.09.2025"
type input "4"
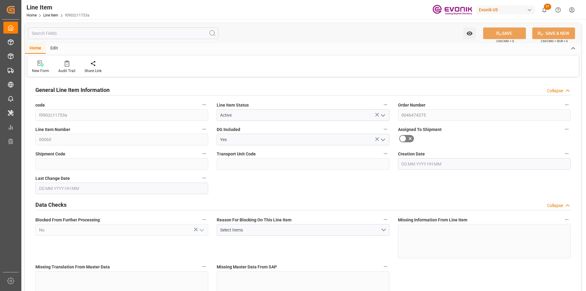
type input "3620"
type input "3400"
type input "5.568"
type input "4"
type input "55930"
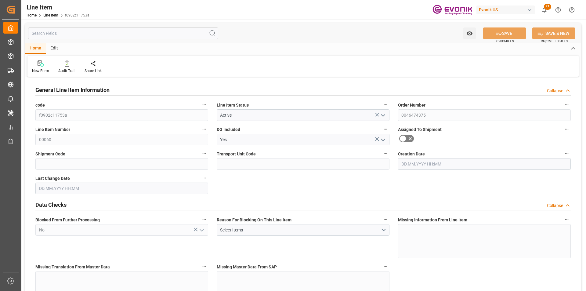
type input "4"
type input "3620"
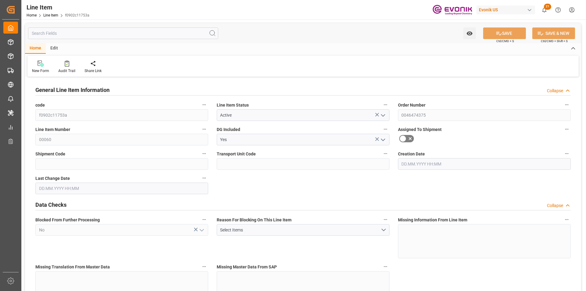
type input "3400"
type input "5.568"
type input "5568"
type input "0"
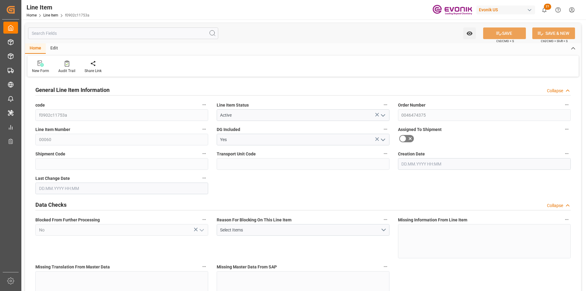
type input "0"
type input "25.09.2025 12:21"
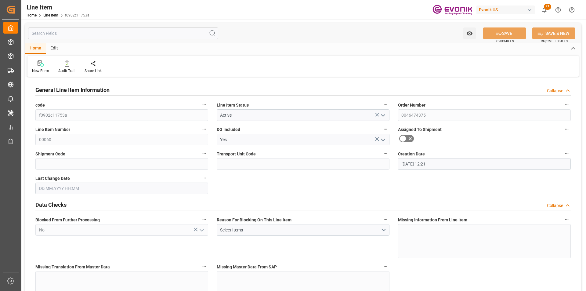
type input "31.10.2025"
type input "02.10.2025"
type input "25.09.2025"
type input "4"
type input "3620"
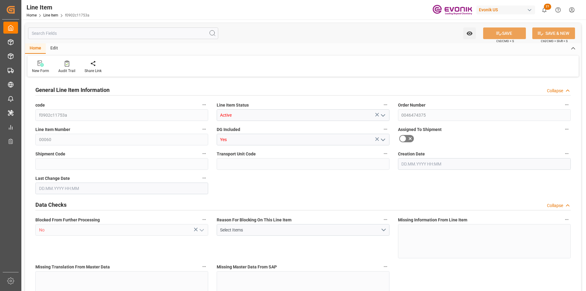
type input "3400"
type input "5.568"
type input "4"
type input "55930"
type input "4"
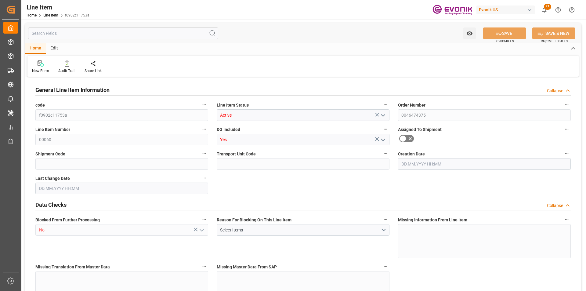
type input "4"
type input "3620"
type input "3400"
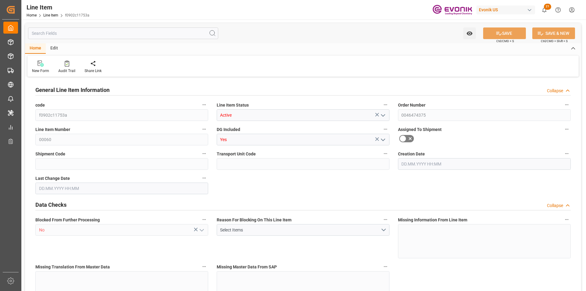
type input "3400"
type input "5.568"
type input "5568"
type input "0"
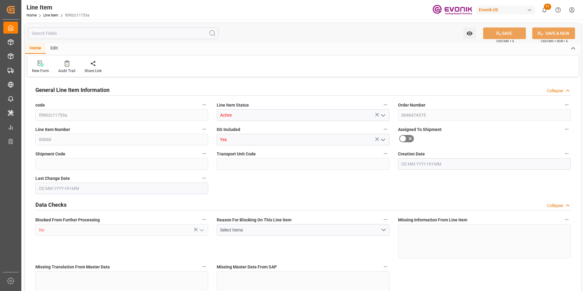
type input "0"
type input "[DATE] 12:21"
type input "25.09.2025 12:21"
type input "31.10.2025"
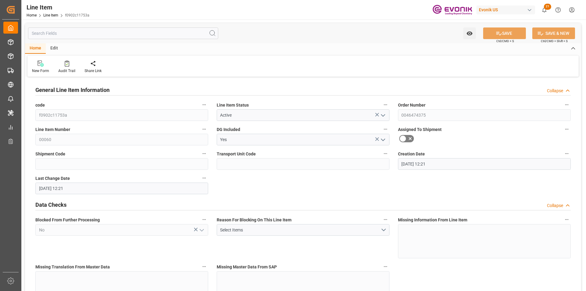
type input "02.10.2025"
type input "25.09.2025"
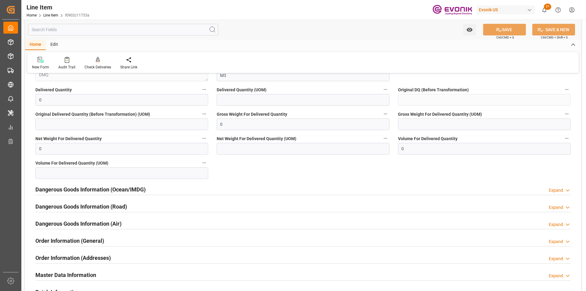
scroll to position [702, 0]
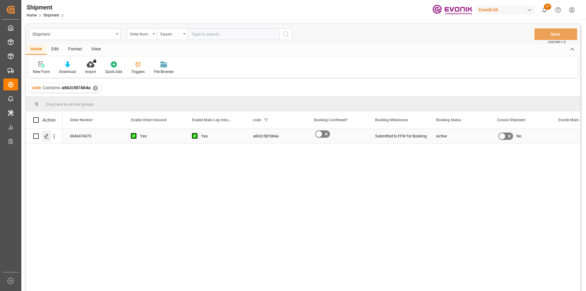
click at [45, 136] on icon "Press SPACE to select this row." at bounding box center [46, 136] width 5 height 5
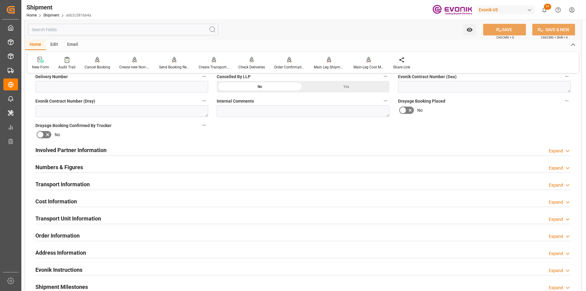
scroll to position [397, 0]
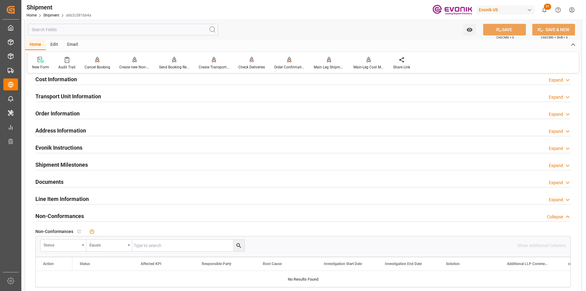
click at [75, 196] on h2 "Line Item Information" at bounding box center [61, 199] width 53 height 8
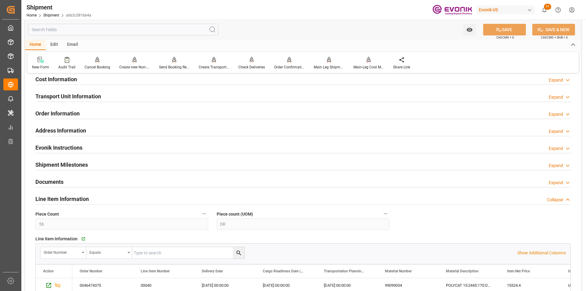
scroll to position [519, 0]
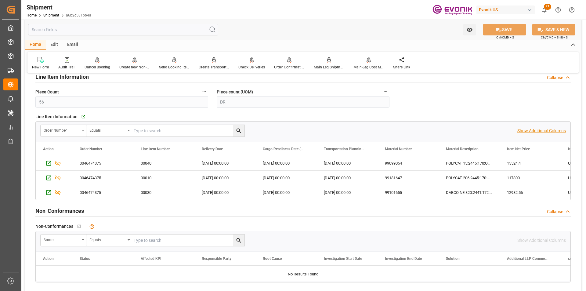
click at [521, 131] on p "Show Additional Columns" at bounding box center [542, 131] width 49 height 6
click at [379, 198] on div "99101655" at bounding box center [408, 192] width 61 height 14
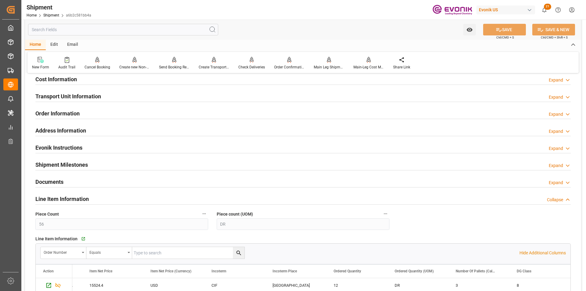
scroll to position [305, 0]
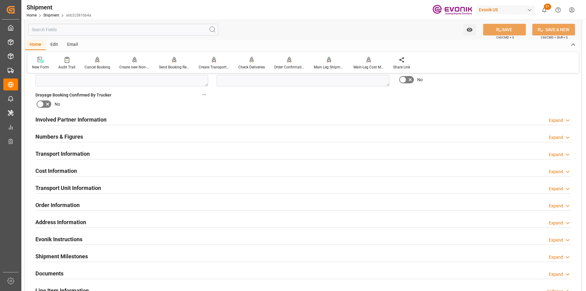
click at [130, 150] on div "Transport Information Expand" at bounding box center [303, 154] width 536 height 12
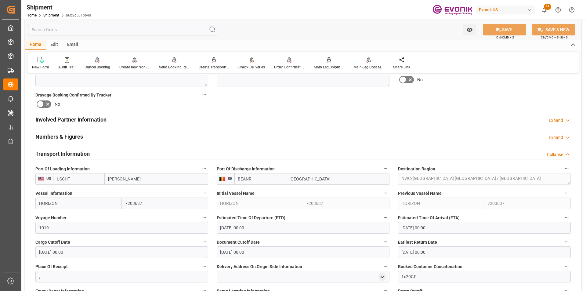
click at [130, 149] on div "Transport Information Collapse" at bounding box center [303, 154] width 536 height 12
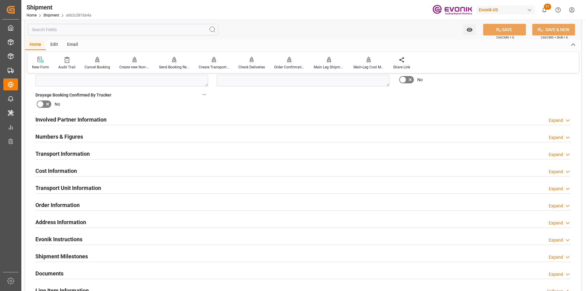
click at [88, 188] on h2 "Transport Unit Information" at bounding box center [68, 188] width 66 height 8
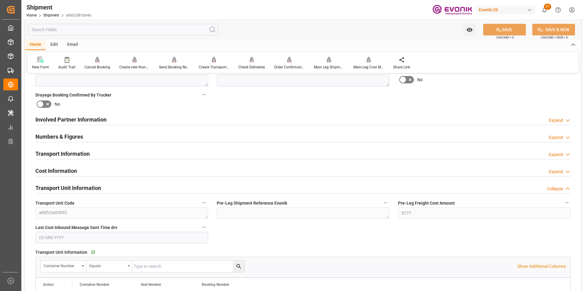
scroll to position [397, 0]
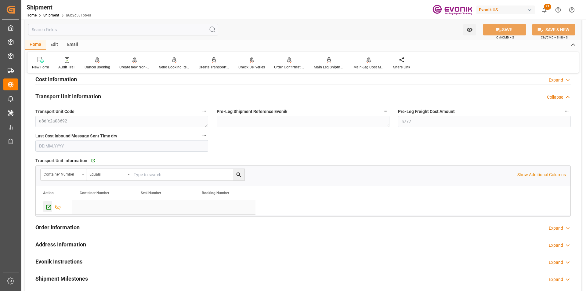
click at [48, 209] on icon "Press SPACE to select this row." at bounding box center [49, 207] width 6 height 6
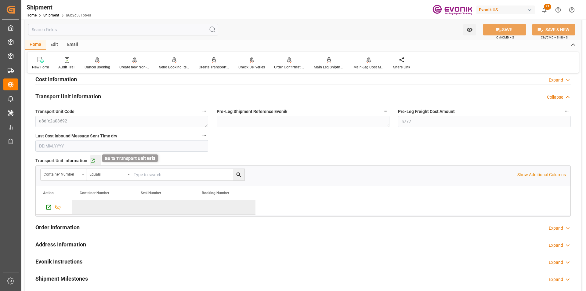
click at [92, 159] on icon "button" at bounding box center [92, 160] width 5 height 5
click at [555, 98] on div "Collapse" at bounding box center [555, 97] width 16 height 6
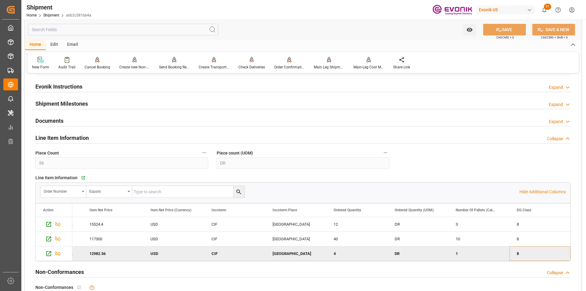
scroll to position [519, 0]
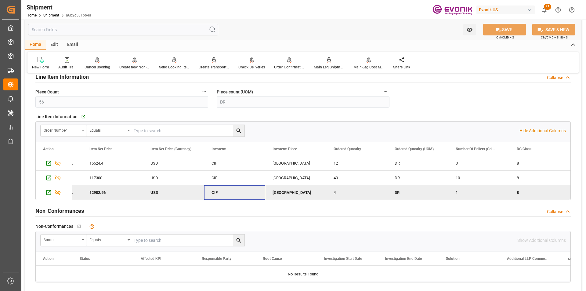
click at [248, 189] on div "CIF" at bounding box center [234, 192] width 61 height 14
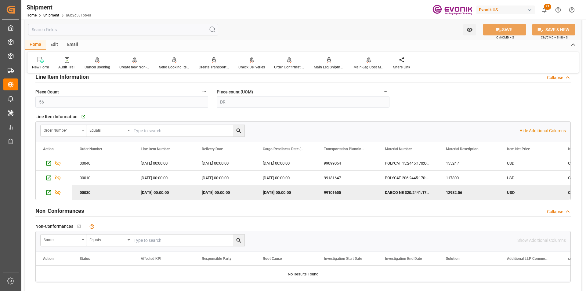
scroll to position [0, 0]
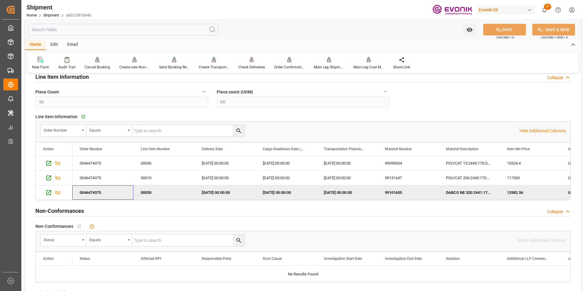
click at [106, 194] on div "0046474375" at bounding box center [102, 192] width 61 height 14
click at [164, 130] on input "text" at bounding box center [188, 131] width 112 height 12
paste input "0046474375"
type input "0046474375"
drag, startPoint x: 166, startPoint y: 129, endPoint x: 131, endPoint y: 128, distance: 34.9
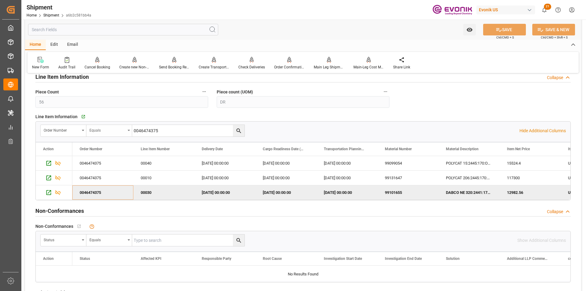
click at [131, 128] on div "Order Number Equals 0046474375" at bounding box center [142, 131] width 205 height 12
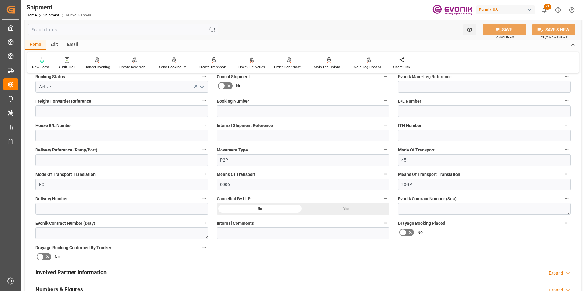
scroll to position [305, 0]
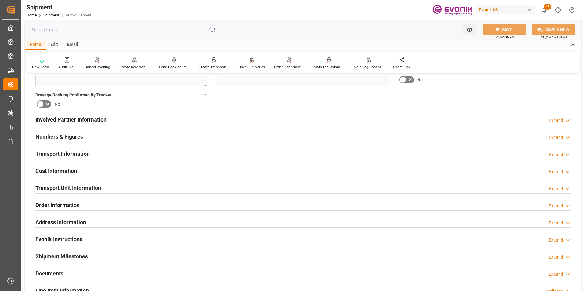
click at [105, 31] on input "text" at bounding box center [123, 30] width 190 height 12
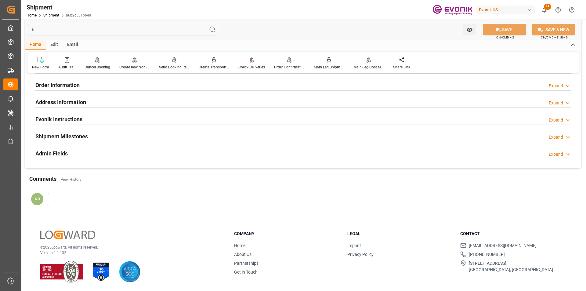
scroll to position [84, 0]
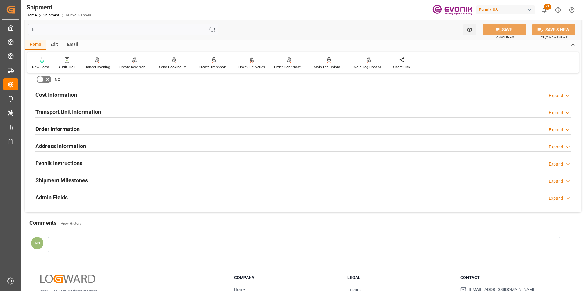
click at [554, 110] on div "Expand" at bounding box center [556, 113] width 14 height 6
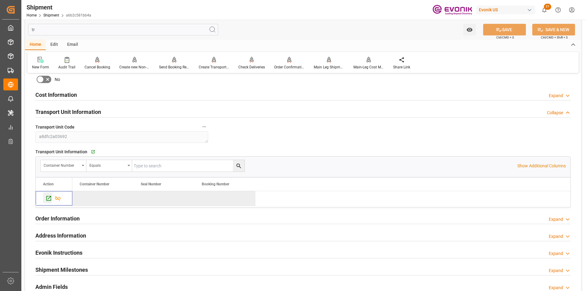
click at [48, 197] on icon "Press SPACE to deselect this row." at bounding box center [49, 198] width 6 height 6
click at [105, 30] on input "tr" at bounding box center [123, 30] width 190 height 12
type input "t"
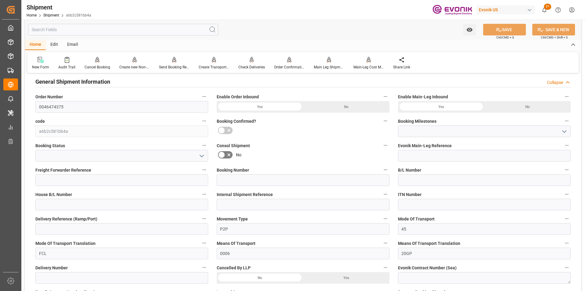
type input "Submitted to FFW for Booking"
type input "Active"
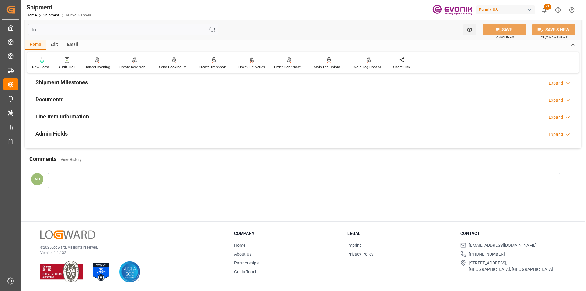
scroll to position [25, 0]
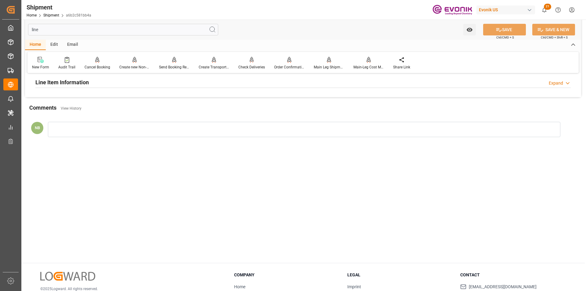
type input "line"
click at [135, 82] on div "Line Item Information Expand" at bounding box center [303, 82] width 536 height 12
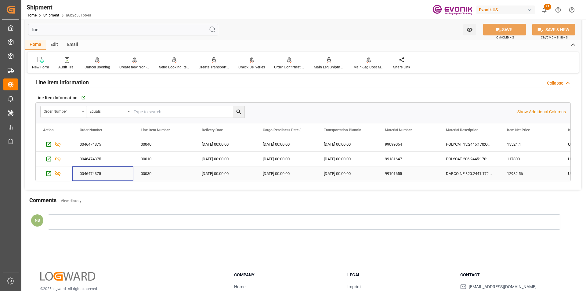
click at [92, 179] on div "0046474375" at bounding box center [102, 173] width 61 height 14
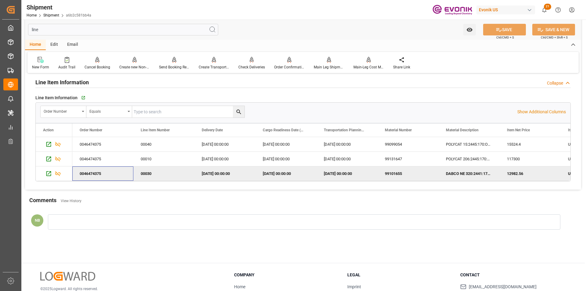
click at [151, 112] on input "text" at bounding box center [188, 112] width 112 height 12
paste input "0046474375"
type input "0046474375"
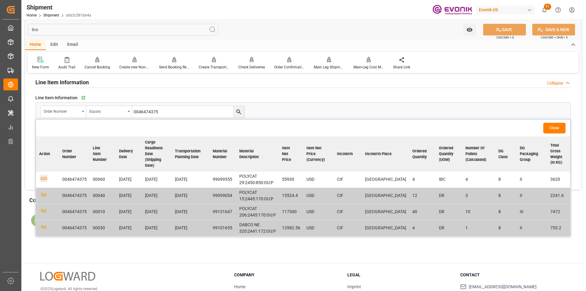
click at [45, 178] on icon "button" at bounding box center [44, 179] width 8 height 8
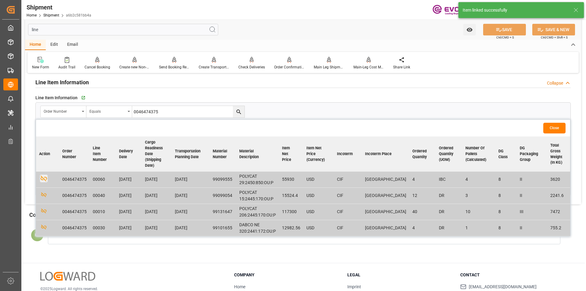
click at [74, 27] on input "line" at bounding box center [123, 30] width 190 height 12
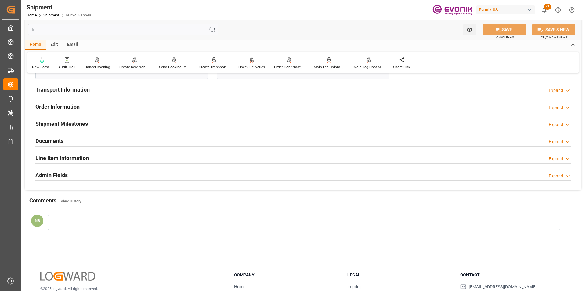
type input "l"
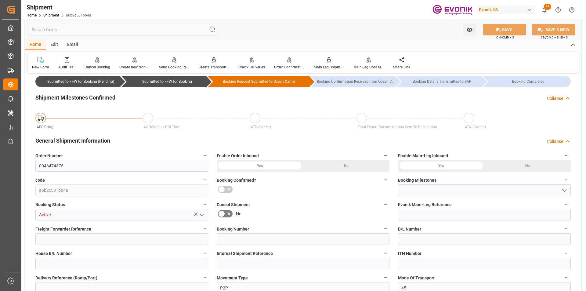
type input "Submitted to FFW for Booking"
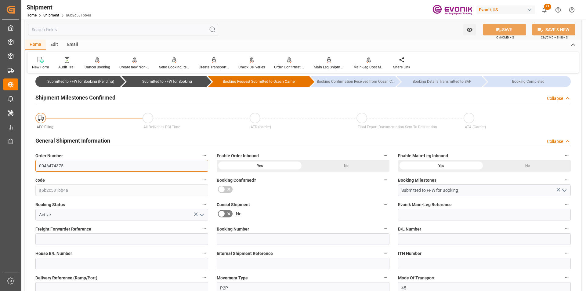
drag, startPoint x: 79, startPoint y: 163, endPoint x: 33, endPoint y: 157, distance: 46.8
click at [32, 159] on div "Order Number 0046474375" at bounding box center [121, 161] width 181 height 24
click at [346, 202] on label "Consol Shipment" at bounding box center [303, 204] width 173 height 9
click at [382, 202] on button "Consol Shipment" at bounding box center [386, 204] width 8 height 8
click at [553, 120] on div at bounding box center [293, 145] width 586 height 291
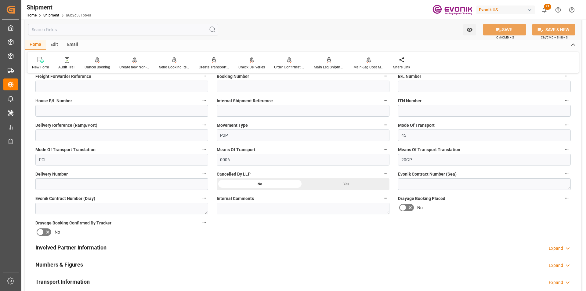
scroll to position [330, 0]
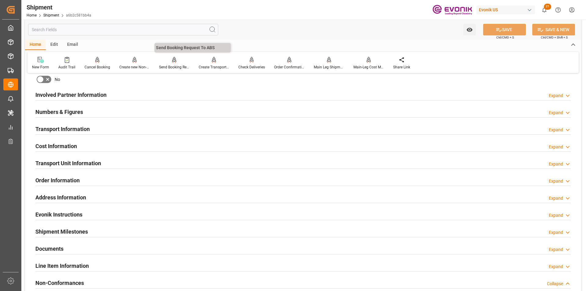
click at [173, 59] on icon at bounding box center [174, 60] width 4 height 6
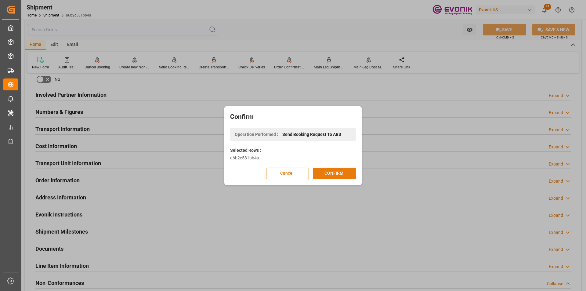
drag, startPoint x: 339, startPoint y: 175, endPoint x: 326, endPoint y: 173, distance: 13.0
click at [338, 175] on button "CONFIRM" at bounding box center [334, 174] width 43 height 12
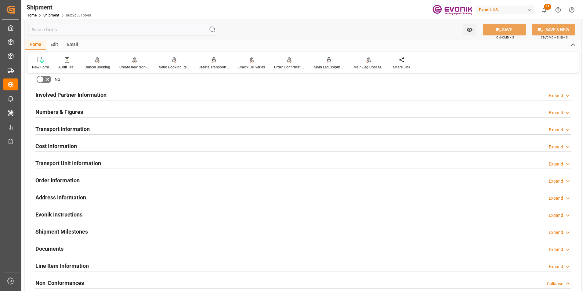
click at [112, 130] on div "Transport Information Expand" at bounding box center [303, 129] width 536 height 12
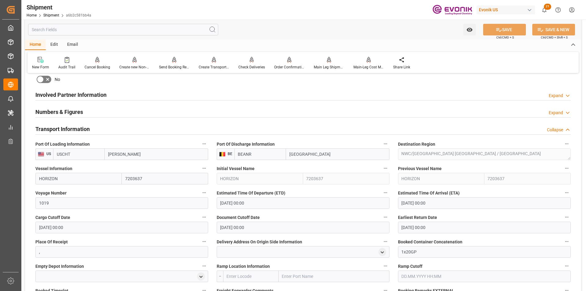
click at [167, 124] on div "Transport Information Collapse" at bounding box center [303, 129] width 536 height 12
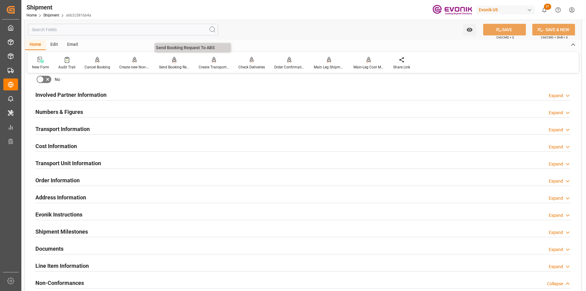
click at [173, 65] on div "Send Booking Request To ABS" at bounding box center [174, 66] width 31 height 5
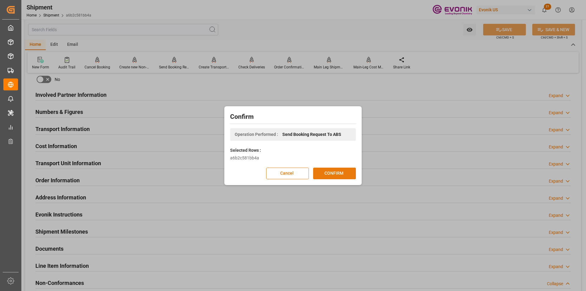
click at [347, 176] on button "CONFIRM" at bounding box center [334, 174] width 43 height 12
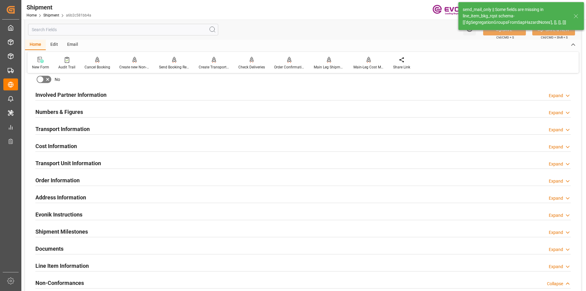
type input "USCHT"
type input "BEANR"
type input "7203637"
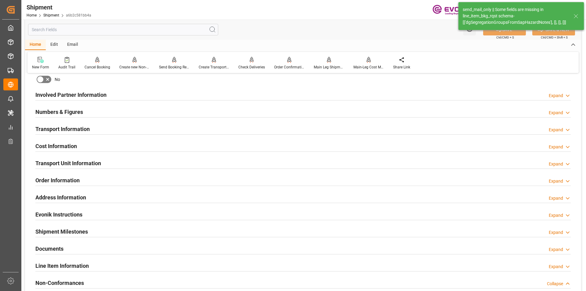
type input "60"
type input "DR,IBC"
type input "08.10.2025 00:00"
type input "21.10.2025 00:00"
type input "29.09.2025 00:00"
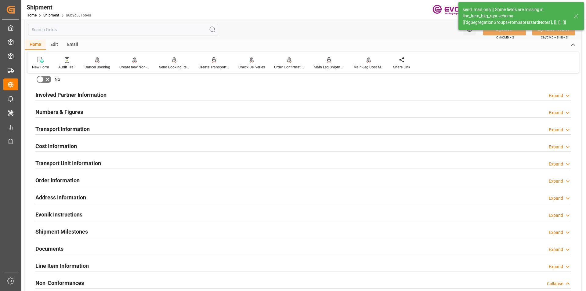
type input "29.09.2025 00:00"
click at [494, 16] on div "send_mail_only || Some fields are missing in line_item_bkg_rqst schema- [['dgSe…" at bounding box center [515, 15] width 105 height 19
drag, startPoint x: 165, startPoint y: 127, endPoint x: 166, endPoint y: 125, distance: 3.3
click at [165, 127] on div "Transport Information Expand" at bounding box center [303, 129] width 536 height 12
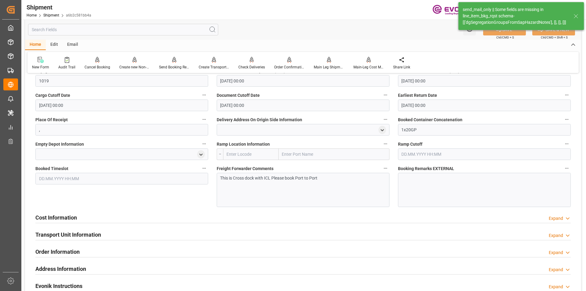
scroll to position [636, 0]
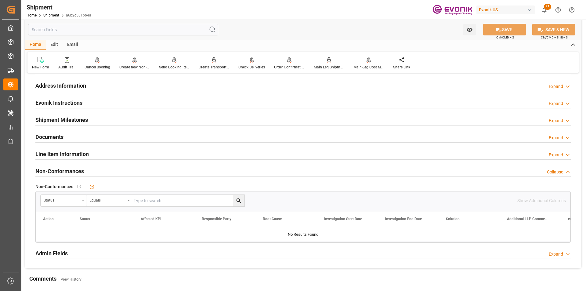
click at [108, 150] on div "Line Item Information Expand" at bounding box center [303, 154] width 536 height 12
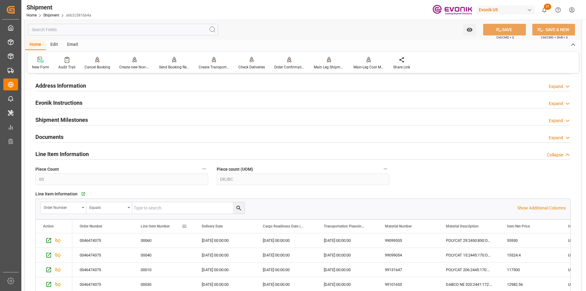
scroll to position [697, 0]
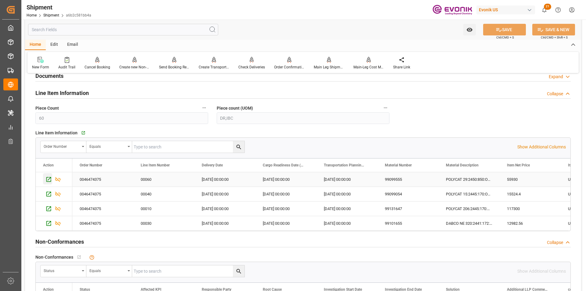
click at [46, 177] on icon "Press SPACE to select this row." at bounding box center [48, 179] width 5 height 5
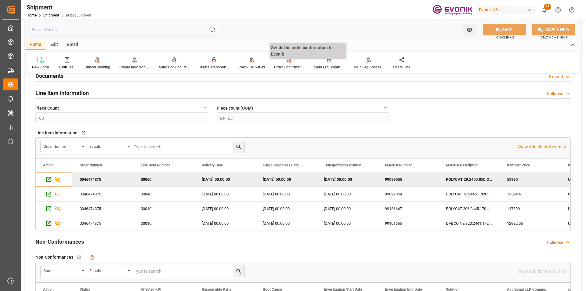
click at [286, 61] on div at bounding box center [289, 60] width 31 height 6
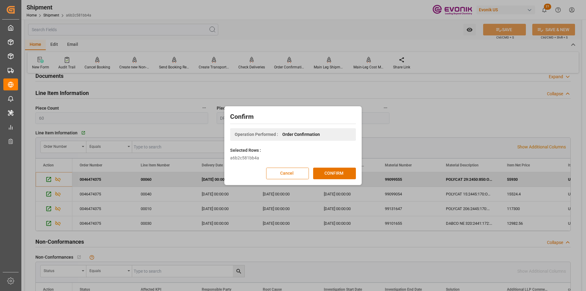
click at [295, 172] on button "Cancel" at bounding box center [287, 174] width 43 height 12
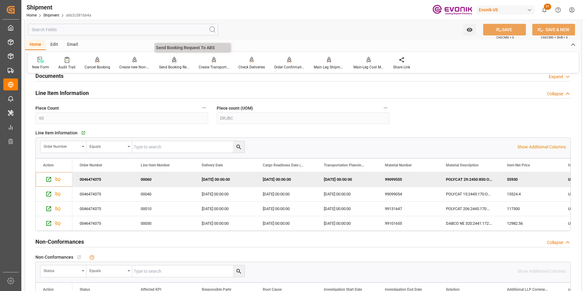
click at [166, 64] on div "Send Booking Request To ABS" at bounding box center [175, 63] width 40 height 13
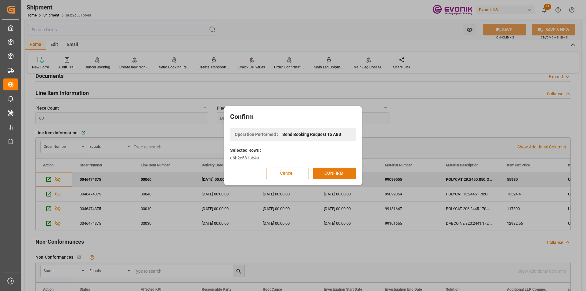
click at [325, 171] on button "CONFIRM" at bounding box center [334, 174] width 43 height 12
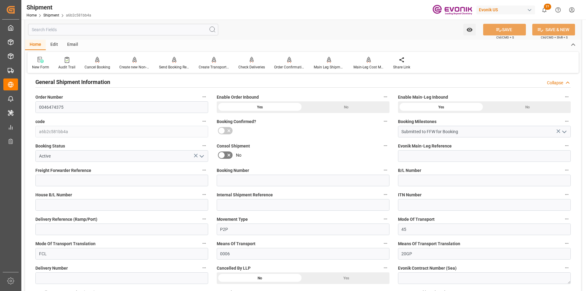
scroll to position [22, 0]
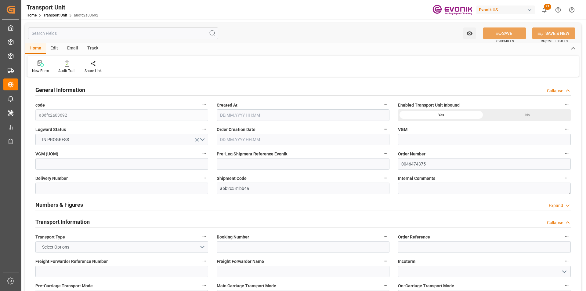
type input "ICL"
type input "Independent Container Line Limited"
type input "USCHT"
type input "BEANR"
type input "10754.8"
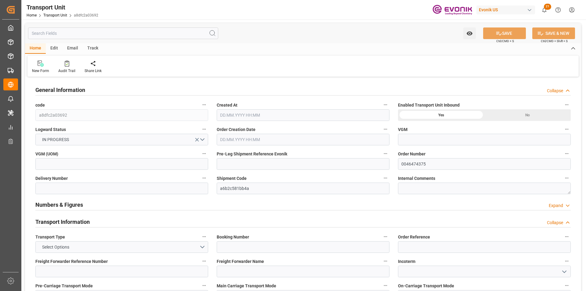
type input "[DATE] 05:56"
type input "[DATE]"
type input "[DATE] 00:00"
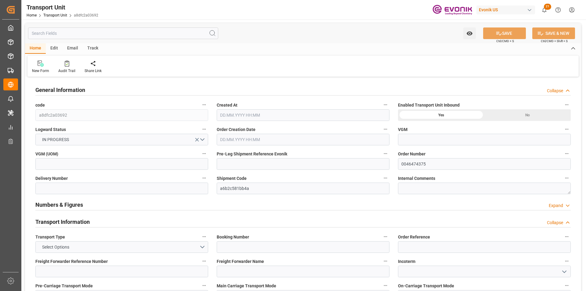
type input "[DATE] 00:00"
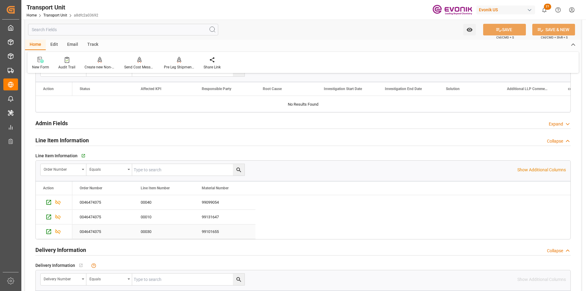
scroll to position [825, 0]
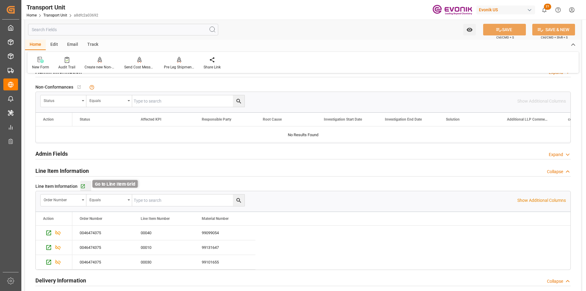
click at [84, 185] on icon "button" at bounding box center [83, 186] width 4 height 4
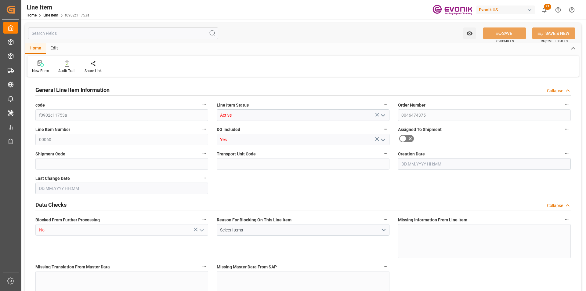
type input "4"
type input "3620"
type input "3400"
type input "5.568"
type input "4"
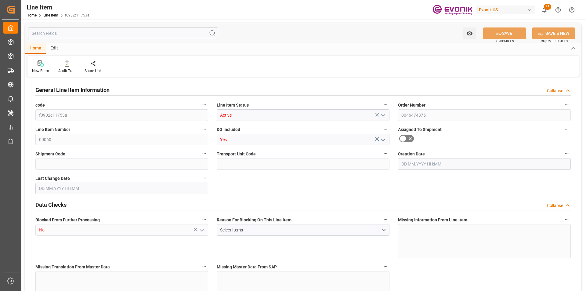
type input "55930"
type input "4"
type input "3620"
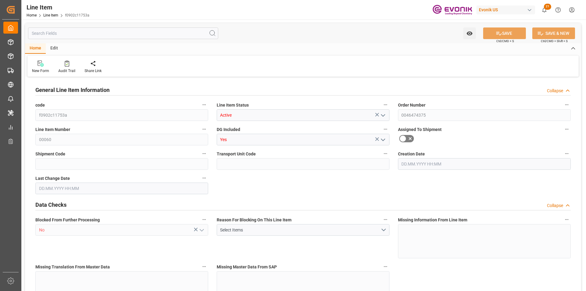
type input "3620"
type input "3400"
type input "5.568"
type input "5568"
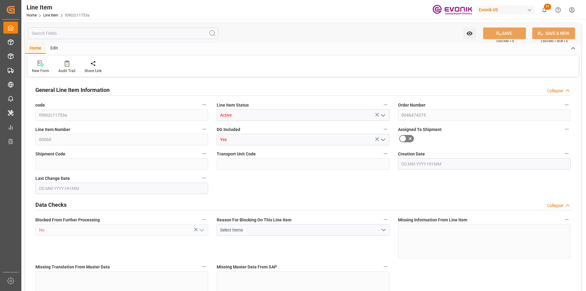
type input "0"
type input "[DATE] 12:21"
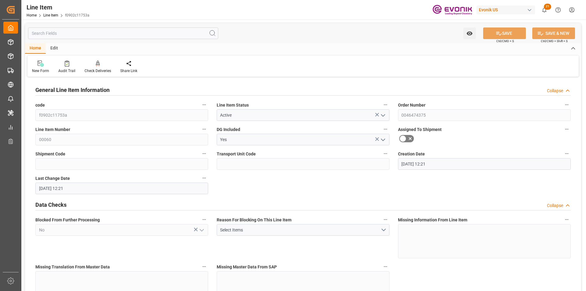
type input "[DATE] 12:21"
type input "[DATE]"
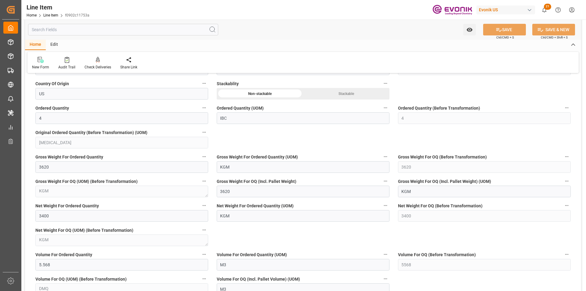
scroll to position [611, 0]
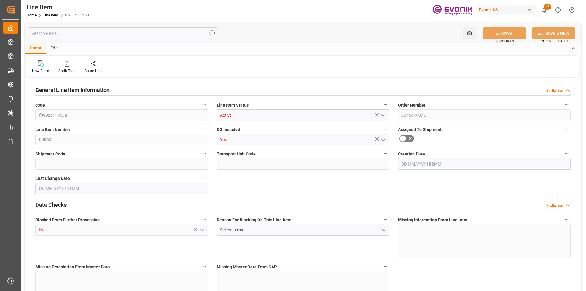
type input "4"
type input "3620"
type input "3400"
type input "5.568"
type input "4"
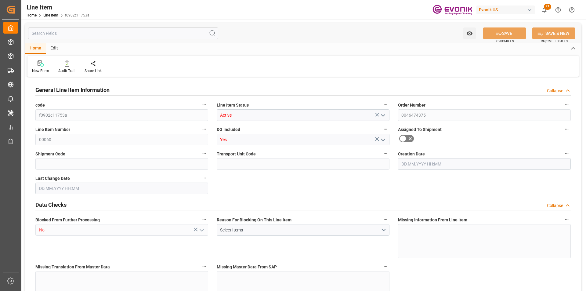
type input "55930"
type input "4"
type input "3620"
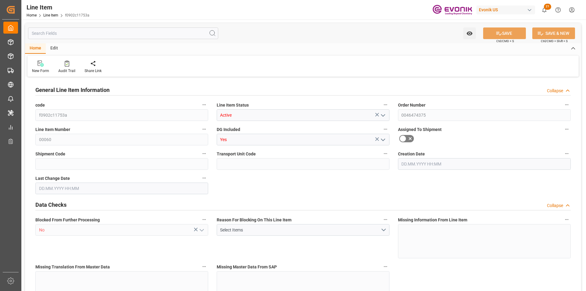
type input "3620"
type input "3400"
type input "5.568"
type input "5568"
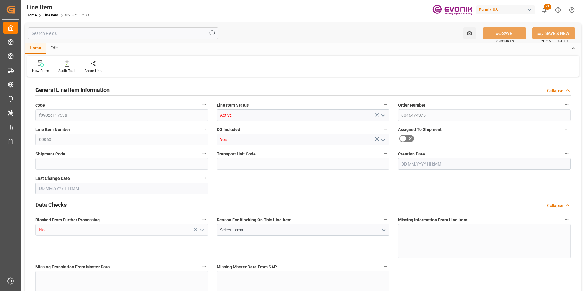
type input "0"
type input "[DATE] 12:21"
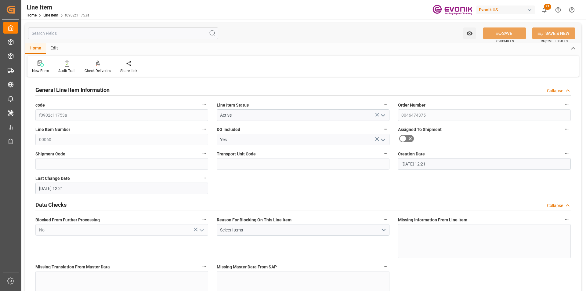
type input "[DATE] 12:21"
type input "[DATE]"
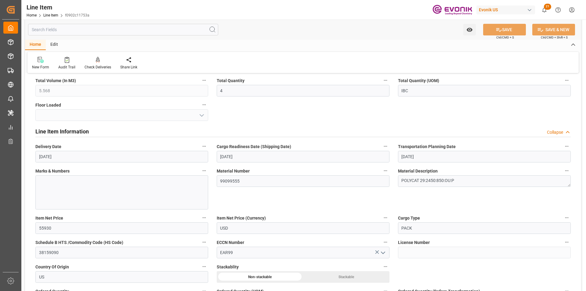
scroll to position [153, 0]
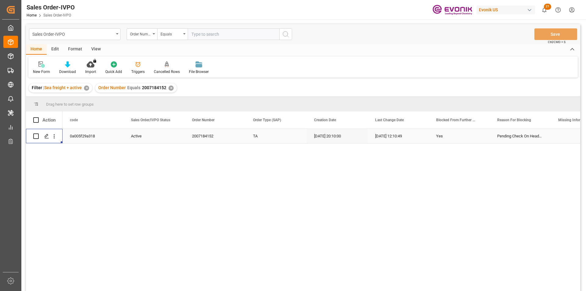
click at [172, 88] on div "✕" at bounding box center [171, 88] width 5 height 5
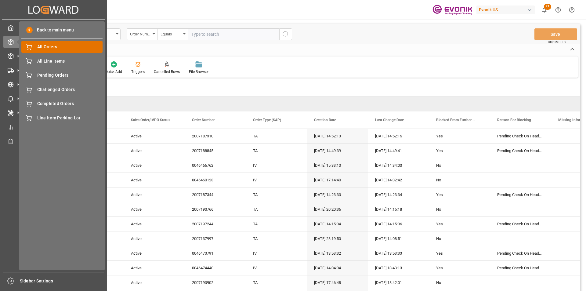
click at [69, 47] on span "All Orders" at bounding box center [70, 47] width 66 height 6
click at [10, 40] on icon at bounding box center [10, 41] width 5 height 5
click at [49, 48] on span "All Orders" at bounding box center [70, 47] width 66 height 6
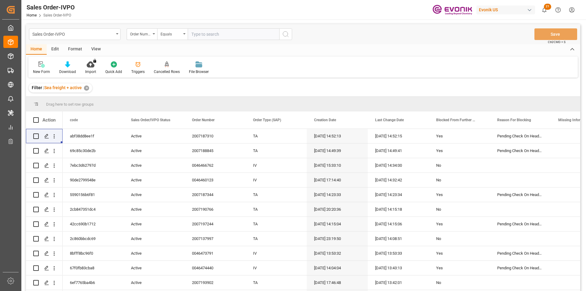
click at [194, 35] on input "text" at bounding box center [234, 34] width 92 height 12
paste input "4500361009"
type input "4500361009"
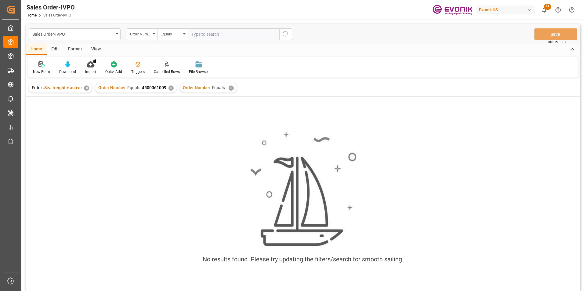
click at [229, 87] on div "✕" at bounding box center [231, 88] width 5 height 5
drag, startPoint x: 170, startPoint y: 89, endPoint x: 170, endPoint y: 85, distance: 3.7
click at [170, 88] on div "✕" at bounding box center [171, 88] width 5 height 5
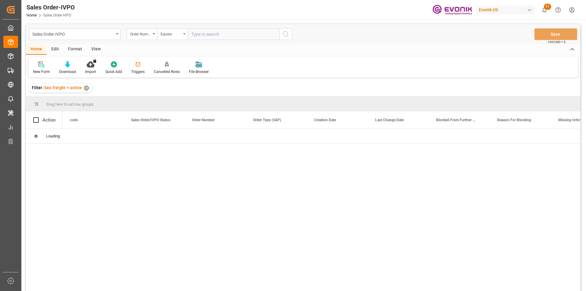
click at [201, 36] on input "text" at bounding box center [234, 34] width 92 height 12
paste input "2007137997"
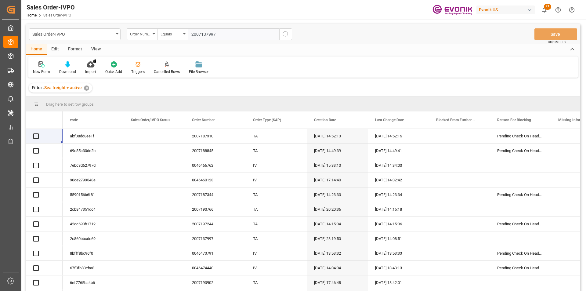
type input "2007137997"
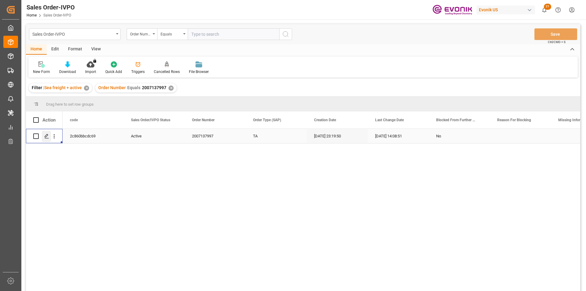
click at [50, 134] on div "Press SPACE to select this row." at bounding box center [46, 136] width 9 height 11
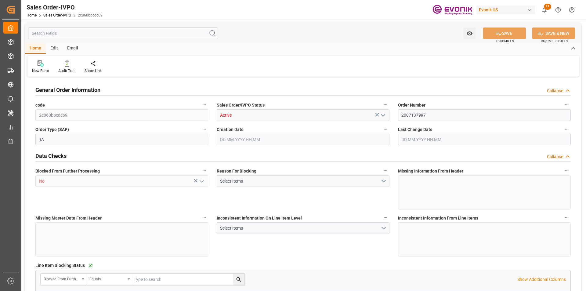
type input "AUMEL"
type input "0"
type input "1"
type input "4422"
type input "5.7182"
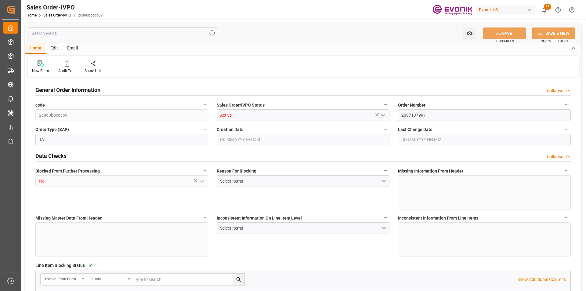
type input "0"
type input "20.08.2025 23:19"
type input "25.09.2025 14:08"
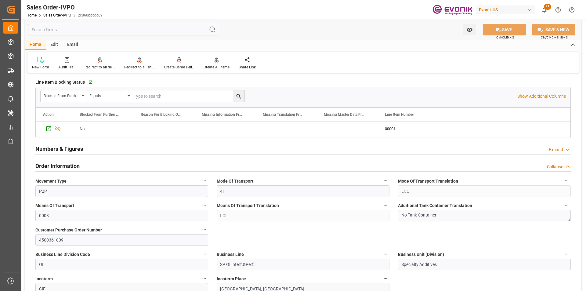
scroll to position [275, 0]
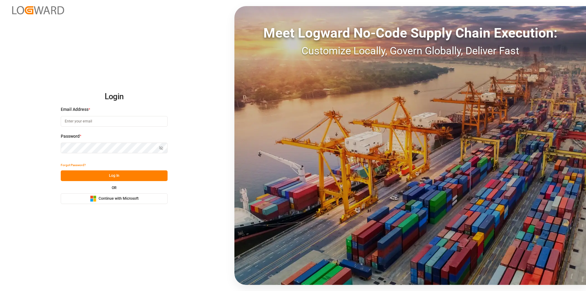
type input "[EMAIL_ADDRESS][PERSON_NAME][DOMAIN_NAME]"
click at [129, 175] on button "Log In" at bounding box center [114, 175] width 107 height 11
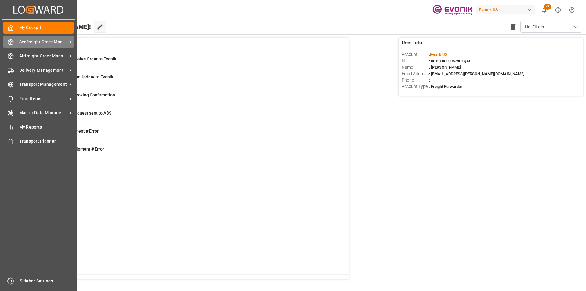
click at [41, 43] on span "Seafreight Order Management" at bounding box center [43, 42] width 48 height 6
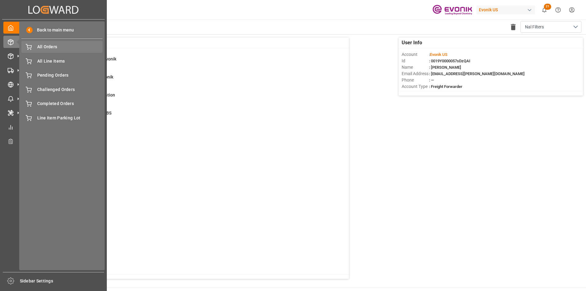
click at [54, 46] on span "All Orders" at bounding box center [70, 47] width 66 height 6
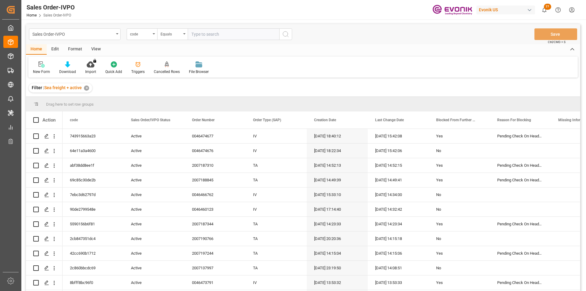
click at [146, 36] on div "code" at bounding box center [140, 33] width 21 height 7
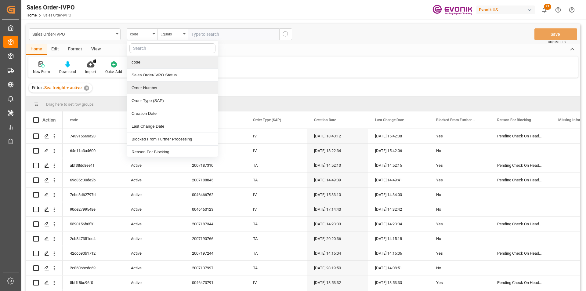
click at [150, 85] on div "Order Number" at bounding box center [172, 88] width 91 height 13
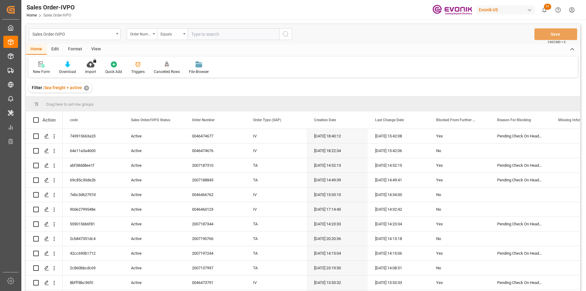
click at [213, 34] on input "text" at bounding box center [234, 34] width 92 height 12
paste input "2007137997"
type input "2007137997"
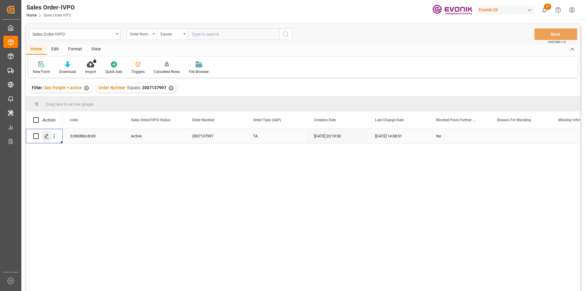
click at [47, 137] on icon "Press SPACE to select this row." at bounding box center [46, 136] width 5 height 5
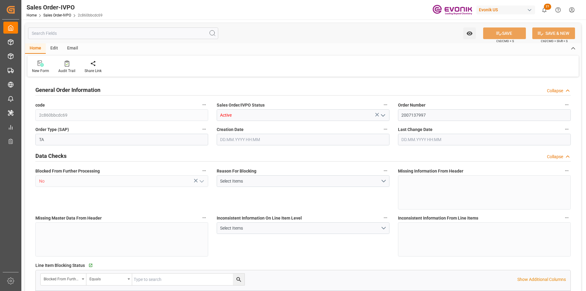
type input "AUMEL"
type input "0"
type input "1"
type input "4422"
type input "5.7182"
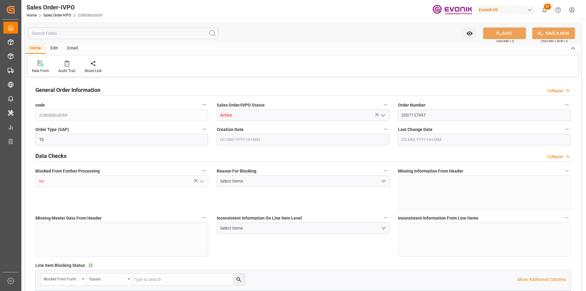
type input "0"
type input "20.08.2025 23:19"
type input "25.09.2025 14:08"
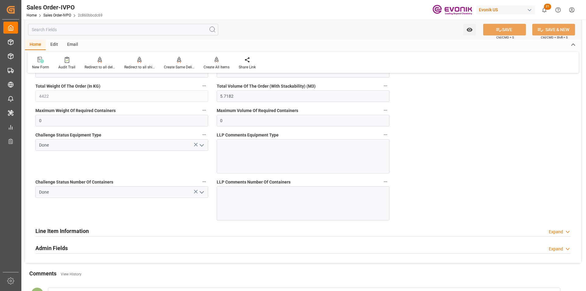
scroll to position [1255, 0]
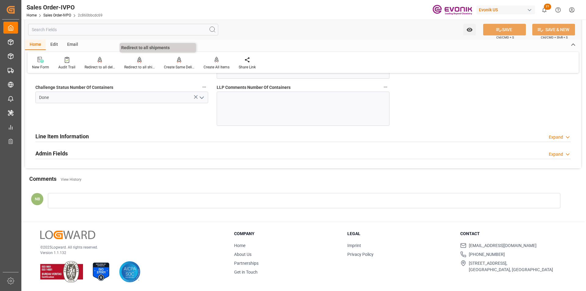
click at [137, 64] on div "Redirect to all shipments" at bounding box center [140, 63] width 40 height 13
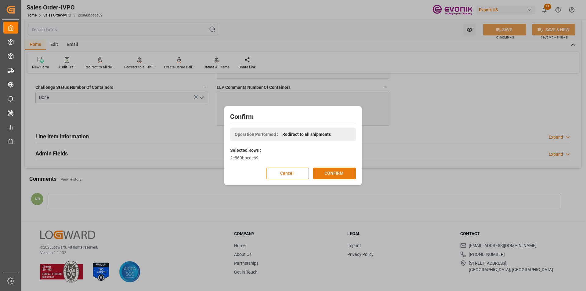
click at [328, 169] on button "CONFIRM" at bounding box center [334, 174] width 43 height 12
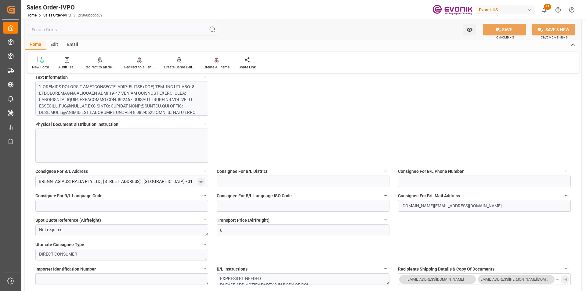
scroll to position [580, 0]
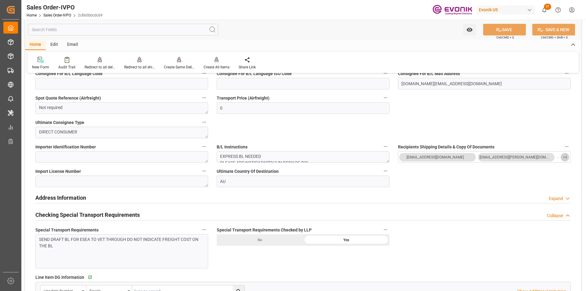
click at [564, 158] on span "+ 4" at bounding box center [565, 157] width 4 height 10
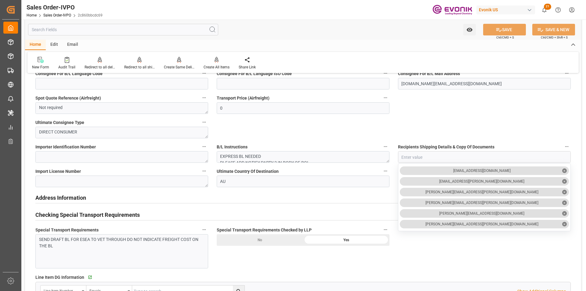
drag, startPoint x: 54, startPoint y: 28, endPoint x: 51, endPoint y: 27, distance: 3.4
click at [54, 28] on input "text" at bounding box center [123, 30] width 190 height 12
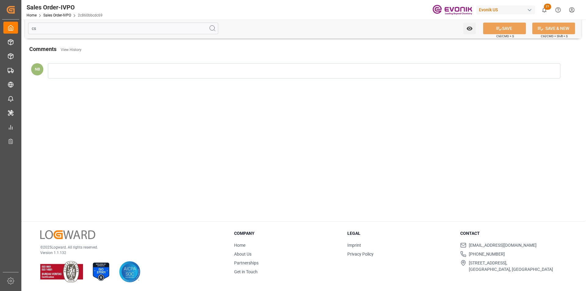
scroll to position [0, 0]
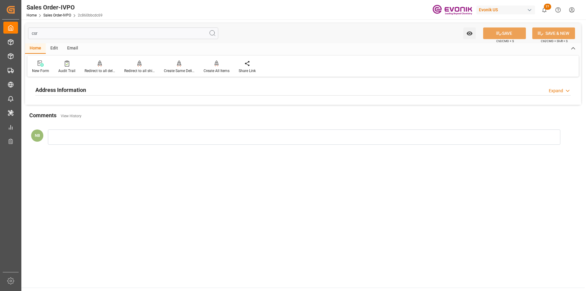
type input "csr"
click at [86, 91] on h2 "Address Information" at bounding box center [60, 90] width 51 height 8
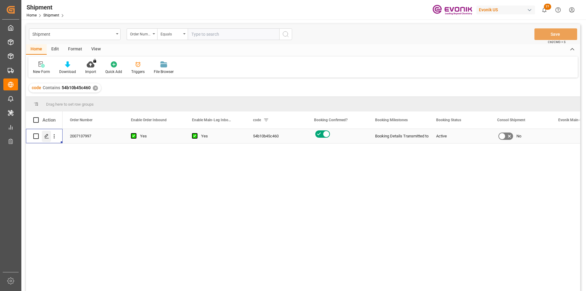
click at [45, 137] on icon "Press SPACE to select this row." at bounding box center [46, 136] width 5 height 5
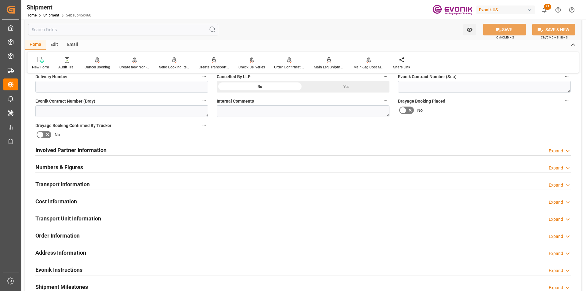
scroll to position [428, 0]
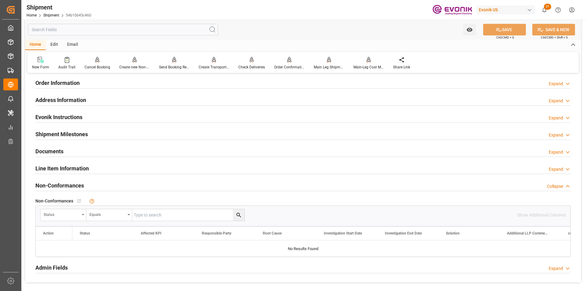
click at [93, 148] on div "Documents Expand" at bounding box center [303, 151] width 536 height 12
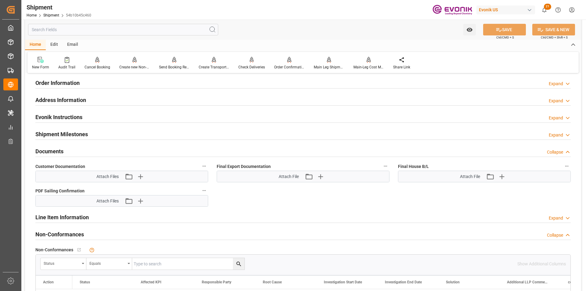
scroll to position [519, 0]
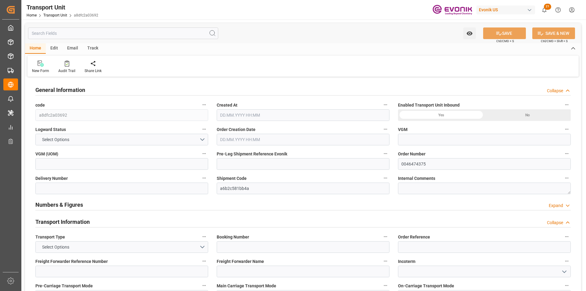
type input "ICL"
type input "Independent Container Line Limited"
type input "USCHT"
type input "BEANR"
type input "10754.8"
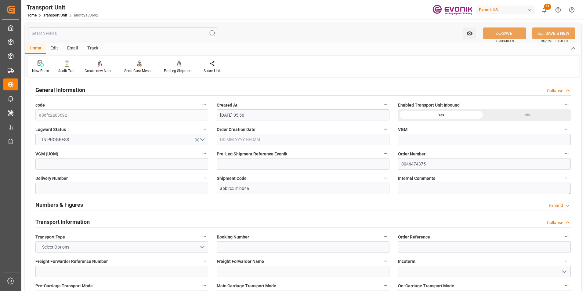
type input "[DATE] 05:56"
type input "[DATE]"
type input "[DATE] 00:00"
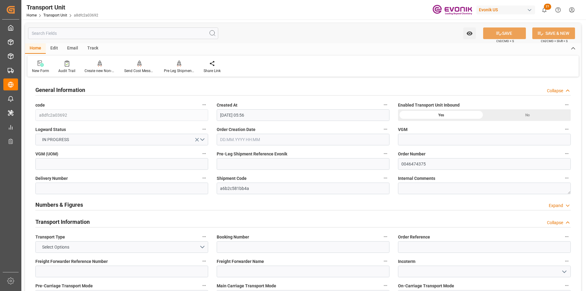
type input "[DATE] 00:00"
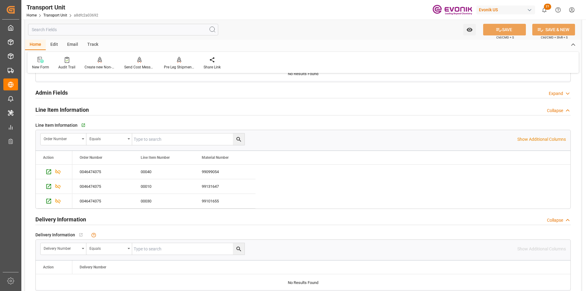
scroll to position [916, 0]
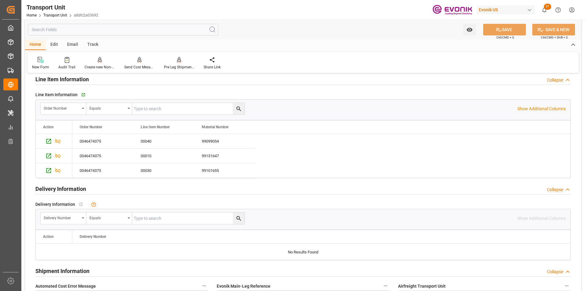
click at [154, 111] on input "text" at bounding box center [188, 109] width 112 height 12
paste input "0046474375"
type input "0046474375"
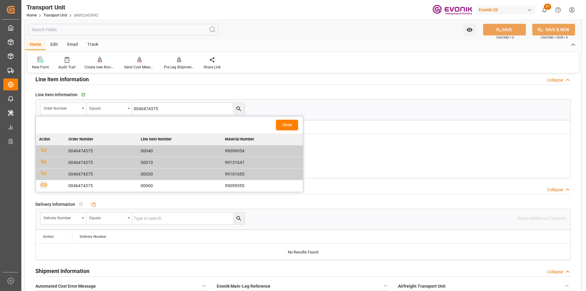
click at [44, 185] on icon "button" at bounding box center [44, 184] width 6 height 3
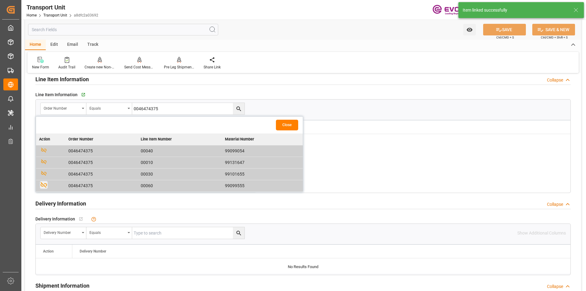
scroll to position [855, 0]
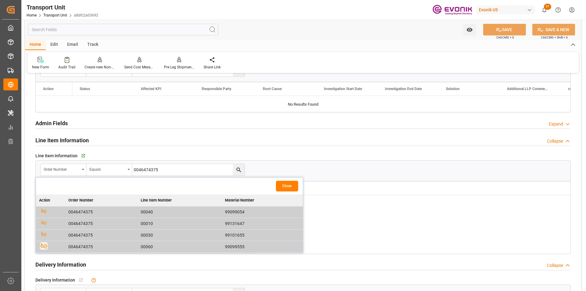
click at [285, 185] on button "Close" at bounding box center [287, 186] width 22 height 11
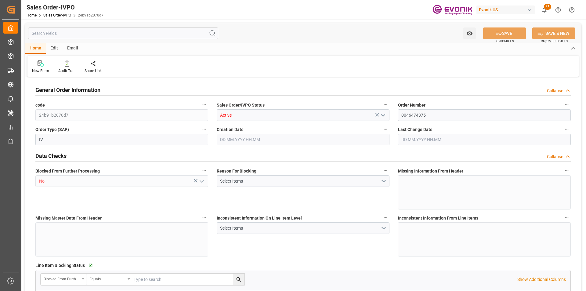
type input "BEANR"
type input "0"
type input "1"
type input "2"
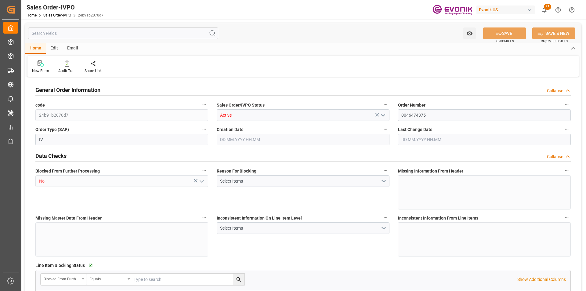
type input "14374.8"
type input "43.3614"
type input "17000"
type input "30"
type input "[DATE] 14:13"
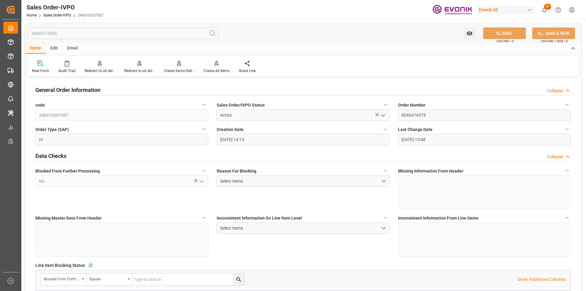
type input "[DATE] 15:48"
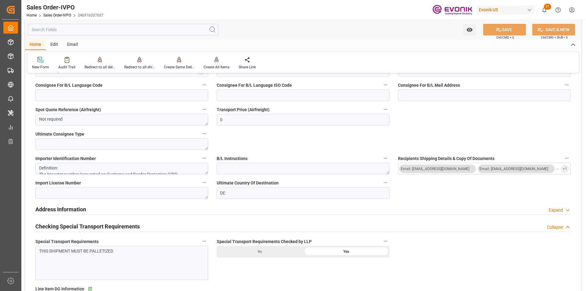
scroll to position [489, 0]
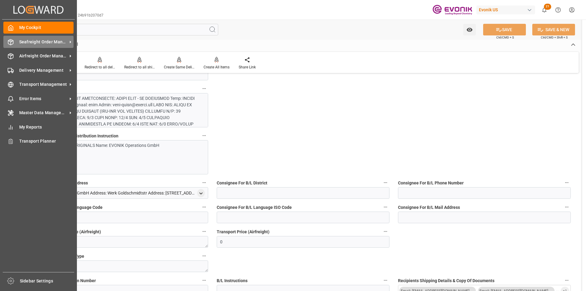
click at [36, 44] on span "Seafreight Order Management" at bounding box center [43, 42] width 48 height 6
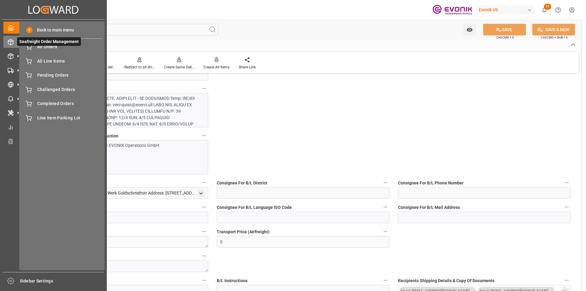
click at [36, 45] on span "Seafreight Order Management" at bounding box center [49, 41] width 64 height 9
click at [29, 47] on icon at bounding box center [29, 47] width 6 height 6
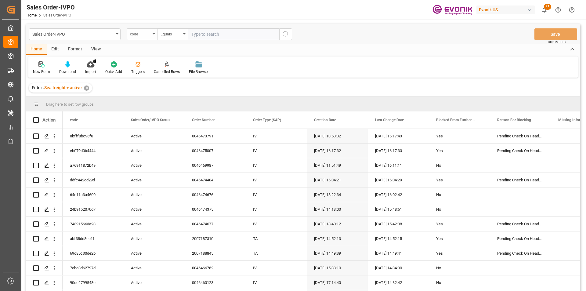
click at [149, 36] on div "code" at bounding box center [140, 33] width 21 height 7
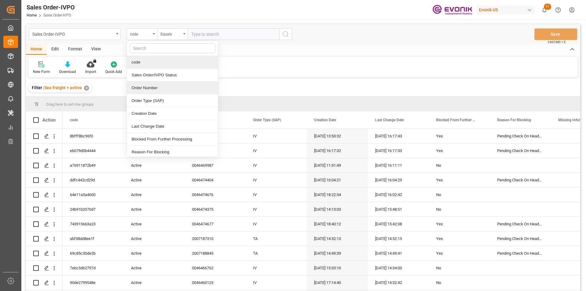
click at [151, 89] on div "Order Number" at bounding box center [172, 88] width 91 height 13
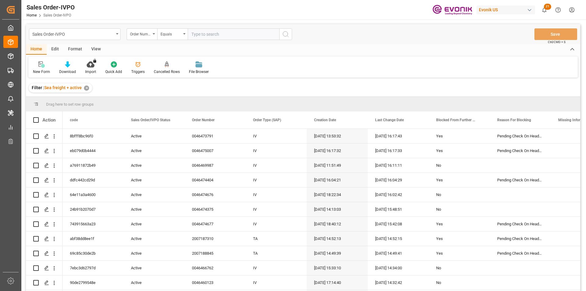
click at [197, 36] on input "text" at bounding box center [234, 34] width 92 height 12
paste input "2007054749"
type input "2007054749"
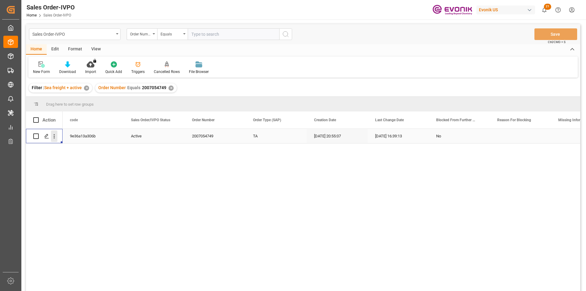
click at [52, 136] on icon "open menu" at bounding box center [54, 136] width 6 height 6
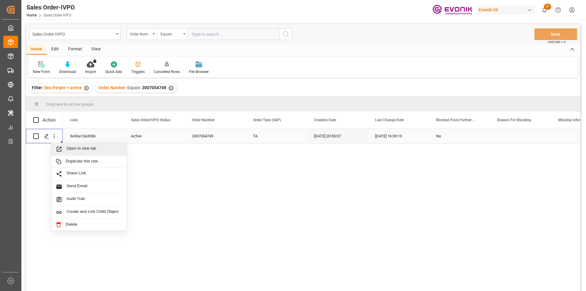
click at [76, 147] on span "Open in new tab" at bounding box center [95, 149] width 56 height 6
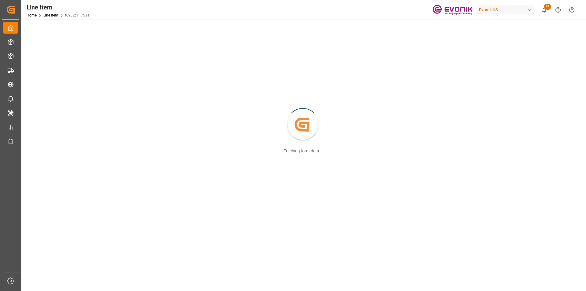
scroll to position [31, 0]
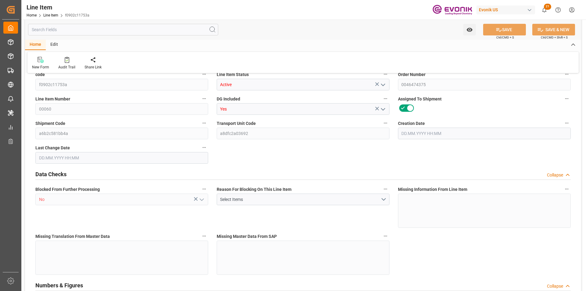
type input "4"
type input "3620"
type input "3400"
type input "5.568"
type input "4"
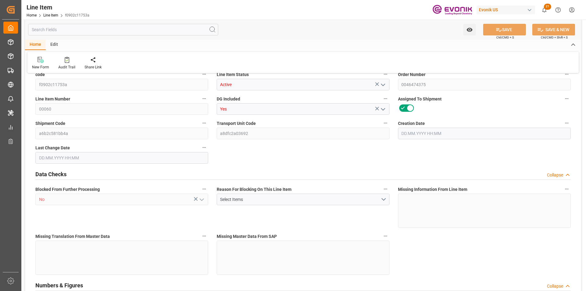
type input "55930"
type input "4"
type input "3620"
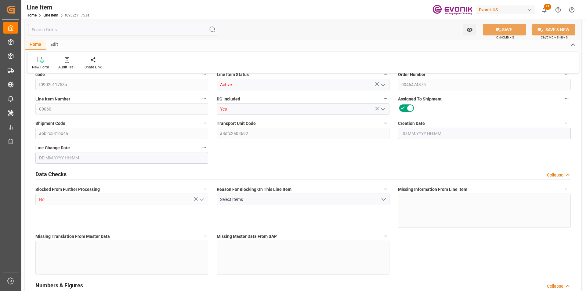
type input "3620"
type input "3400"
type input "5.568"
type input "5568"
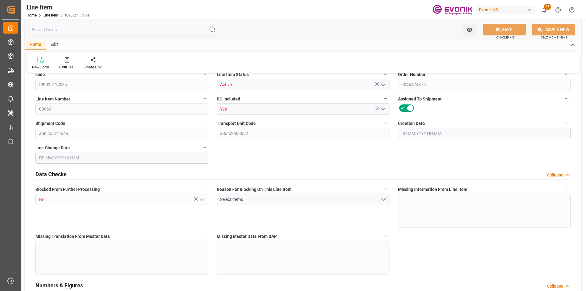
type input "0"
type input "119"
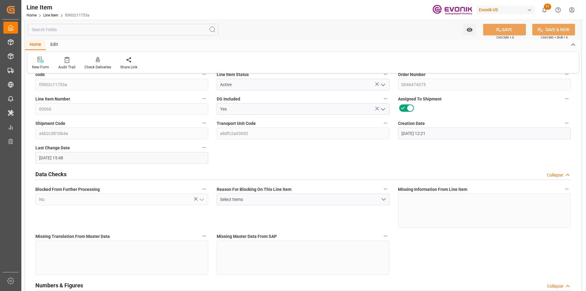
type input "25.09.2025 12:21"
type input "25.09.2025 15:48"
type input "31.10.2025"
type input "02.10.2025"
type input "25.09.2025"
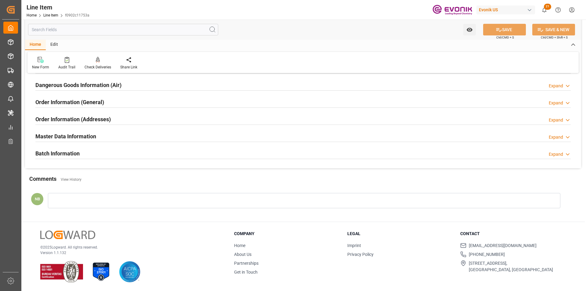
scroll to position [719, 0]
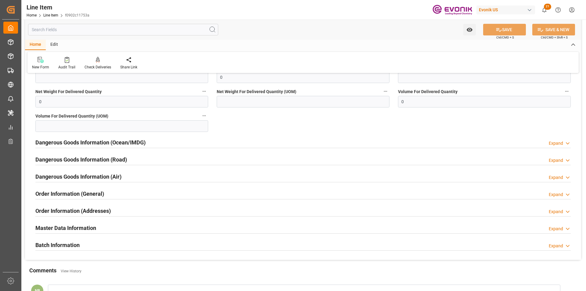
click at [164, 140] on div "Dangerous Goods Information (Ocean/IMDG) Expand" at bounding box center [303, 142] width 536 height 12
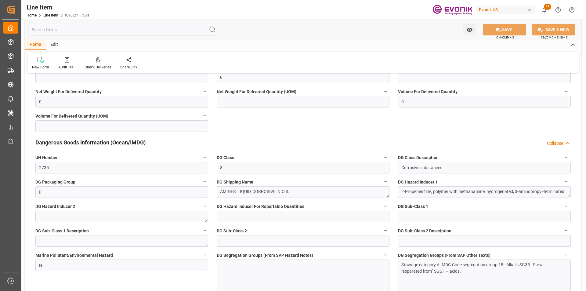
scroll to position [811, 0]
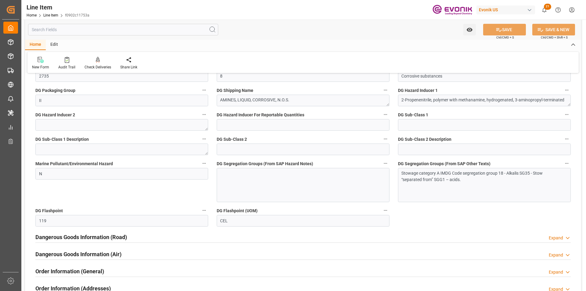
click at [275, 170] on div at bounding box center [303, 185] width 173 height 34
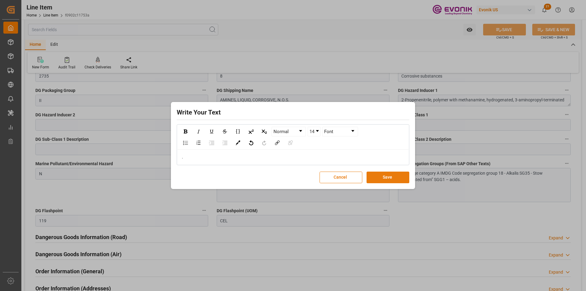
click at [397, 174] on button "Save" at bounding box center [388, 178] width 43 height 12
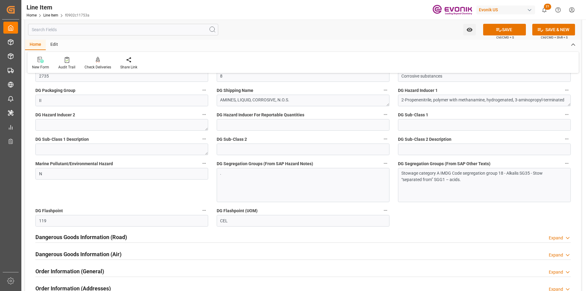
scroll to position [872, 0]
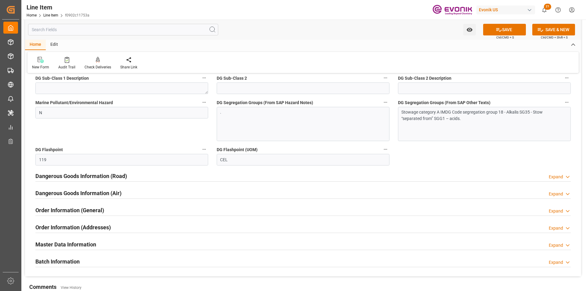
click at [348, 174] on div "Dangerous Goods Information (Road) Expand" at bounding box center [303, 176] width 536 height 12
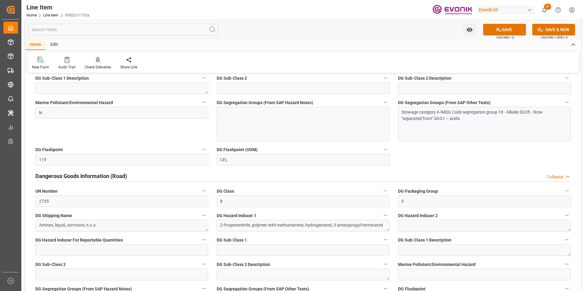
scroll to position [963, 0]
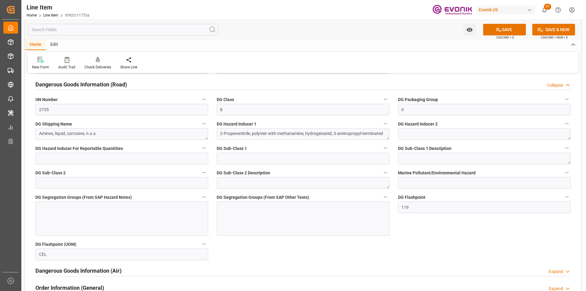
click at [292, 209] on div at bounding box center [303, 219] width 173 height 34
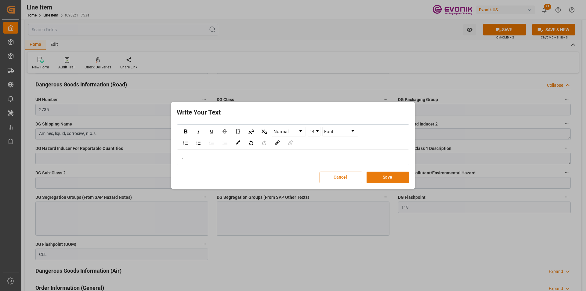
click at [382, 178] on button "Save" at bounding box center [388, 178] width 43 height 12
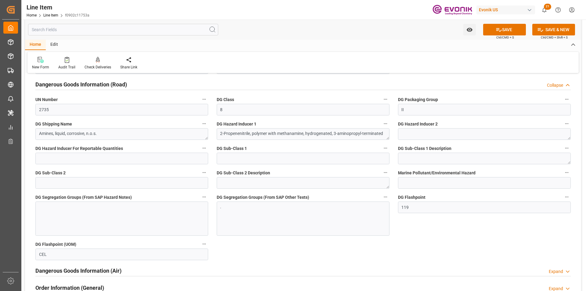
click at [159, 211] on div at bounding box center [121, 219] width 173 height 34
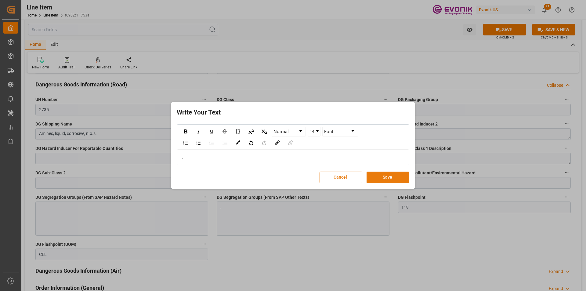
click at [381, 178] on button "Save" at bounding box center [388, 178] width 43 height 12
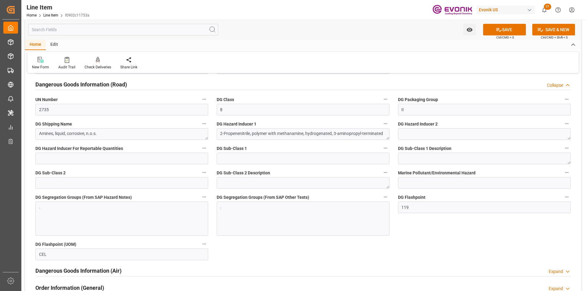
scroll to position [1085, 0]
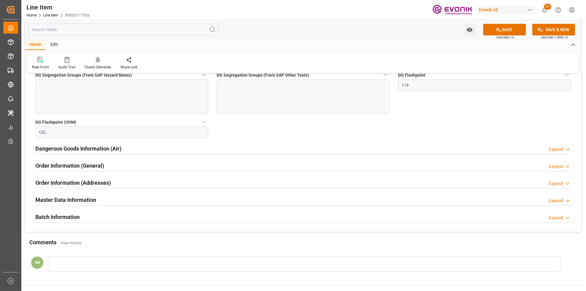
click at [350, 154] on div "Dangerous Goods Information (Air) Expand" at bounding box center [303, 148] width 544 height 17
click at [350, 151] on div "Dangerous Goods Information (Air) Expand" at bounding box center [303, 148] width 536 height 12
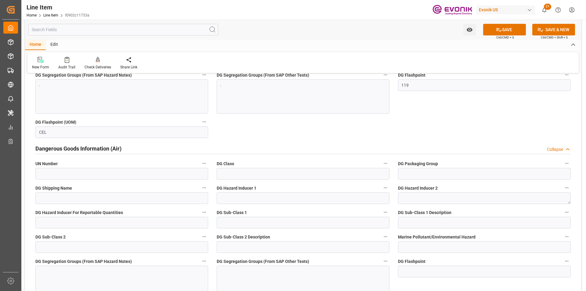
scroll to position [1238, 0]
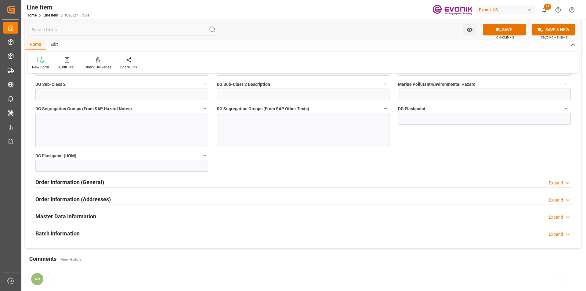
click at [267, 141] on div at bounding box center [303, 130] width 173 height 34
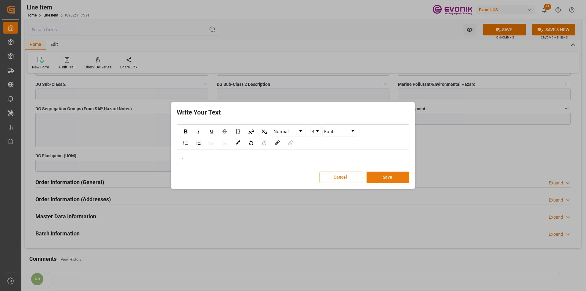
click at [380, 179] on button "Save" at bounding box center [388, 178] width 43 height 12
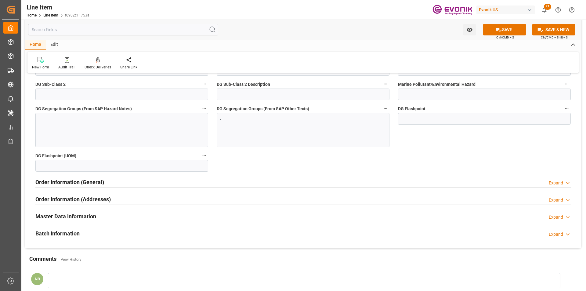
click at [164, 132] on div at bounding box center [121, 130] width 173 height 34
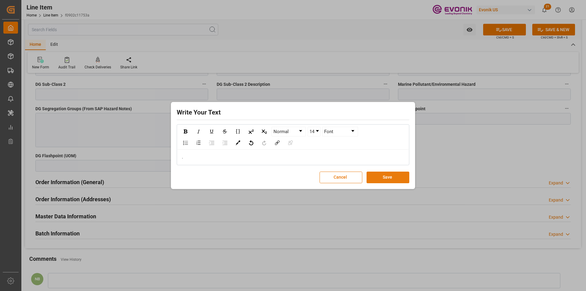
click at [375, 177] on button "Save" at bounding box center [388, 178] width 43 height 12
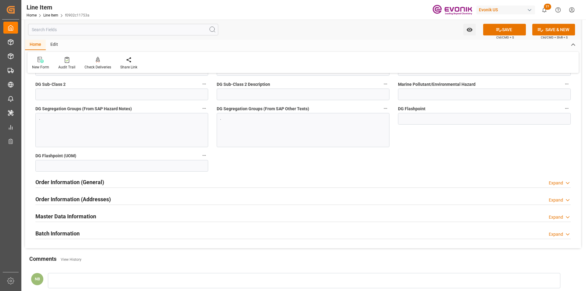
scroll to position [1177, 0]
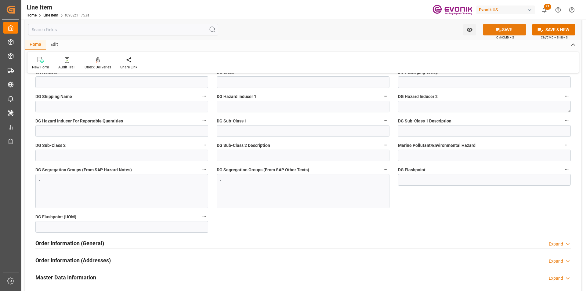
click at [492, 34] on button "SAVE" at bounding box center [504, 30] width 43 height 12
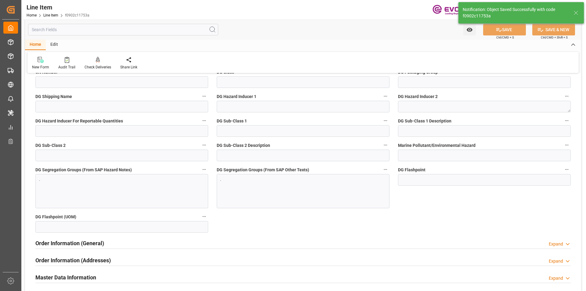
type input "25.09.2025 15:55"
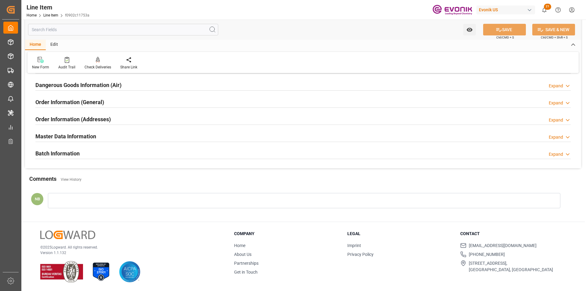
scroll to position [811, 0]
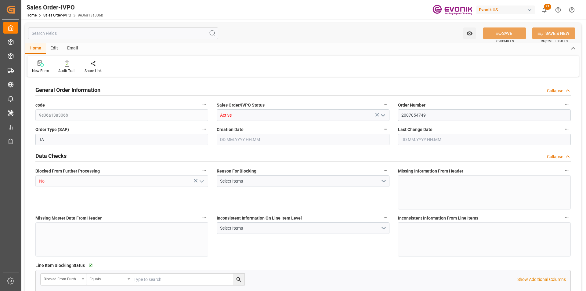
type input "CLSAI"
type input "0"
type input "1"
type input "2"
type input "1"
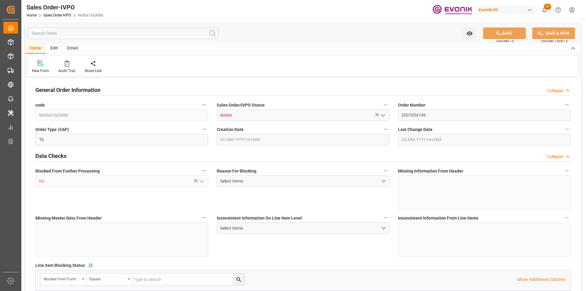
type input "6058.4"
type input "14.9168"
type input "17000"
type input "30"
type input "[DATE] 20:55"
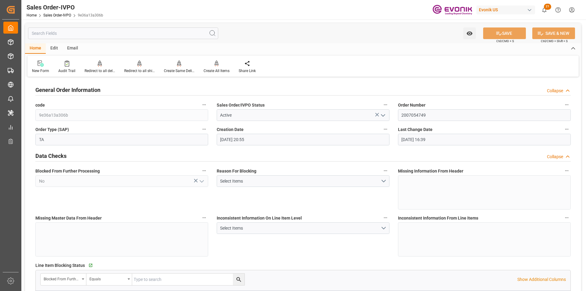
type input "[DATE] 16:39"
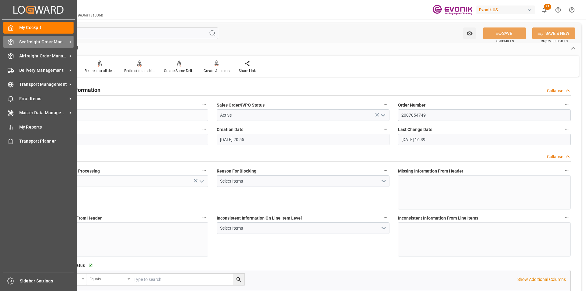
click at [46, 43] on span "Seafreight Order Management" at bounding box center [43, 42] width 48 height 6
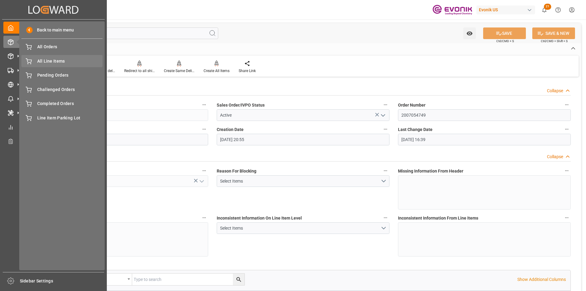
click at [60, 59] on span "All Line Items" at bounding box center [70, 61] width 66 height 6
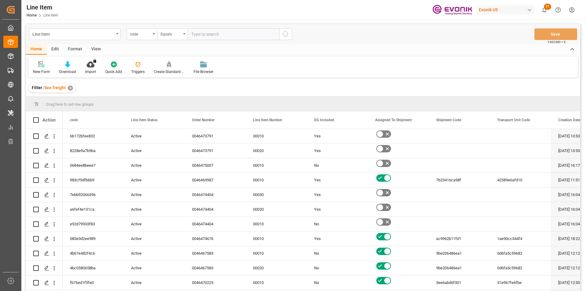
click at [136, 36] on div "code" at bounding box center [140, 33] width 21 height 7
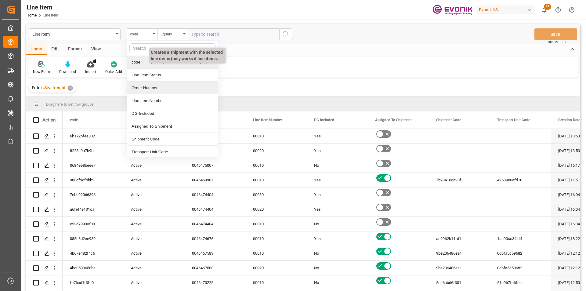
drag, startPoint x: 138, startPoint y: 87, endPoint x: 171, endPoint y: 63, distance: 40.4
click at [138, 87] on div "Order Number" at bounding box center [172, 88] width 91 height 13
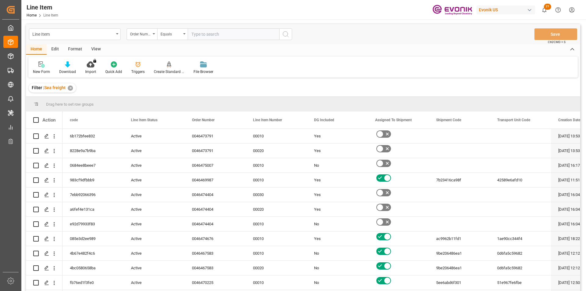
click at [204, 35] on input "text" at bounding box center [234, 34] width 92 height 12
paste input "2007054749"
type input "2007054749"
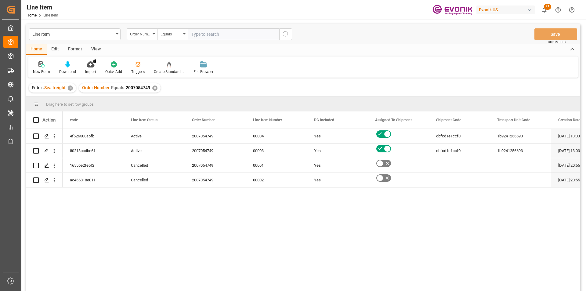
click at [93, 48] on div "View" at bounding box center [96, 49] width 19 height 10
click at [67, 68] on div "Standard Templates" at bounding box center [69, 67] width 40 height 13
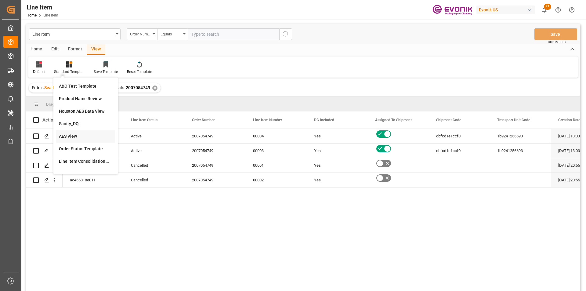
click at [76, 136] on div "AES View" at bounding box center [85, 136] width 53 height 6
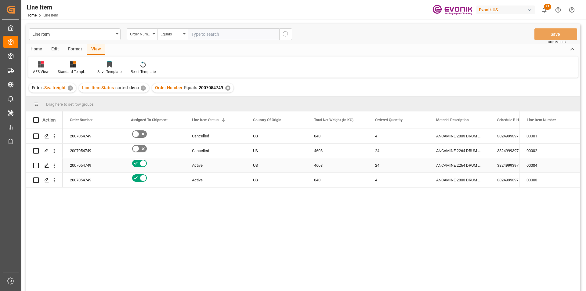
click at [273, 165] on div "US" at bounding box center [276, 165] width 61 height 14
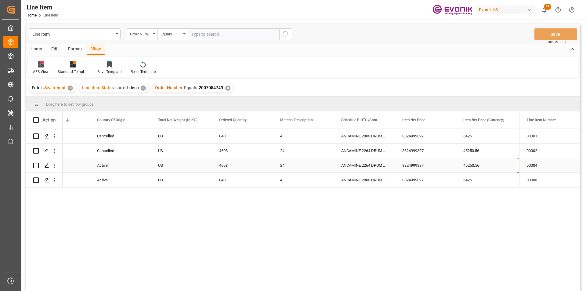
scroll to position [0, 156]
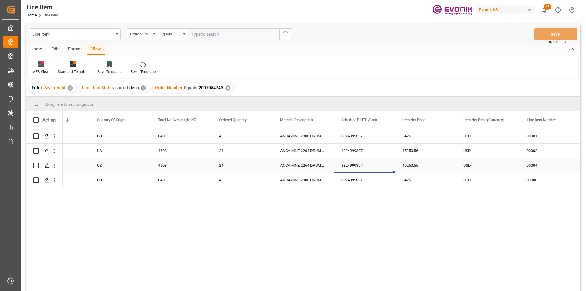
click at [372, 172] on div "3824999397" at bounding box center [364, 165] width 61 height 14
drag, startPoint x: 453, startPoint y: 166, endPoint x: 443, endPoint y: 166, distance: 9.5
click at [453, 166] on div "45250.56" at bounding box center [425, 165] width 61 height 14
click at [226, 88] on div "✕" at bounding box center [227, 88] width 5 height 5
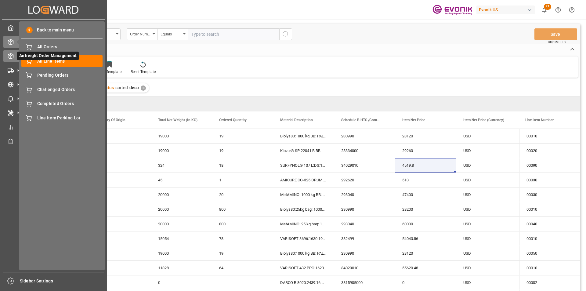
click at [7, 57] on div at bounding box center [8, 56] width 10 height 6
click at [55, 48] on span "All Orders" at bounding box center [70, 47] width 66 height 6
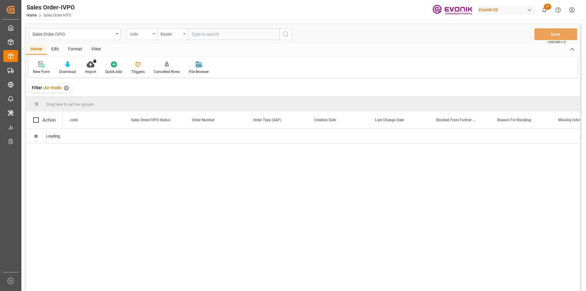
click at [150, 35] on div "code" at bounding box center [140, 33] width 21 height 7
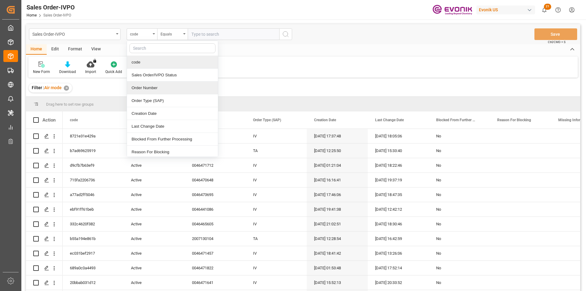
click at [143, 88] on div "Order Number" at bounding box center [172, 88] width 91 height 13
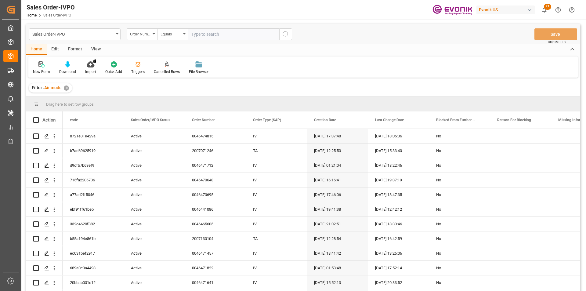
click at [201, 34] on input "text" at bounding box center [234, 34] width 92 height 12
paste input "46465605"
type input "46465605"
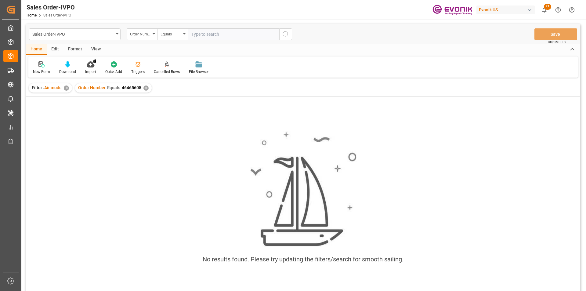
click at [147, 87] on div "✕" at bounding box center [146, 88] width 5 height 5
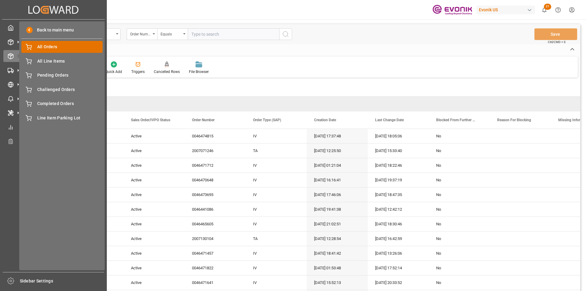
drag, startPoint x: 57, startPoint y: 50, endPoint x: 66, endPoint y: 46, distance: 9.6
click at [57, 50] on span "All Orders" at bounding box center [70, 47] width 66 height 6
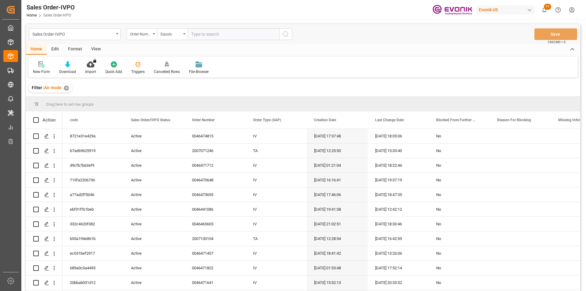
click at [229, 31] on input "text" at bounding box center [234, 34] width 92 height 12
paste input "46465605"
click at [190, 34] on input "46465605" at bounding box center [234, 34] width 92 height 12
click at [218, 35] on input "0046465605" at bounding box center [234, 34] width 92 height 12
type input "0046465605"
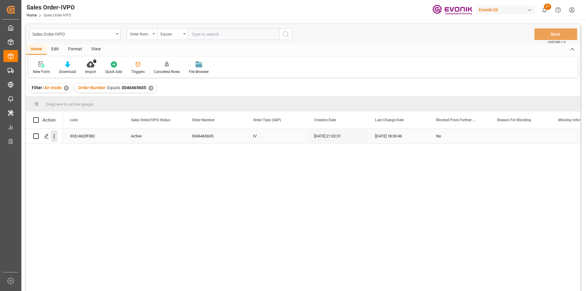
click at [55, 135] on icon "open menu" at bounding box center [54, 136] width 6 height 6
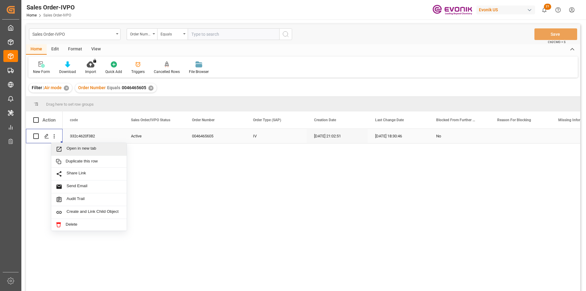
click at [67, 148] on span "Open in new tab" at bounding box center [95, 149] width 56 height 6
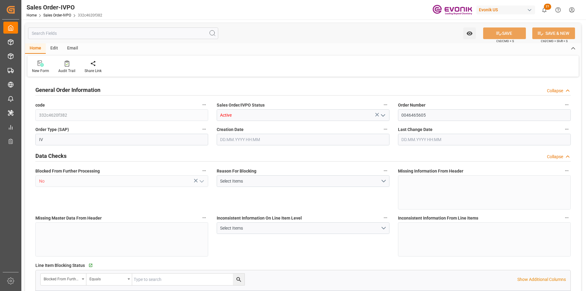
type input "ARBUE"
type input "12006.95"
type input "1"
type input "2621.496"
type input "[DATE] 21:02"
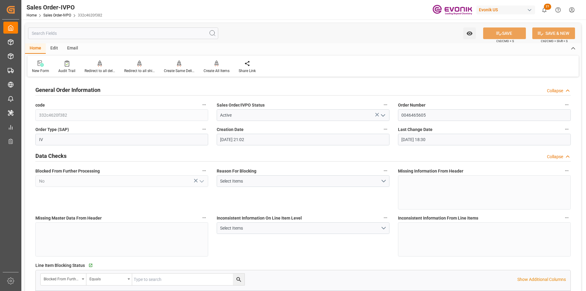
type input "[DATE] 18:30"
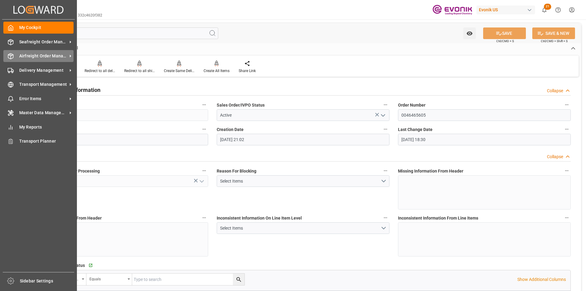
click at [21, 53] on span "Airfreight Order Management" at bounding box center [43, 56] width 48 height 6
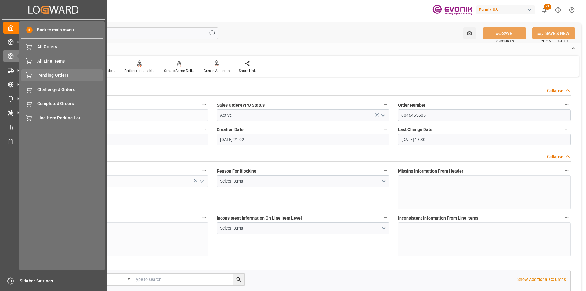
click at [45, 77] on span "Pending Orders" at bounding box center [70, 75] width 66 height 6
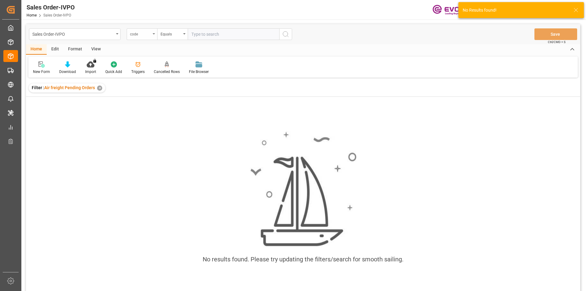
click at [147, 35] on div "code" at bounding box center [140, 33] width 21 height 7
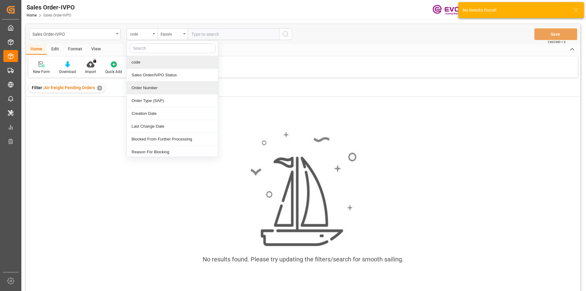
click at [145, 87] on div "Order Number" at bounding box center [172, 88] width 91 height 13
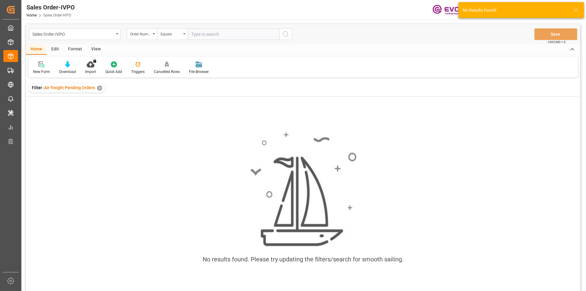
click at [199, 34] on input "text" at bounding box center [234, 34] width 92 height 12
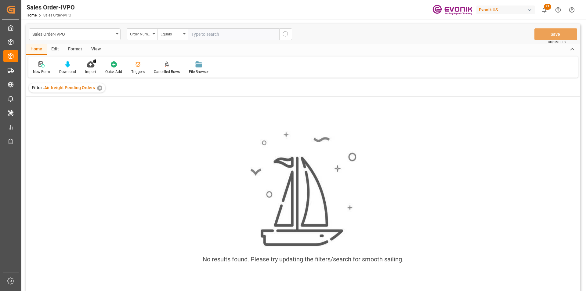
paste input "46465605"
click at [191, 36] on input "46465605" at bounding box center [234, 34] width 92 height 12
click at [225, 35] on input "0046465605" at bounding box center [234, 34] width 92 height 12
type input "0046465605"
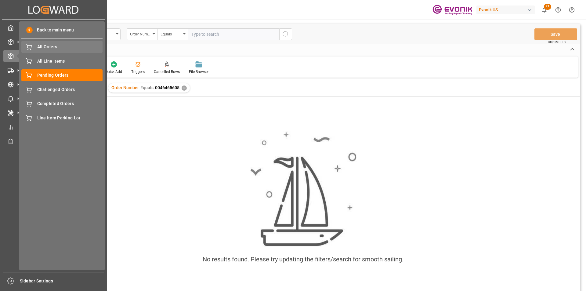
click at [54, 46] on span "All Orders" at bounding box center [70, 47] width 66 height 6
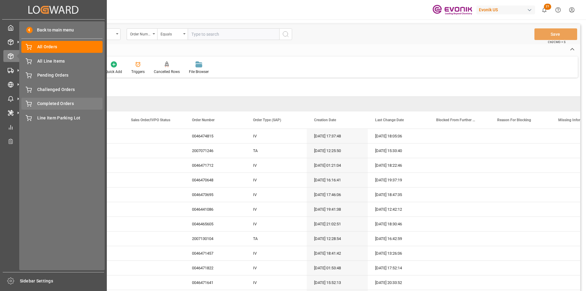
click at [63, 104] on span "Completed Orders" at bounding box center [70, 103] width 66 height 6
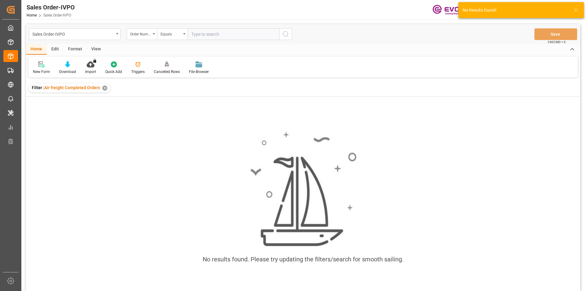
click at [208, 34] on input "text" at bounding box center [234, 34] width 92 height 12
paste input "46465605"
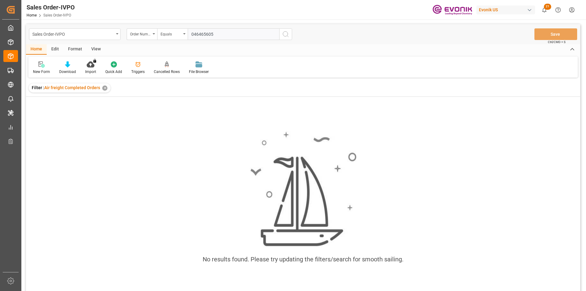
type input "0046465605"
click at [184, 88] on div "Order Number Equals 0046465605 ✕" at bounding box center [155, 87] width 82 height 9
click at [188, 89] on div "✕" at bounding box center [189, 88] width 5 height 5
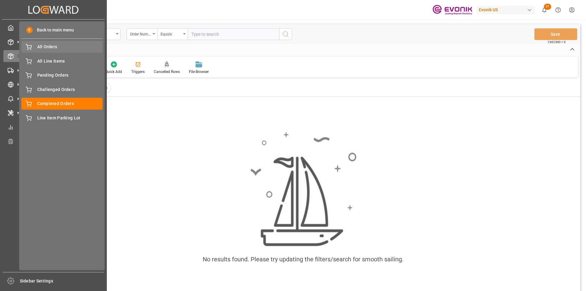
click at [49, 44] on span "All Orders" at bounding box center [70, 47] width 66 height 6
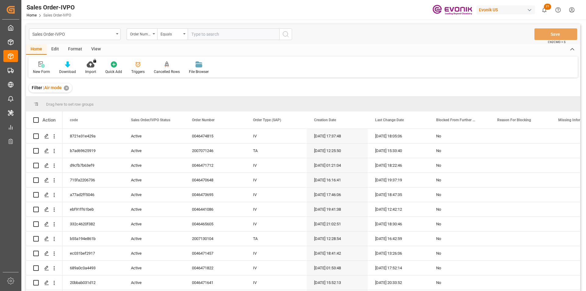
click at [233, 34] on input "text" at bounding box center [234, 34] width 92 height 12
paste input "46465605"
type input "0046465605"
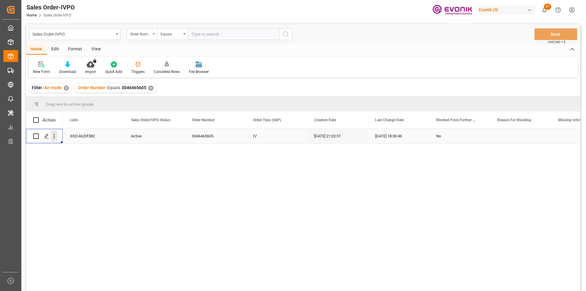
click at [54, 135] on icon "open menu" at bounding box center [54, 136] width 1 height 4
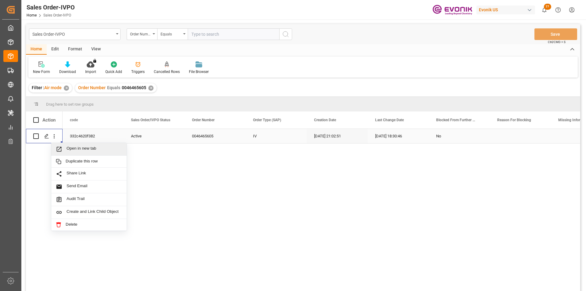
click at [105, 147] on span "Open in new tab" at bounding box center [95, 149] width 56 height 6
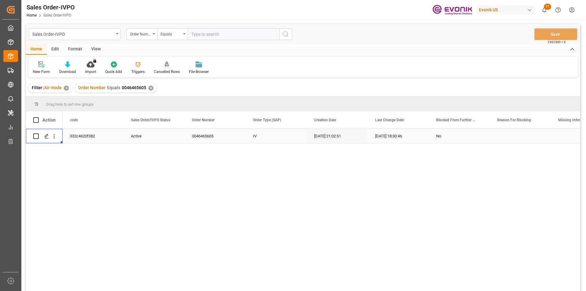
click at [150, 89] on div "✕" at bounding box center [150, 88] width 5 height 5
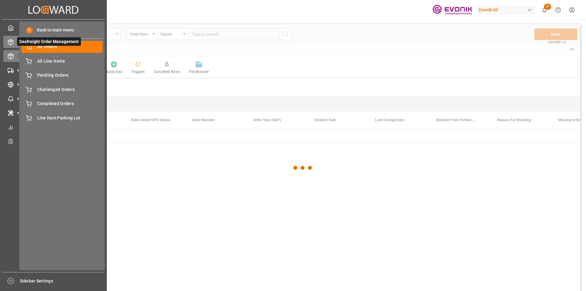
click at [12, 41] on line at bounding box center [10, 40] width 2 height 1
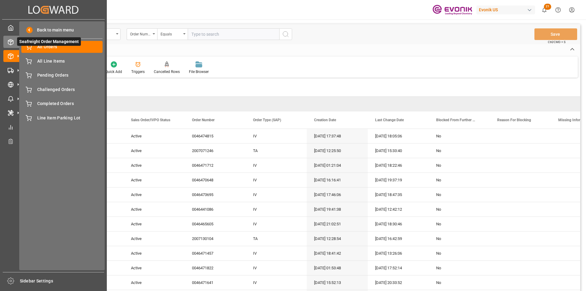
click at [6, 44] on div at bounding box center [8, 42] width 10 height 6
click at [9, 43] on icon at bounding box center [11, 42] width 6 height 6
click at [49, 28] on span "Back to main menu" at bounding box center [53, 30] width 41 height 6
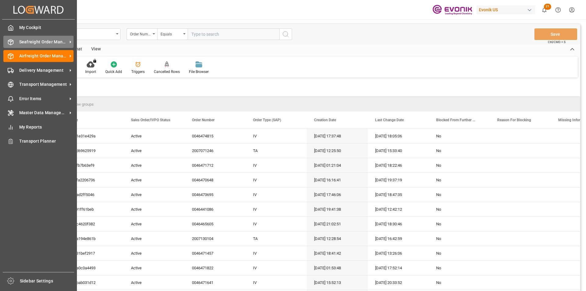
click at [13, 41] on icon at bounding box center [11, 42] width 6 height 6
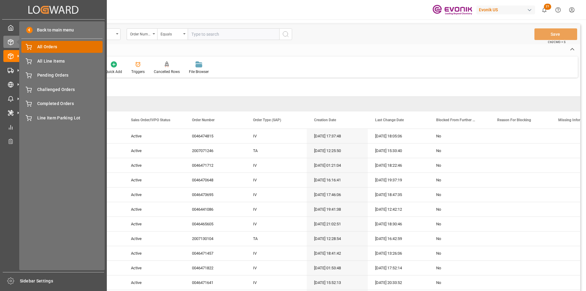
click at [46, 46] on span "All Orders" at bounding box center [70, 47] width 66 height 6
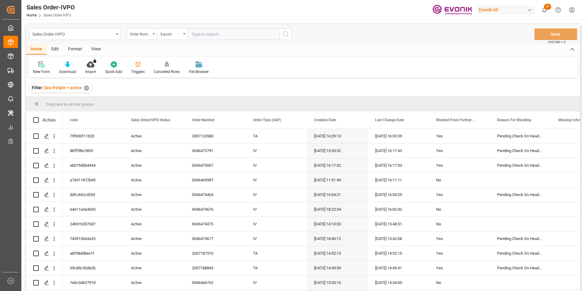
click at [224, 37] on input "text" at bounding box center [234, 34] width 92 height 12
paste input "0046474306"
type input "0046474306"
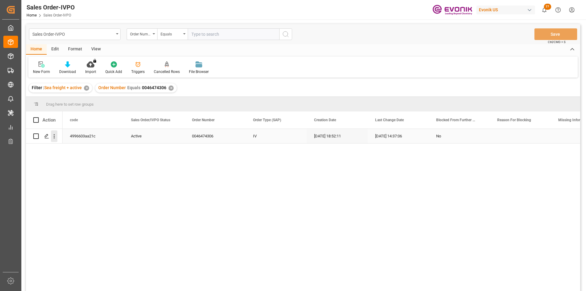
click at [54, 137] on icon "open menu" at bounding box center [54, 136] width 6 height 6
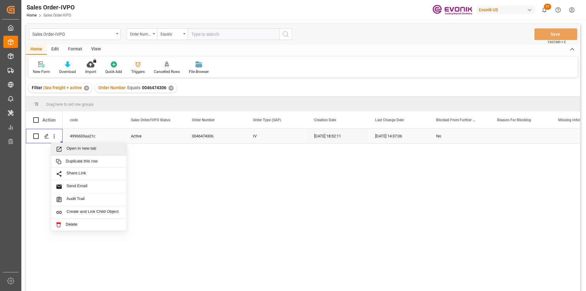
click at [88, 151] on span "Open in new tab" at bounding box center [95, 149] width 56 height 6
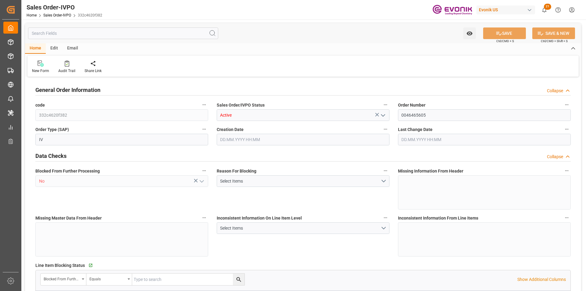
type input "ARBUE"
type input "12006.95"
type input "1"
type input "2621.496"
type input "21.08.2025 21:02"
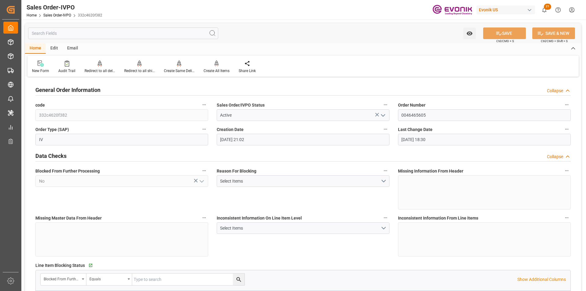
type input "16.09.2025 18:30"
click at [139, 65] on icon at bounding box center [139, 62] width 4 height 5
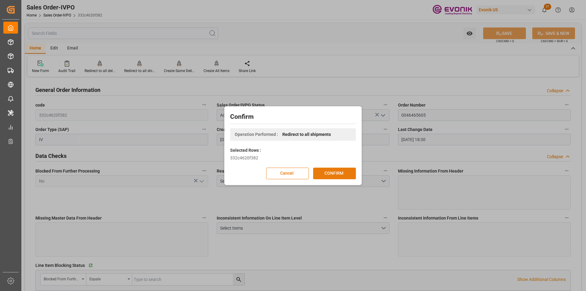
click at [330, 174] on button "CONFIRM" at bounding box center [334, 174] width 43 height 12
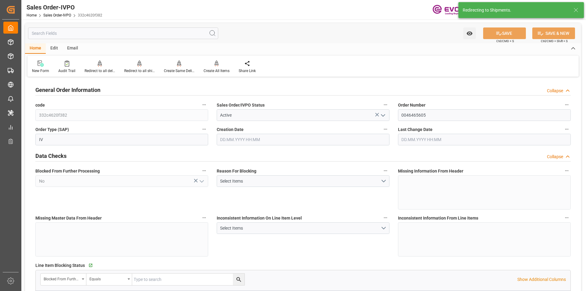
type input "21.08.2025 21:02"
type input "16.09.2025 18:30"
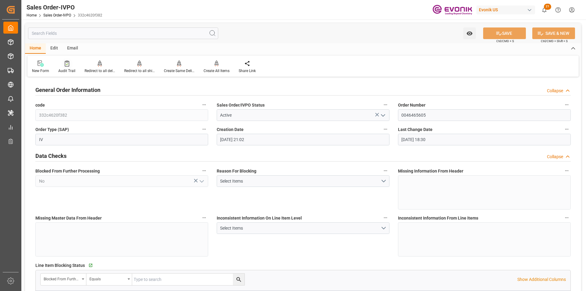
click at [64, 68] on div "Audit Trail" at bounding box center [67, 66] width 26 height 13
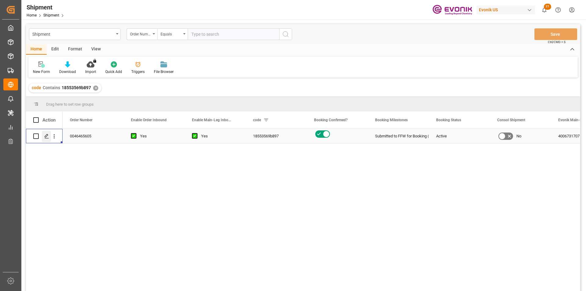
click at [44, 138] on div "Press SPACE to select this row." at bounding box center [46, 136] width 9 height 11
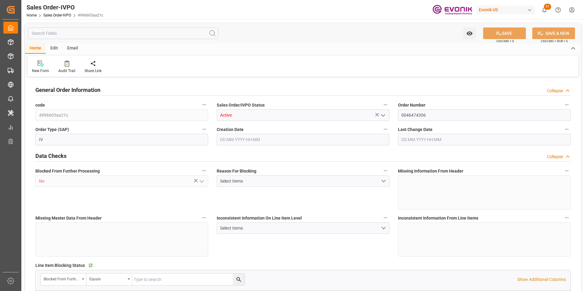
type input "INMAA"
type input "0"
type input "1"
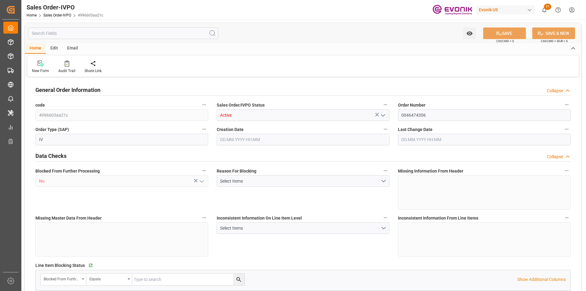
type input "3057.5"
type input "14.1169"
type input "17000"
type input "30"
type input "[DATE] 18:52"
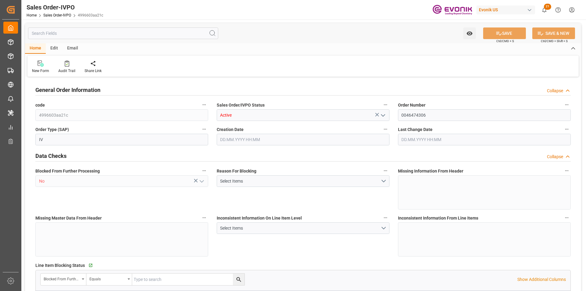
type input "[DATE] 14:37"
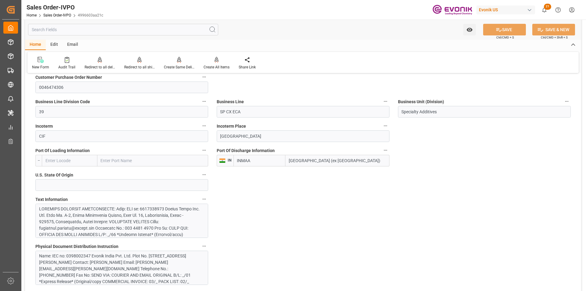
scroll to position [458, 0]
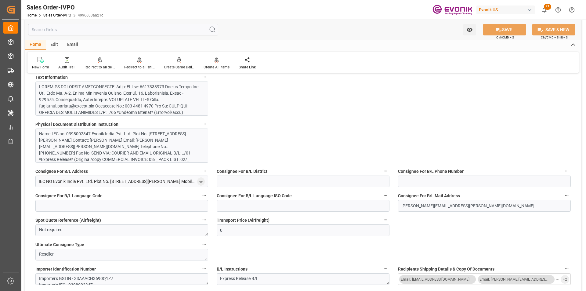
click at [142, 105] on div at bounding box center [119, 148] width 161 height 128
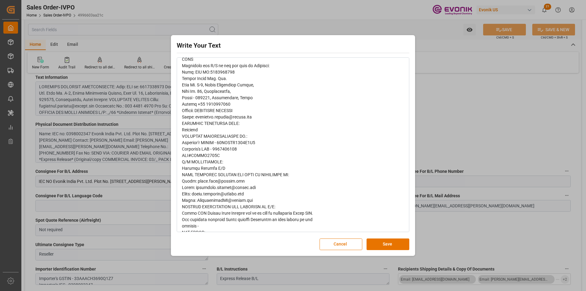
scroll to position [187, 0]
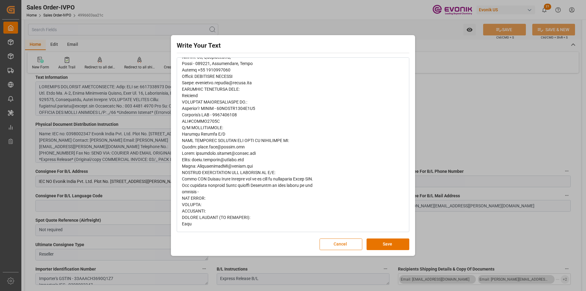
click at [339, 247] on button "Cancel" at bounding box center [341, 245] width 43 height 12
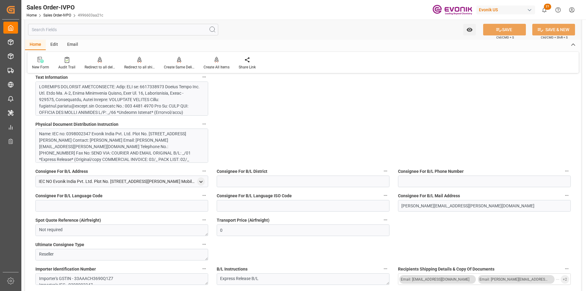
click at [85, 140] on div "Name: IEC no: 0398002347 Evonik India Pvt. Ltd. Plot No. D-5, Wagle Industrial …" at bounding box center [119, 153] width 161 height 45
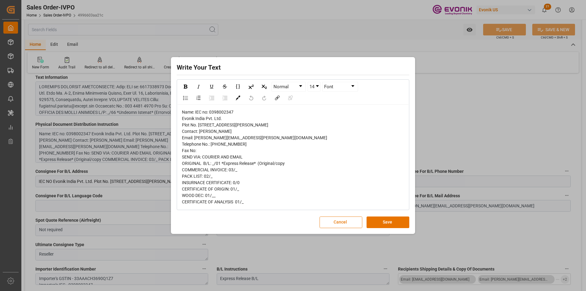
click at [337, 227] on button "Cancel" at bounding box center [341, 223] width 43 height 12
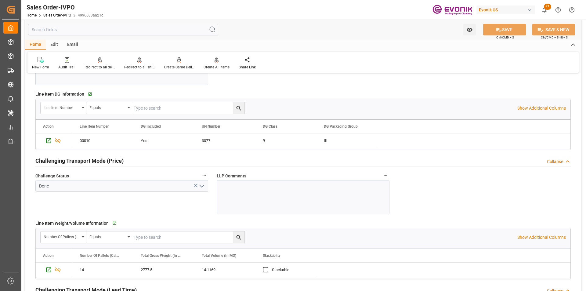
scroll to position [611, 0]
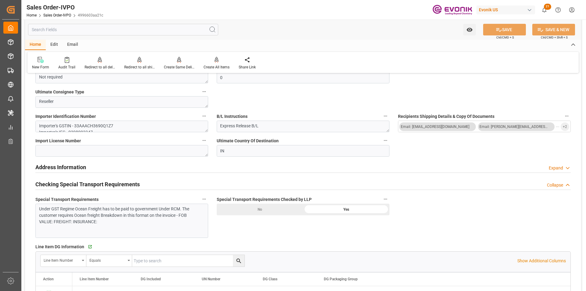
click at [132, 217] on div "Under GST Regime Ocean Freight has to be paid to government Under RCM. The cust…" at bounding box center [119, 215] width 161 height 19
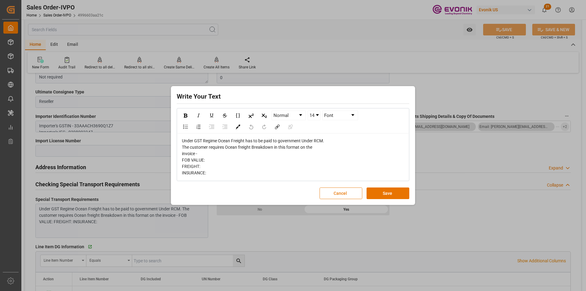
click at [346, 196] on button "Cancel" at bounding box center [341, 194] width 43 height 12
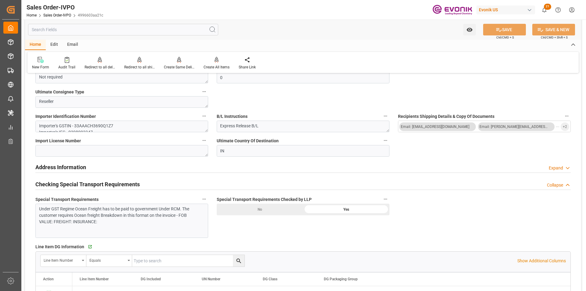
scroll to position [519, 0]
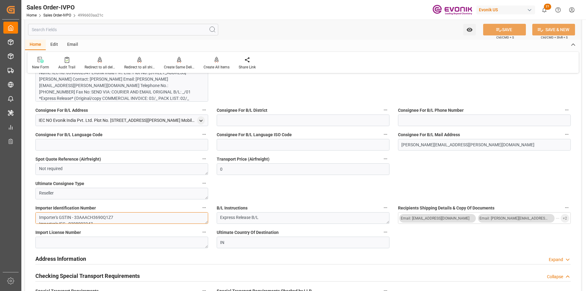
click at [117, 218] on textarea "Importer's GSTIN - 33AAACH3690Q1Z7 Importer's IEC - 0398002347 PAN#AAACH3690Q" at bounding box center [121, 218] width 173 height 12
click at [133, 86] on div "Name: IEC no: 0398002347 Evonik India Pvt. Ltd. Plot No. D-5, Wagle Industrial …" at bounding box center [119, 92] width 161 height 45
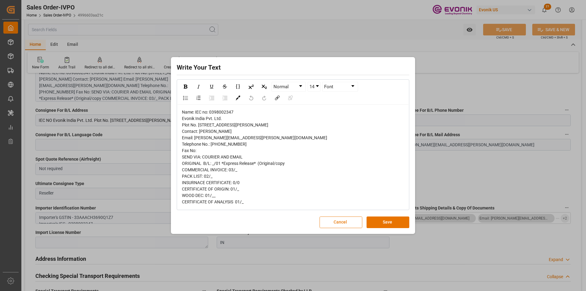
click at [340, 226] on button "Cancel" at bounding box center [341, 223] width 43 height 12
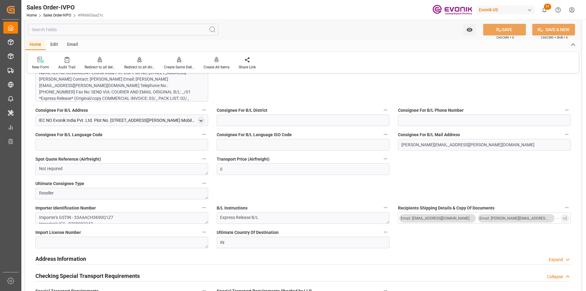
scroll to position [428, 0]
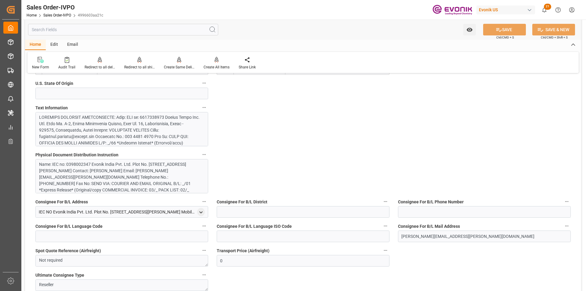
click at [132, 134] on div at bounding box center [119, 178] width 161 height 128
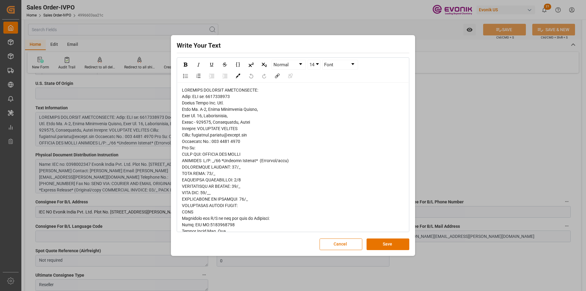
scroll to position [187, 0]
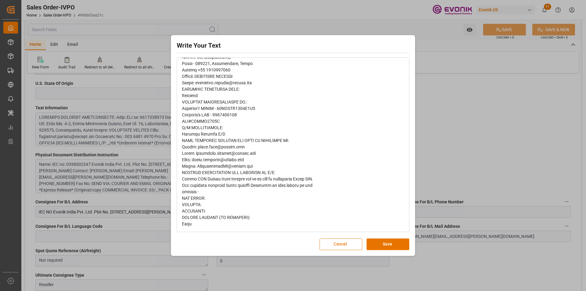
click at [341, 245] on button "Cancel" at bounding box center [341, 245] width 43 height 12
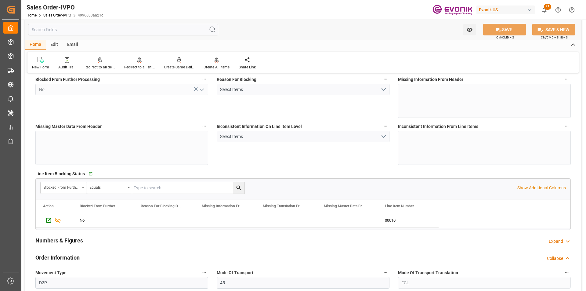
scroll to position [0, 0]
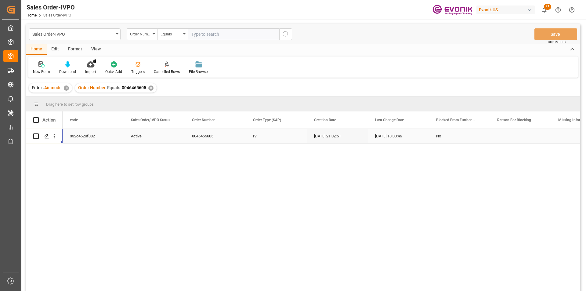
click at [151, 87] on div "✕" at bounding box center [150, 88] width 5 height 5
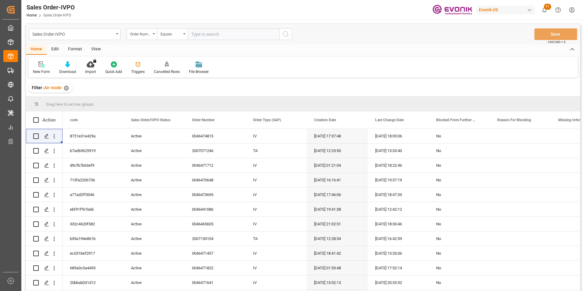
click at [208, 35] on input "text" at bounding box center [234, 34] width 92 height 12
paste input "2007109677"
type input "2007109677"
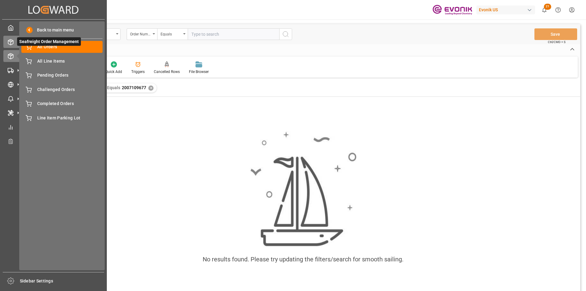
click at [9, 42] on icon at bounding box center [11, 42] width 6 height 6
click at [36, 28] on span "Back to main menu" at bounding box center [53, 30] width 41 height 6
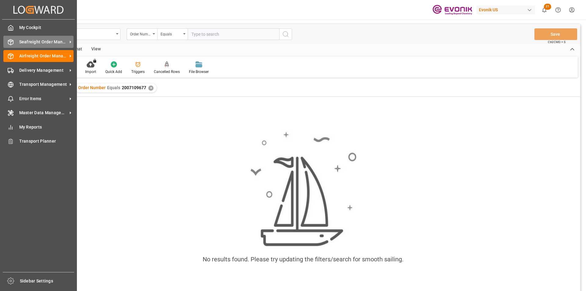
click at [20, 41] on span "Seafreight Order Management" at bounding box center [43, 42] width 48 height 6
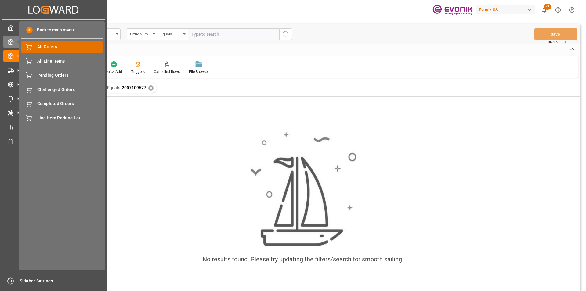
click at [41, 46] on span "All Orders" at bounding box center [70, 47] width 66 height 6
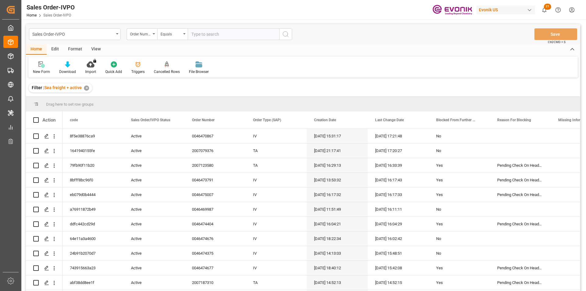
click at [175, 34] on div "Equals" at bounding box center [171, 33] width 21 height 7
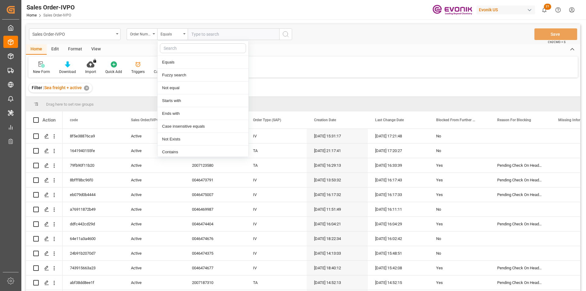
click at [237, 36] on input "text" at bounding box center [234, 34] width 92 height 12
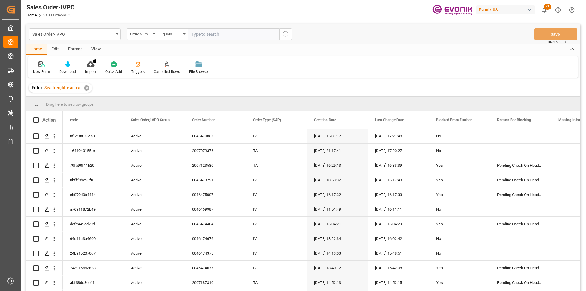
paste input "2007109677"
type input "2007109677"
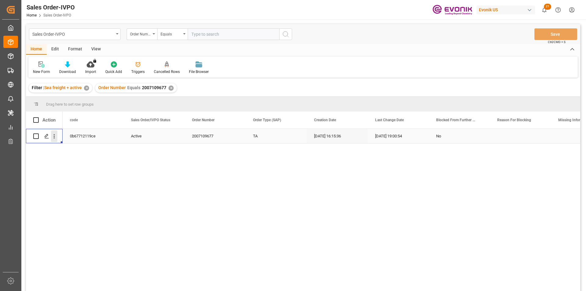
click at [55, 134] on icon "open menu" at bounding box center [54, 136] width 6 height 6
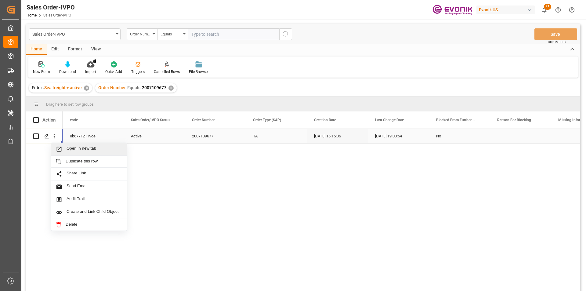
click at [75, 148] on span "Open in new tab" at bounding box center [95, 149] width 56 height 6
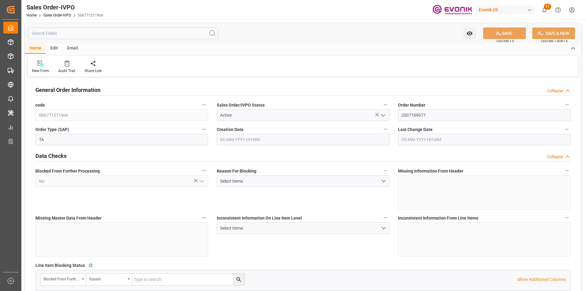
type input "AUMEL"
type input "0"
type input "1"
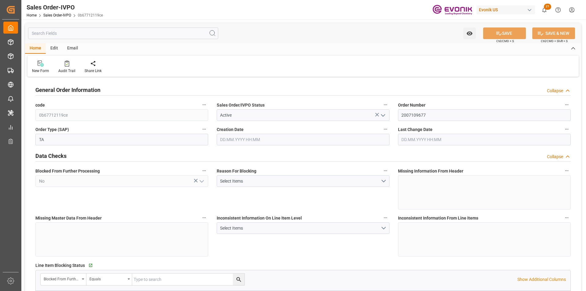
type input "15504"
type input "24.1474"
type input "17000"
type input "30"
type input "12.08.2025 16:15"
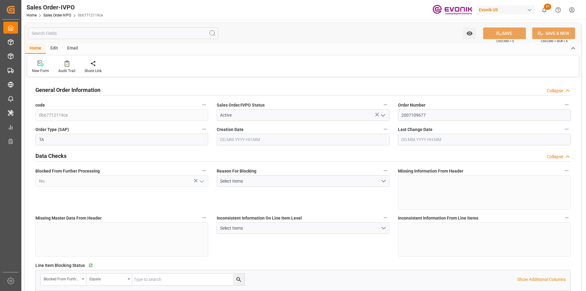
type input "24.09.2025 19:00"
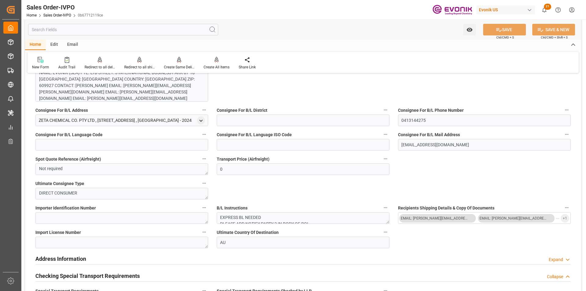
scroll to position [458, 0]
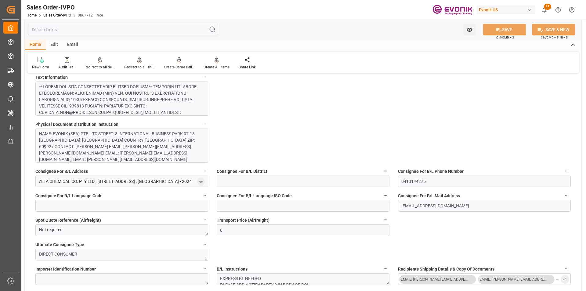
click at [157, 107] on div at bounding box center [119, 190] width 161 height 212
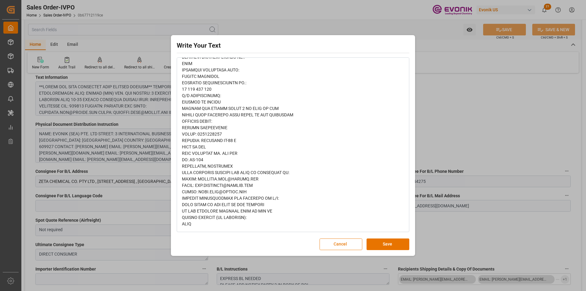
scroll to position [0, 0]
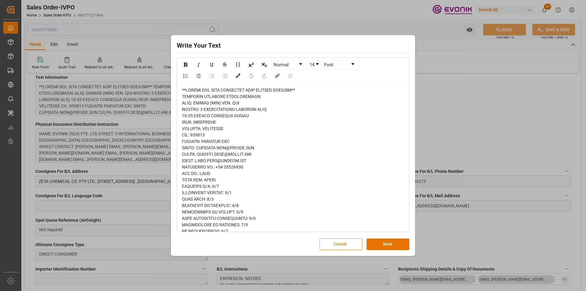
click at [329, 239] on button "Cancel" at bounding box center [341, 245] width 43 height 12
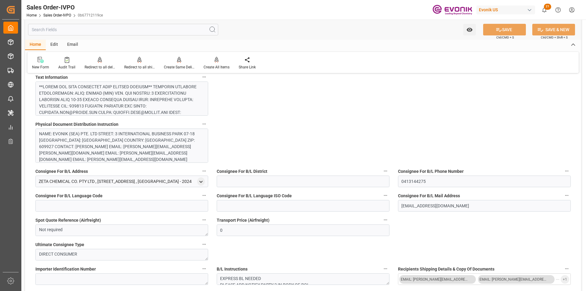
click at [91, 144] on div "NAME: EVONIK (SEA) PTE. LTD STREET: 3 INTERNATIONAL BUSINESS PARK 07-18 NORDIC …" at bounding box center [119, 160] width 161 height 58
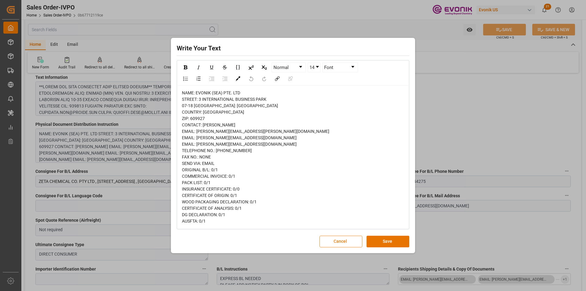
click at [338, 247] on button "Cancel" at bounding box center [341, 242] width 43 height 12
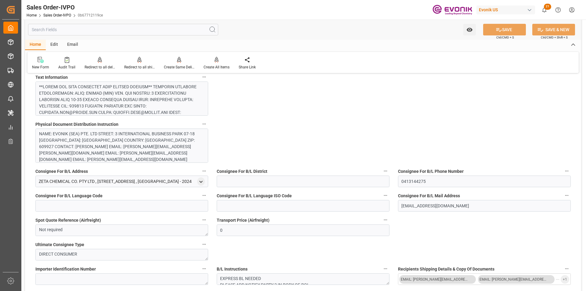
click at [169, 108] on div at bounding box center [119, 190] width 161 height 212
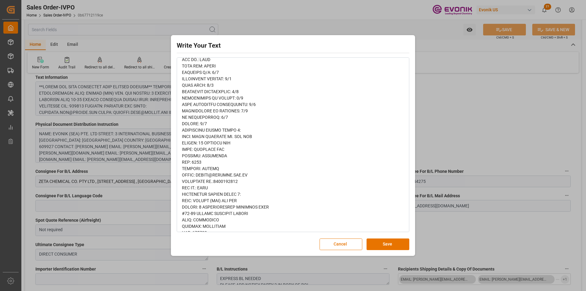
scroll to position [83, 0]
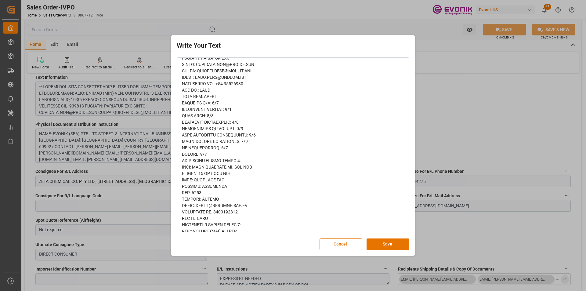
drag, startPoint x: 181, startPoint y: 95, endPoint x: 237, endPoint y: 128, distance: 64.9
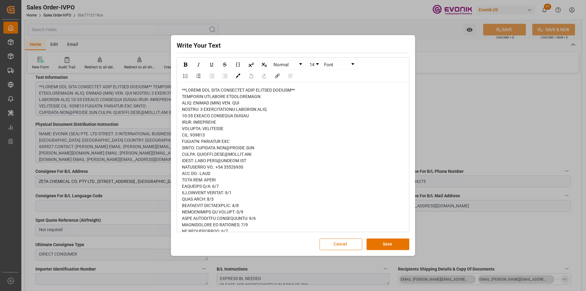
click at [339, 243] on button "Cancel" at bounding box center [341, 245] width 43 height 12
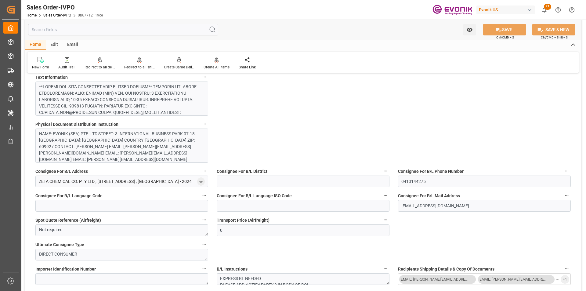
click at [346, 126] on div "General Order Information Collapse code 0b67712119ce Sales Order/IVPO Status Ac…" at bounding box center [303, 292] width 556 height 1345
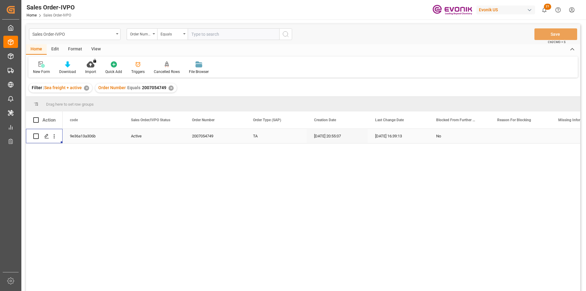
click at [171, 88] on div "✕" at bounding box center [171, 88] width 5 height 5
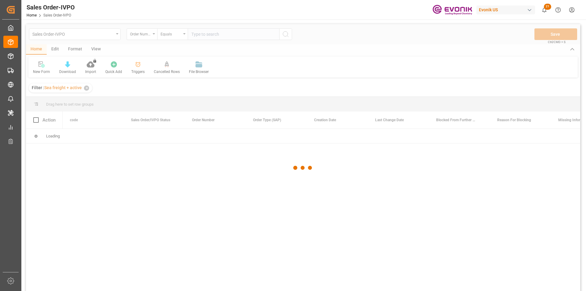
click at [210, 37] on div at bounding box center [303, 167] width 555 height 287
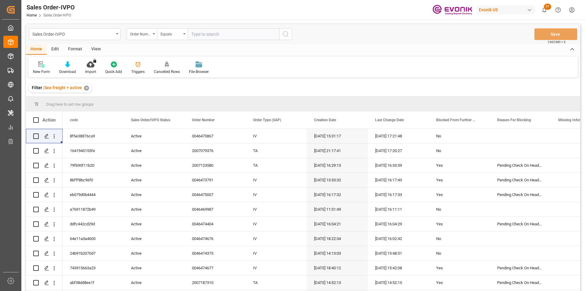
click at [210, 36] on input "text" at bounding box center [234, 34] width 92 height 12
paste input "2007060242"
type input "2007060242"
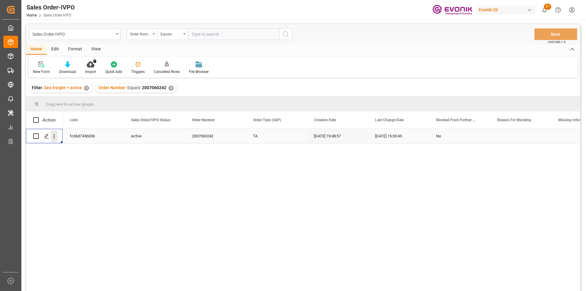
click at [53, 135] on icon "open menu" at bounding box center [54, 136] width 6 height 6
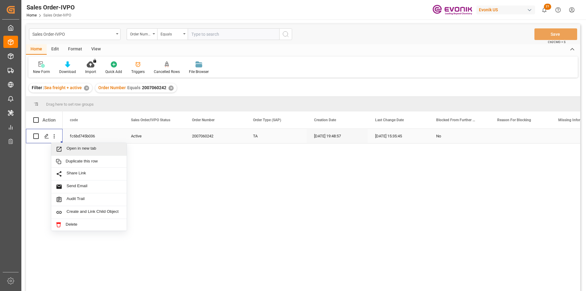
click at [90, 147] on span "Open in new tab" at bounding box center [95, 149] width 56 height 6
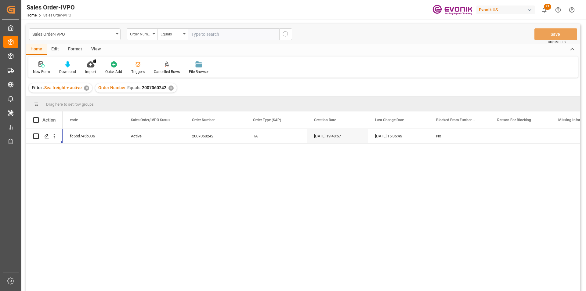
click at [170, 89] on div "✕" at bounding box center [171, 88] width 5 height 5
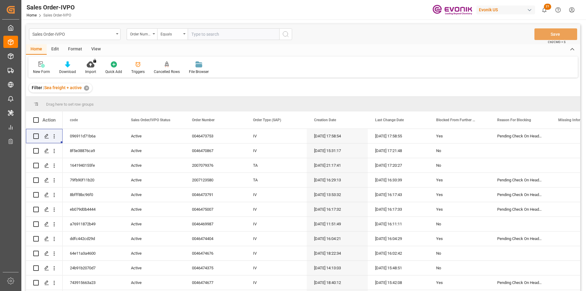
click at [214, 37] on input "text" at bounding box center [234, 34] width 92 height 12
type input "0046474118"
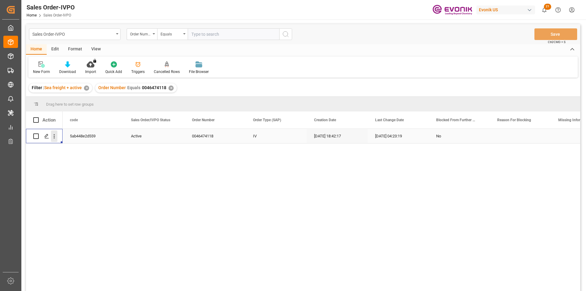
click at [53, 137] on icon "open menu" at bounding box center [54, 136] width 6 height 6
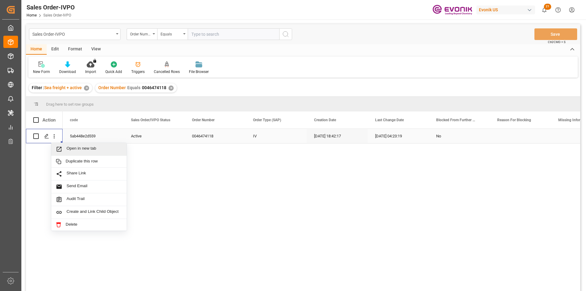
click at [74, 150] on span "Open in new tab" at bounding box center [95, 149] width 56 height 6
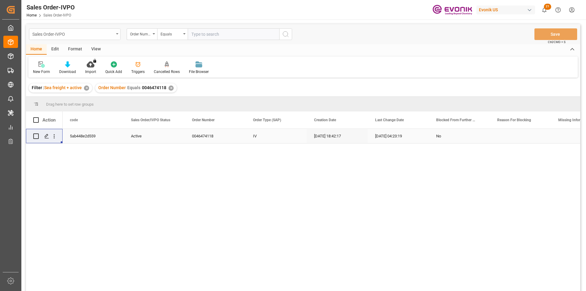
click at [78, 35] on div "Sales Order-IVPO" at bounding box center [73, 34] width 82 height 8
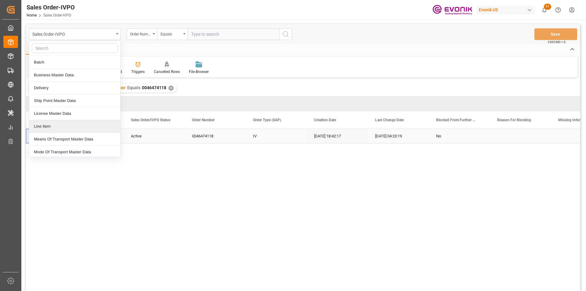
click at [50, 126] on div "Line Item" at bounding box center [74, 126] width 91 height 13
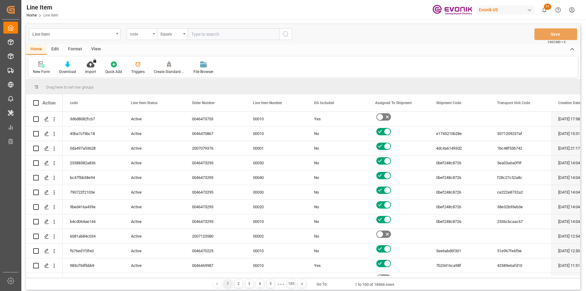
click at [148, 37] on div "code" at bounding box center [142, 34] width 31 height 12
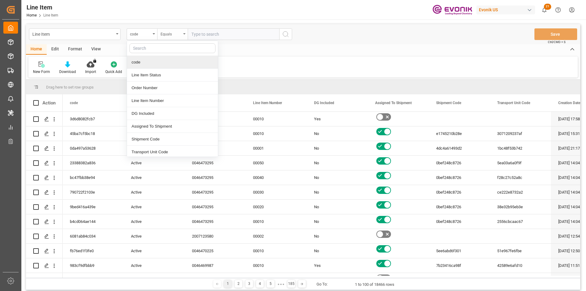
click at [172, 36] on div "Equals" at bounding box center [171, 33] width 21 height 7
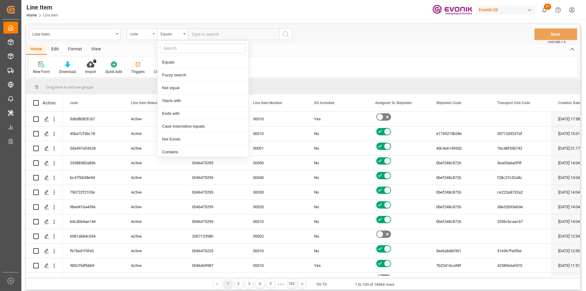
click at [139, 35] on div "code" at bounding box center [140, 33] width 21 height 7
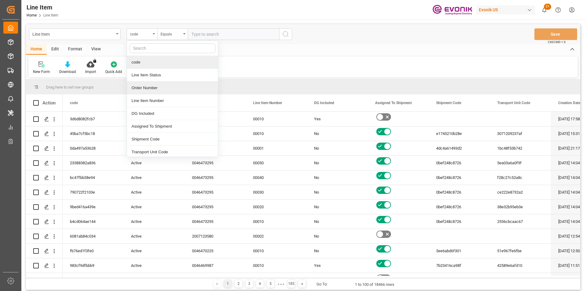
click at [152, 86] on div "Order Number" at bounding box center [172, 88] width 91 height 13
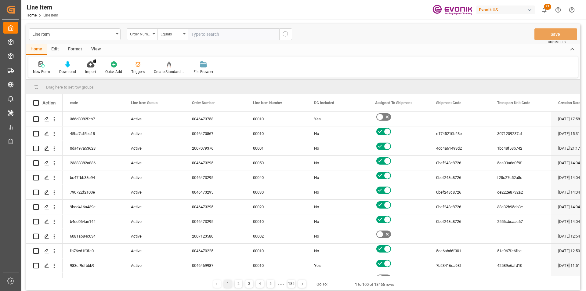
click at [226, 31] on input "text" at bounding box center [234, 34] width 92 height 12
paste input "0046474118"
type input "0046474118"
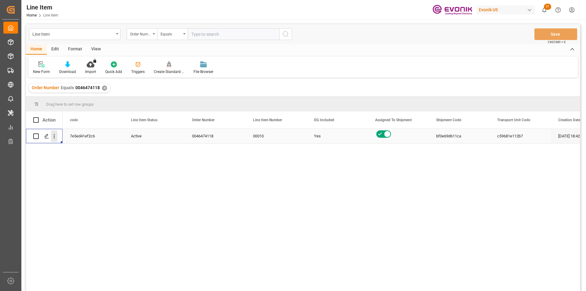
click at [53, 137] on icon "open menu" at bounding box center [54, 136] width 6 height 6
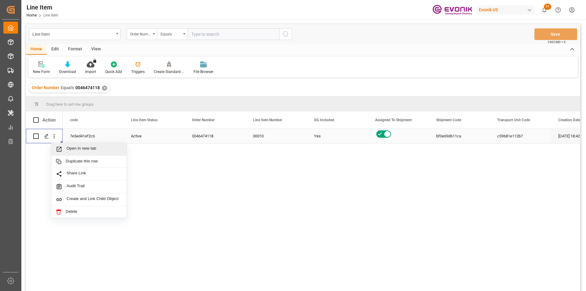
click at [66, 153] on div "Open in new tab" at bounding box center [88, 149] width 75 height 13
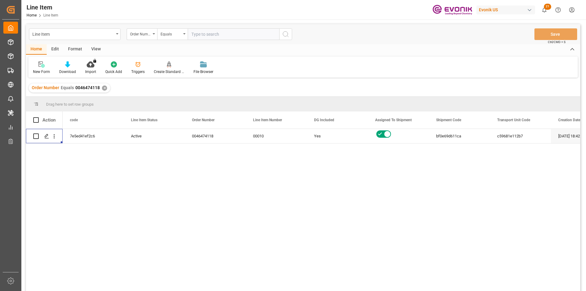
click at [99, 50] on div "View" at bounding box center [96, 49] width 19 height 10
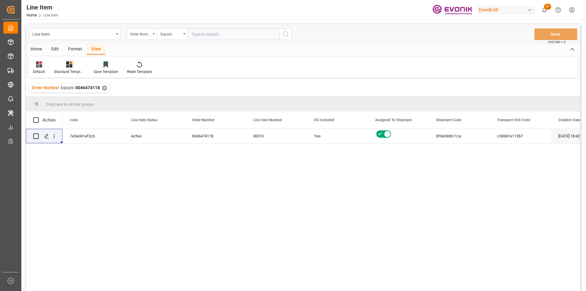
click at [72, 70] on div "Standard Templates" at bounding box center [69, 71] width 31 height 5
click at [76, 138] on div "AES View" at bounding box center [85, 136] width 53 height 6
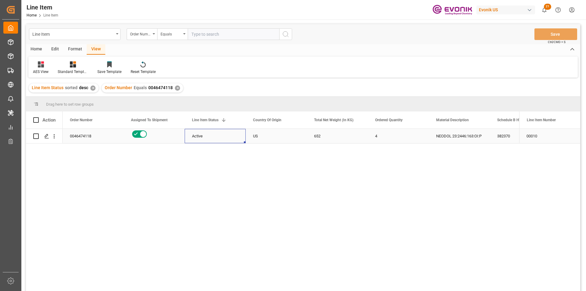
click at [195, 138] on div "Active" at bounding box center [215, 136] width 46 height 14
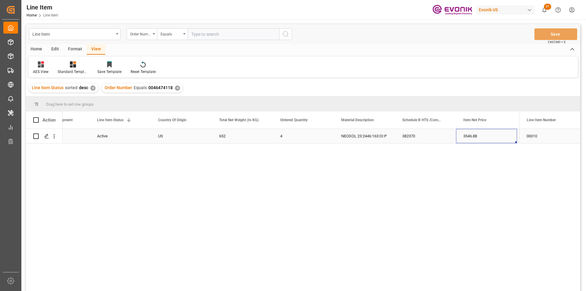
scroll to position [0, 156]
drag, startPoint x: 176, startPoint y: 88, endPoint x: 140, endPoint y: 19, distance: 78.0
click at [176, 88] on div "✕" at bounding box center [177, 88] width 5 height 5
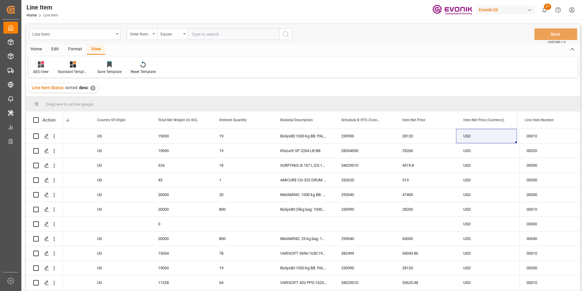
click at [107, 33] on div "Line Item" at bounding box center [73, 34] width 82 height 8
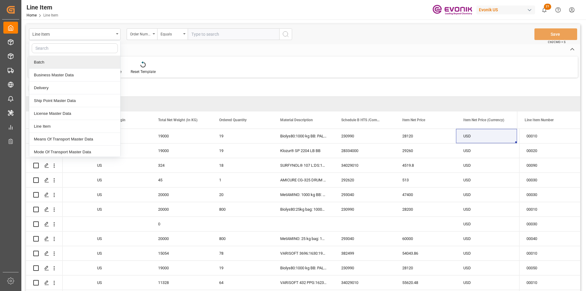
click at [51, 51] on input "text" at bounding box center [75, 48] width 86 height 10
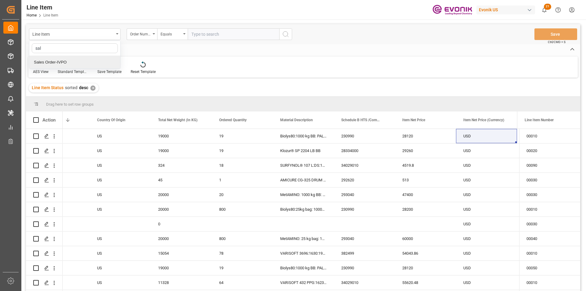
type input "sale"
click at [78, 63] on div "Sales Order-IVPO" at bounding box center [74, 62] width 91 height 13
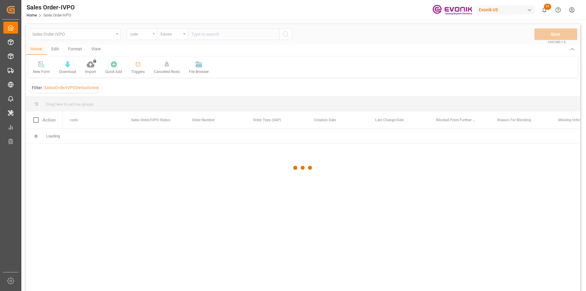
click at [222, 35] on div at bounding box center [303, 167] width 555 height 287
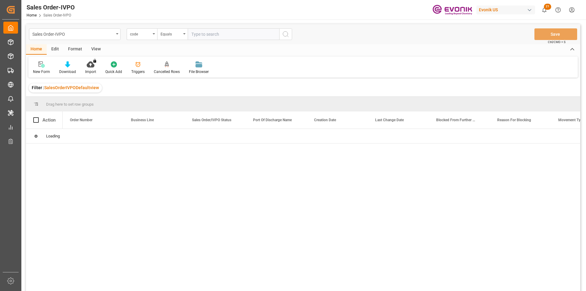
click at [222, 35] on input "text" at bounding box center [234, 34] width 92 height 12
click at [145, 35] on div "code" at bounding box center [140, 33] width 21 height 7
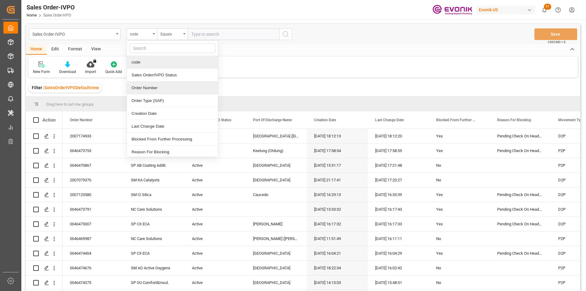
click at [147, 86] on div "Order Number" at bounding box center [172, 88] width 91 height 13
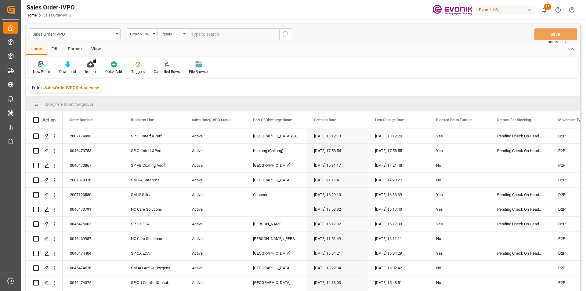
click at [212, 34] on input "text" at bounding box center [234, 34] width 92 height 12
paste input "0046474413"
type input "0046474413"
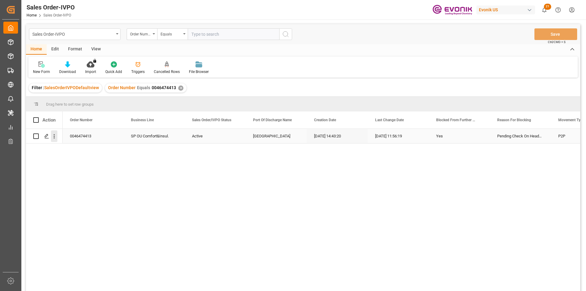
click at [57, 136] on icon "open menu" at bounding box center [54, 136] width 6 height 6
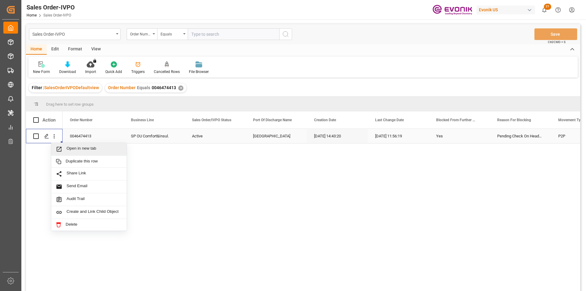
click at [80, 150] on span "Open in new tab" at bounding box center [95, 149] width 56 height 6
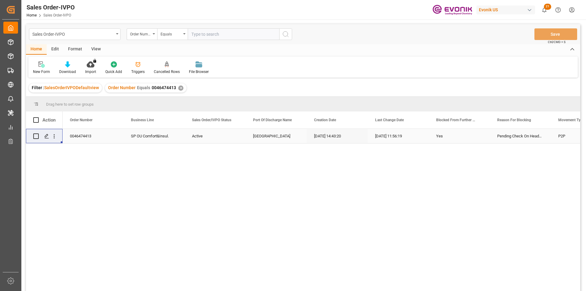
click at [182, 88] on div "Order Number Equals 0046474413 ✕" at bounding box center [146, 87] width 82 height 9
click at [181, 88] on div "✕" at bounding box center [180, 88] width 5 height 5
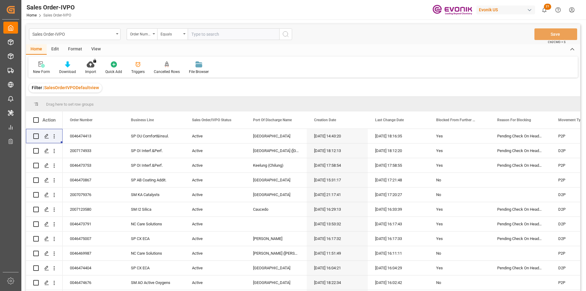
click at [203, 34] on input "text" at bounding box center [234, 34] width 92 height 12
paste input "0046464336"
type input "0046464336"
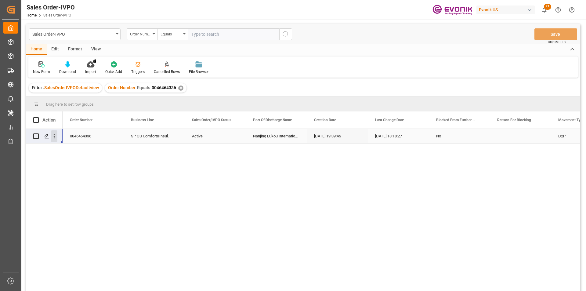
click at [54, 137] on icon "open menu" at bounding box center [54, 136] width 1 height 4
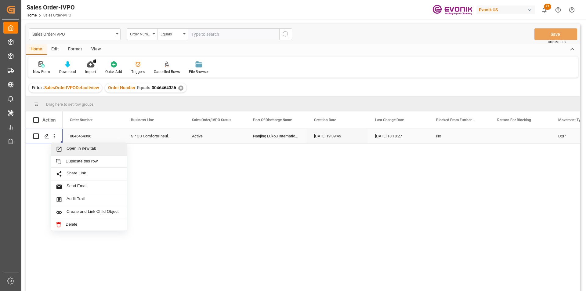
click at [87, 146] on span "Open in new tab" at bounding box center [95, 149] width 56 height 6
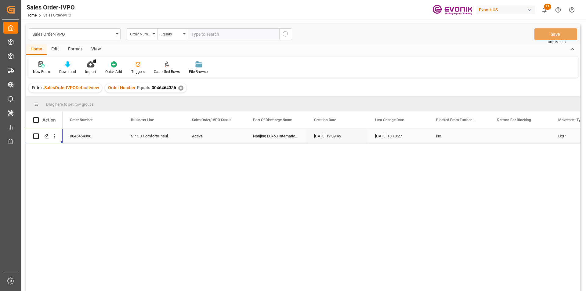
click at [208, 35] on input "text" at bounding box center [234, 34] width 92 height 12
paste input "2007188728"
type input "2007188728"
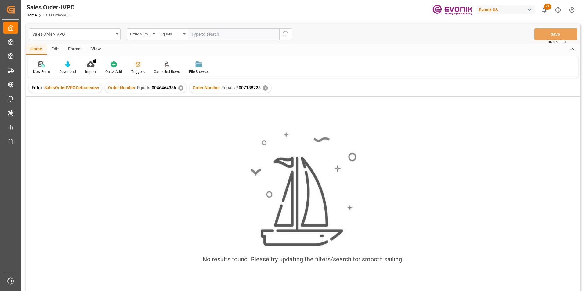
click at [263, 88] on div "✕" at bounding box center [265, 88] width 5 height 5
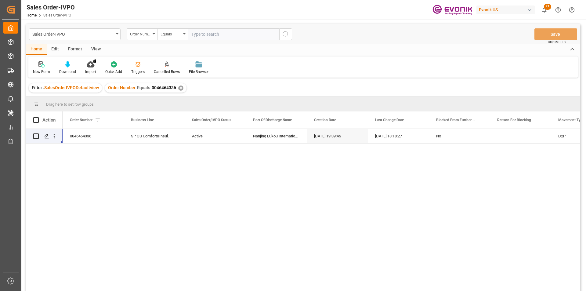
click at [178, 89] on div "✕" at bounding box center [180, 88] width 5 height 5
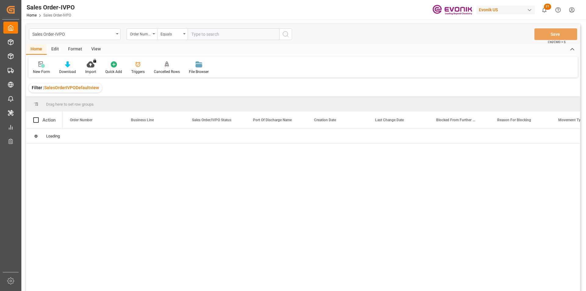
click at [230, 34] on input "text" at bounding box center [234, 34] width 92 height 12
paste input "0046466973"
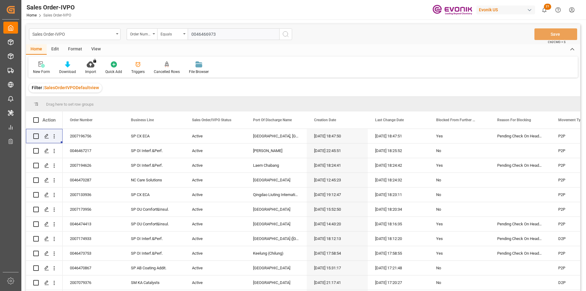
type input "0046466973"
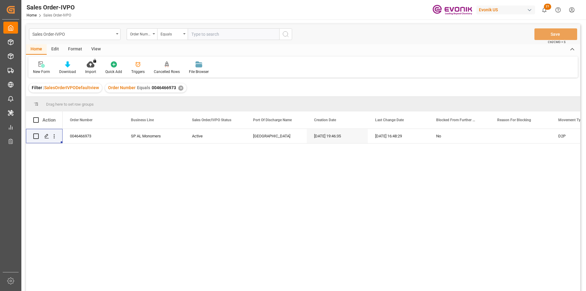
click at [179, 90] on div "✕" at bounding box center [180, 88] width 5 height 5
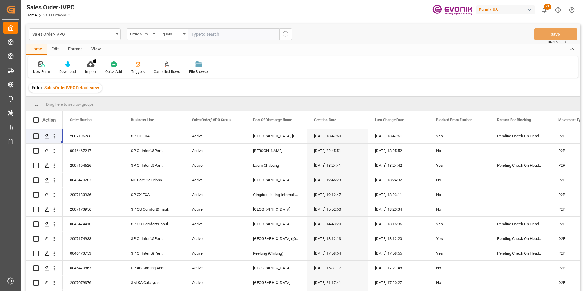
click at [198, 35] on input "text" at bounding box center [234, 34] width 92 height 12
paste input "2007168283"
type input "2007168283"
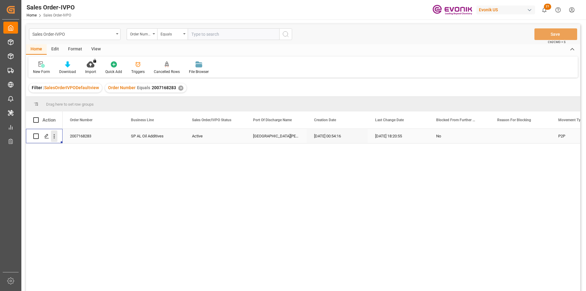
click at [52, 135] on icon "open menu" at bounding box center [54, 136] width 6 height 6
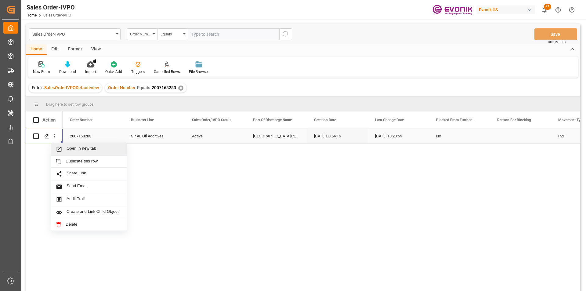
click at [84, 149] on span "Open in new tab" at bounding box center [95, 149] width 56 height 6
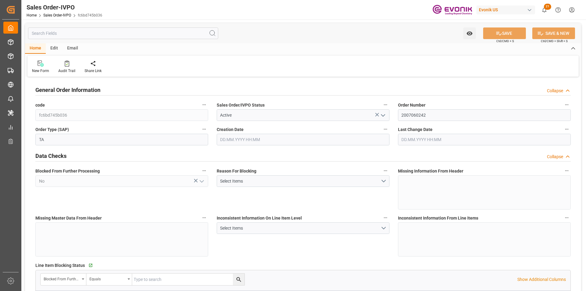
type input "MYPKG"
type input "0"
type input "1"
type input "6063"
type input "[DATE] 19:48"
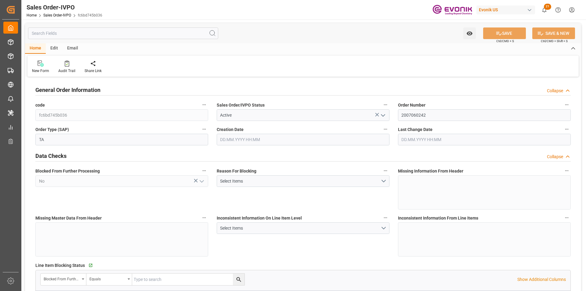
type input "[DATE] 15:35"
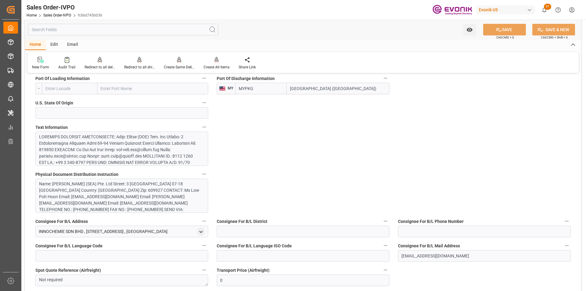
scroll to position [390, 0]
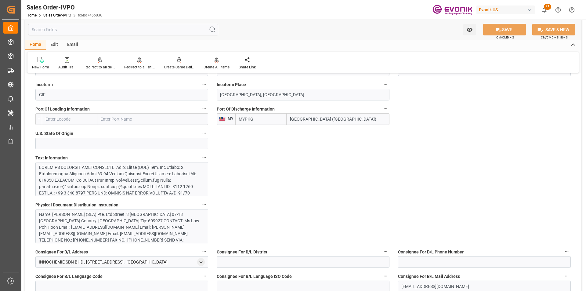
click at [134, 174] on div at bounding box center [119, 273] width 161 height 218
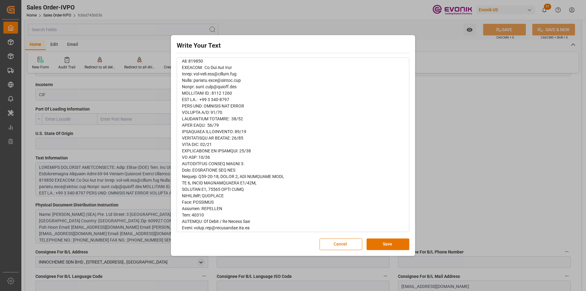
scroll to position [0, 0]
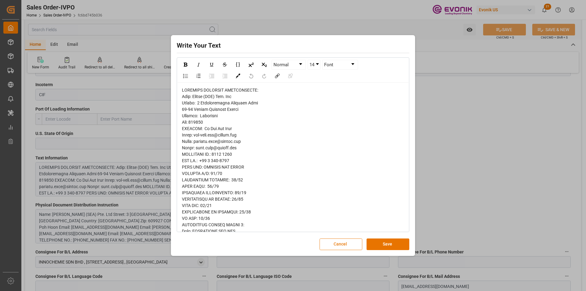
click at [354, 246] on button "Cancel" at bounding box center [341, 245] width 43 height 12
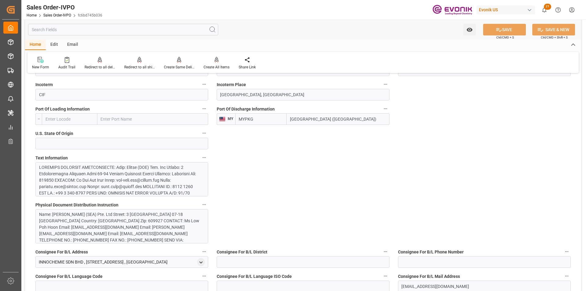
click at [97, 210] on div "Name: [PERSON_NAME] (SEA) Pte. Ltd Street: 3 [GEOGRAPHIC_DATA] 07-18 [GEOGRAPHI…" at bounding box center [121, 226] width 173 height 34
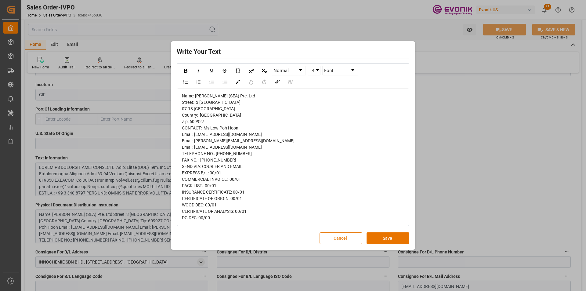
click at [334, 235] on button "Cancel" at bounding box center [341, 238] width 43 height 12
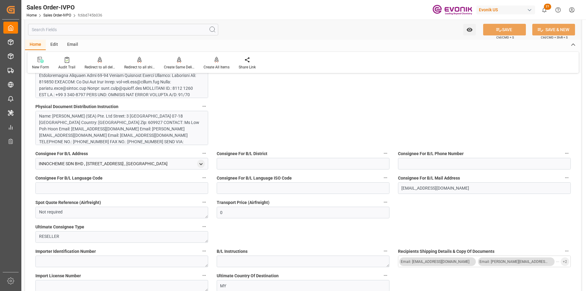
scroll to position [428, 0]
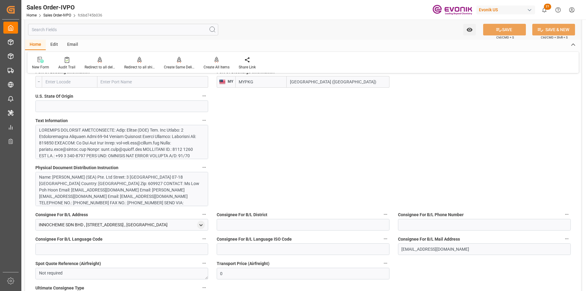
click at [144, 152] on div at bounding box center [119, 236] width 161 height 218
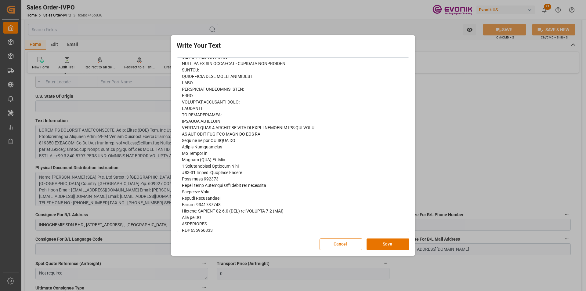
scroll to position [443, 0]
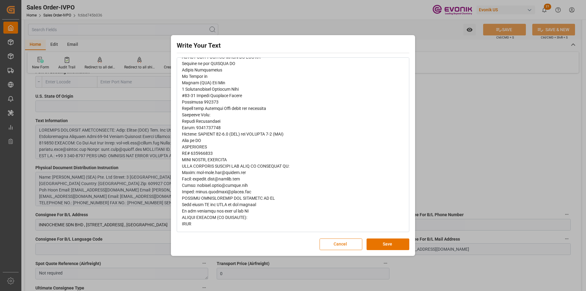
click at [353, 243] on button "Cancel" at bounding box center [341, 245] width 43 height 12
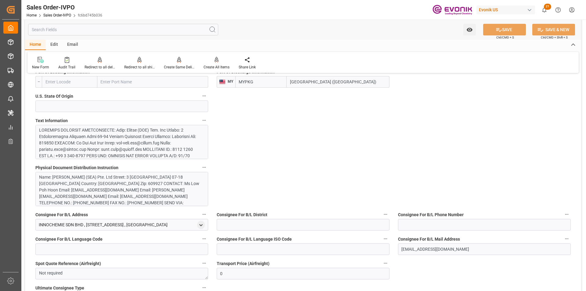
click at [137, 198] on div "Name: [PERSON_NAME] (SEA) Pte. Ltd Street: 3 [GEOGRAPHIC_DATA] 07-18 [GEOGRAPHI…" at bounding box center [119, 199] width 161 height 51
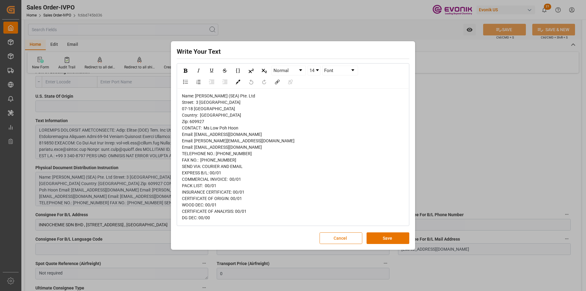
click at [338, 236] on button "Cancel" at bounding box center [341, 238] width 43 height 12
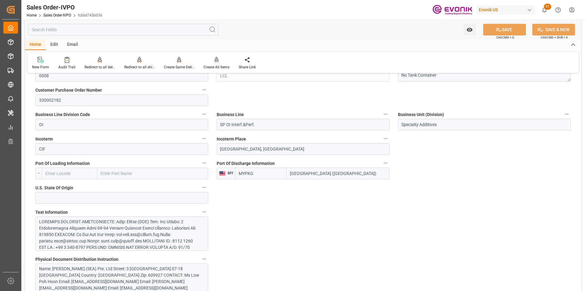
scroll to position [367, 0]
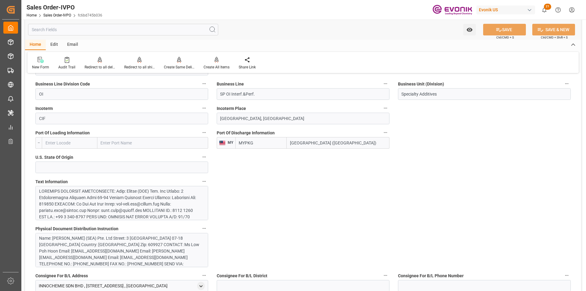
click at [121, 245] on div "Name: [PERSON_NAME] (SEA) Pte. Ltd Street: 3 [GEOGRAPHIC_DATA] 07-18 [GEOGRAPHI…" at bounding box center [119, 260] width 161 height 51
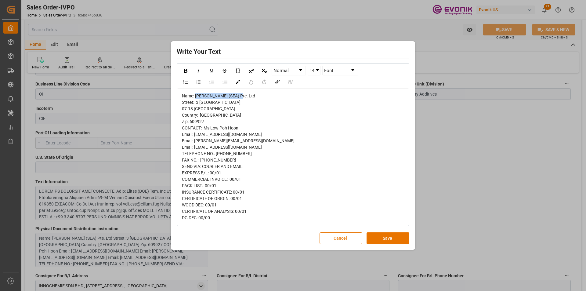
drag, startPoint x: 236, startPoint y: 96, endPoint x: 195, endPoint y: 96, distance: 40.6
click at [195, 96] on div "Name: [PERSON_NAME] (SEA) Pte. Ltd Street: 3 [GEOGRAPHIC_DATA] 07-18 [GEOGRAPHI…" at bounding box center [293, 157] width 223 height 128
copy span "Evonik (SEA) Pte. Ltd"
drag, startPoint x: 242, startPoint y: 128, endPoint x: 204, endPoint y: 126, distance: 37.6
click at [204, 126] on div "Name: [PERSON_NAME] (SEA) Pte. Ltd Street: 3 [GEOGRAPHIC_DATA] 07-18 [GEOGRAPHI…" at bounding box center [293, 157] width 223 height 128
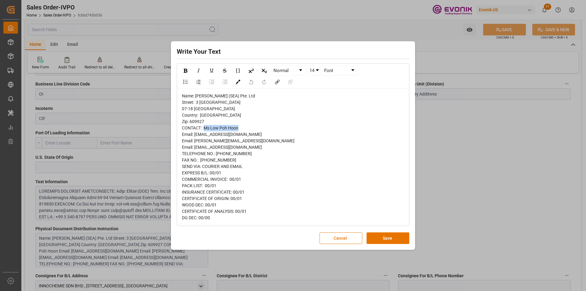
copy span "Ms Low Poh Hoon"
drag, startPoint x: 254, startPoint y: 102, endPoint x: 194, endPoint y: 107, distance: 60.4
click at [197, 104] on div "Name: [PERSON_NAME] (SEA) Pte. Ltd Street: 3 [GEOGRAPHIC_DATA] 07-18 [GEOGRAPHI…" at bounding box center [293, 157] width 223 height 128
copy span "3 [GEOGRAPHIC_DATA]"
drag, startPoint x: 241, startPoint y: 109, endPoint x: 183, endPoint y: 111, distance: 58.4
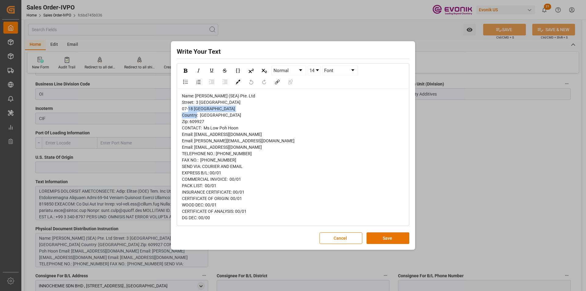
click at [183, 111] on div "Name: [PERSON_NAME] (SEA) Pte. Ltd Street: 3 [GEOGRAPHIC_DATA] 07-18 [GEOGRAPHI…" at bounding box center [293, 157] width 223 height 128
copy span "07-18 Nordic European Centre"
click at [199, 122] on span "Name: [PERSON_NAME] (SEA) Pte. Ltd Street: 3 [GEOGRAPHIC_DATA] 07-18 [GEOGRAPHI…" at bounding box center [238, 156] width 113 height 127
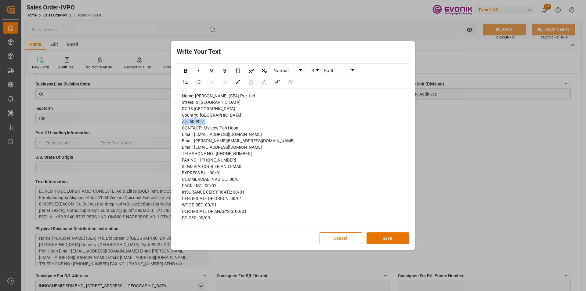
click at [199, 122] on span "Name: [PERSON_NAME] (SEA) Pte. Ltd Street: 3 [GEOGRAPHIC_DATA] 07-18 [GEOGRAPHI…" at bounding box center [238, 156] width 113 height 127
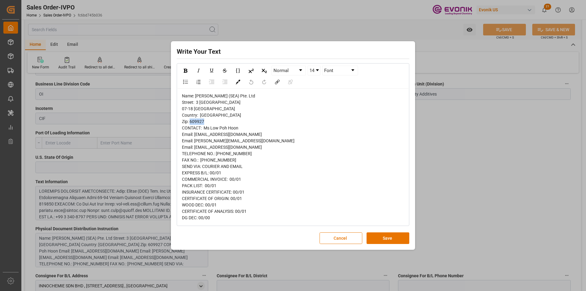
click at [199, 122] on span "Name: [PERSON_NAME] (SEA) Pte. Ltd Street: 3 [GEOGRAPHIC_DATA] 07-18 [GEOGRAPHI…" at bounding box center [238, 156] width 113 height 127
copy span "609927"
drag, startPoint x: 237, startPoint y: 154, endPoint x: 217, endPoint y: 154, distance: 20.2
click at [217, 154] on div "Name: [PERSON_NAME] (SEA) Pte. Ltd Street: 3 [GEOGRAPHIC_DATA] 07-18 [GEOGRAPHI…" at bounding box center [293, 157] width 223 height 128
copy span "6809 6519"
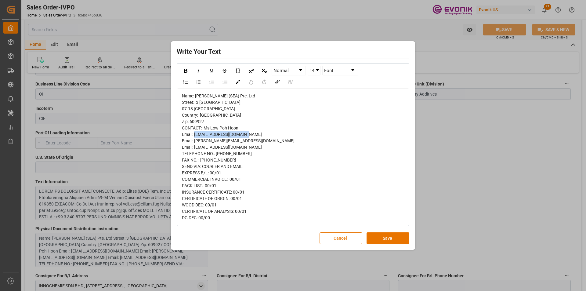
drag, startPoint x: 248, startPoint y: 136, endPoint x: 196, endPoint y: 136, distance: 51.9
click at [196, 136] on div "Name: [PERSON_NAME] (SEA) Pte. Ltd Street: 3 [GEOGRAPHIC_DATA] 07-18 [GEOGRAPHI…" at bounding box center [293, 157] width 223 height 128
copy span "[EMAIL_ADDRESS][DOMAIN_NAME]"
drag, startPoint x: 346, startPoint y: 237, endPoint x: 322, endPoint y: 229, distance: 25.5
click at [345, 236] on button "Cancel" at bounding box center [341, 238] width 43 height 12
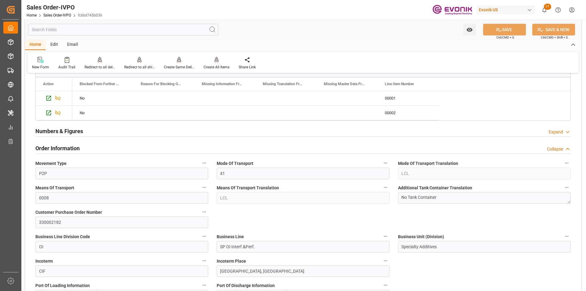
scroll to position [92, 0]
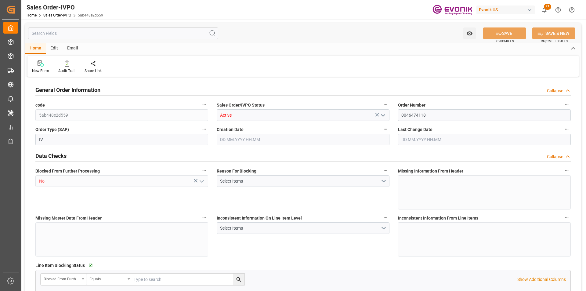
type input "ARBUE"
type input "0"
type input "1"
type input "736.548"
type input "[DATE] 18:42"
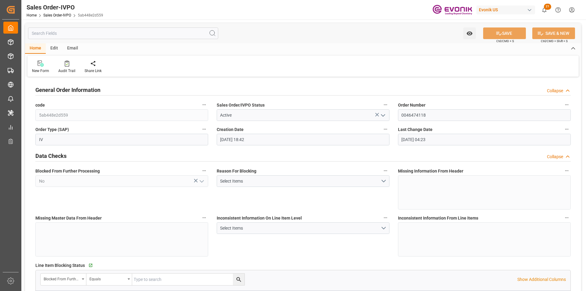
type input "25.09.2025 04:23"
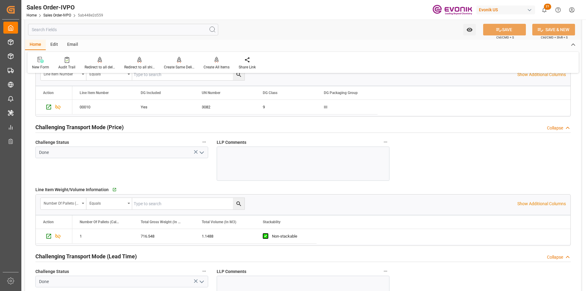
scroll to position [767, 0]
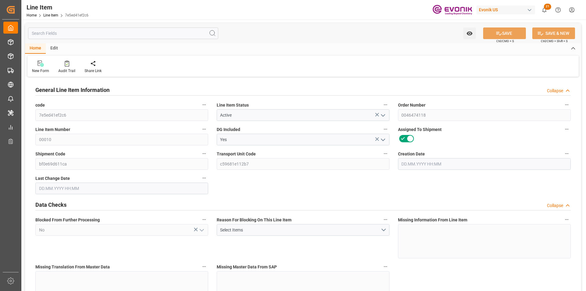
type input "1"
type input "716.548"
type input "652"
type input "1.1488"
type input "4"
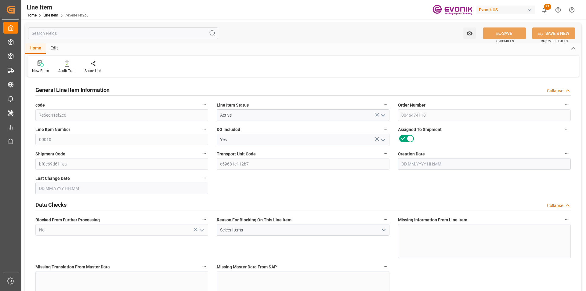
type input "3546.88"
type input "4"
type input "652"
type input "716.548"
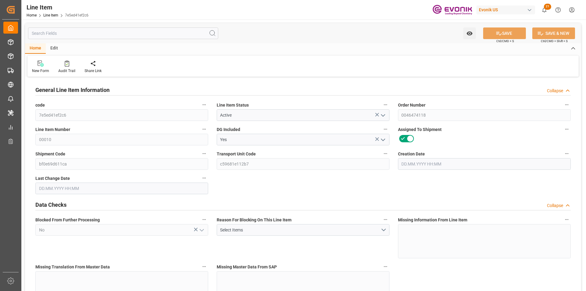
type input "736.548"
type input "652"
type input "1.1488"
type input "1148.824"
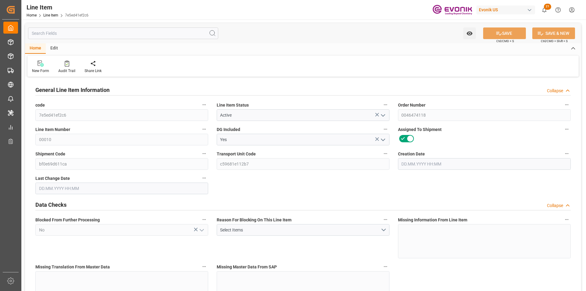
type input "0"
type input "24.09.2025 18:42"
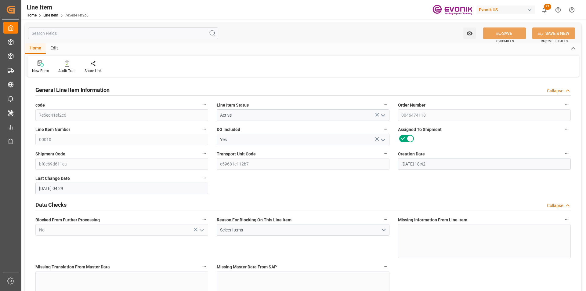
type input "25.09.2025 04:29"
type input "13.11.2025"
type input "09.10.2025"
type input "02.10.2025"
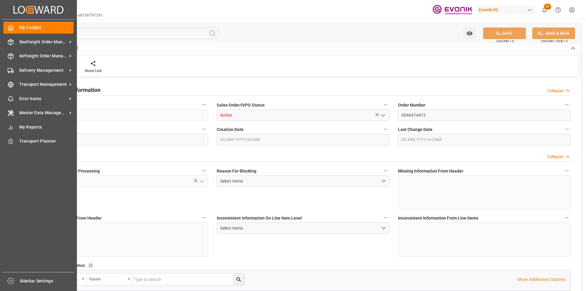
type input "NLRTM"
type input "0"
type input "1"
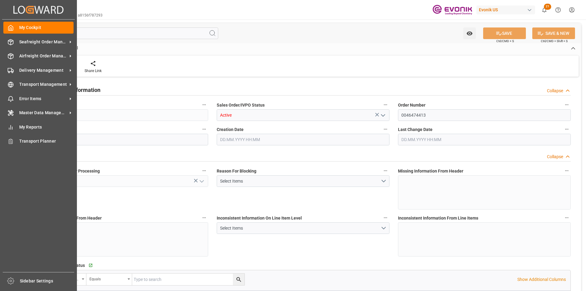
type input "5290"
type input "7.2329"
type input "17000"
type input "30"
type input "[DATE] 14:43"
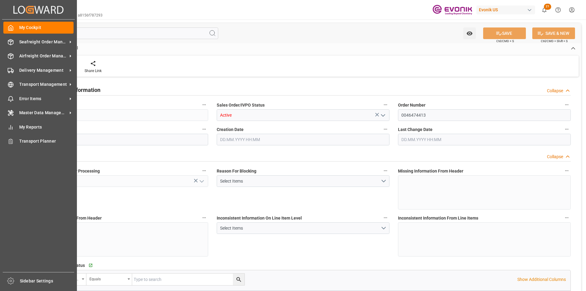
type input "[DATE] 11:56"
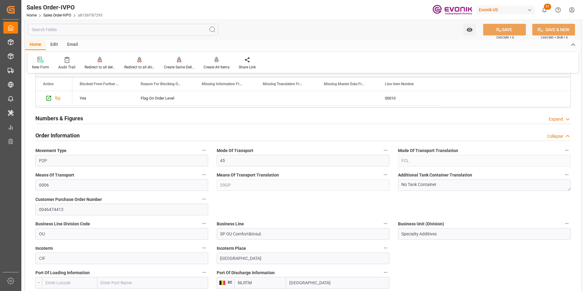
scroll to position [336, 0]
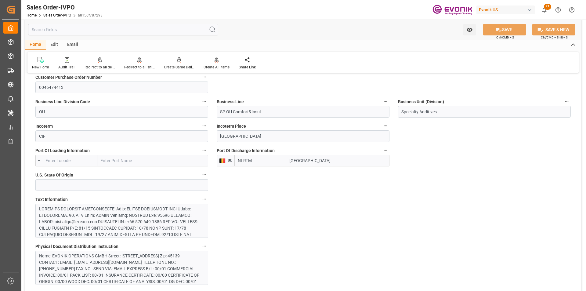
drag, startPoint x: 305, startPoint y: 161, endPoint x: 319, endPoint y: 163, distance: 13.8
click at [306, 162] on input "[GEOGRAPHIC_DATA]" at bounding box center [338, 161] width 104 height 12
drag, startPoint x: 319, startPoint y: 163, endPoint x: 282, endPoint y: 158, distance: 37.3
click at [282, 158] on div "NLRTM [GEOGRAPHIC_DATA]" at bounding box center [312, 161] width 155 height 12
click at [323, 166] on input "[GEOGRAPHIC_DATA]" at bounding box center [338, 161] width 104 height 12
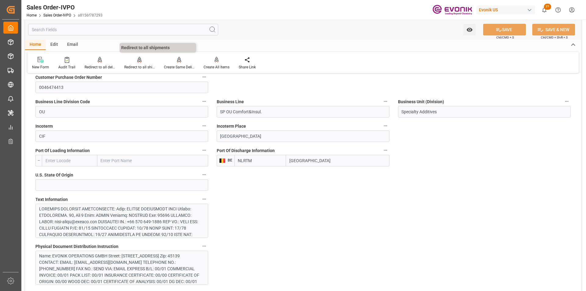
click at [144, 61] on div at bounding box center [139, 60] width 31 height 6
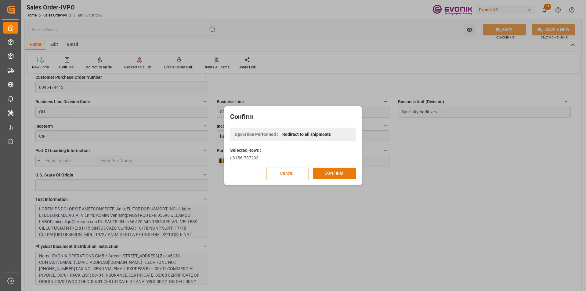
click at [334, 171] on button "CONFIRM" at bounding box center [334, 174] width 43 height 12
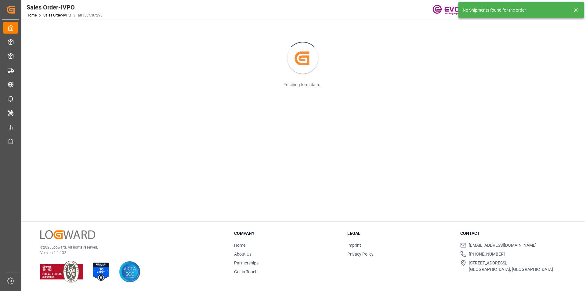
scroll to position [66, 0]
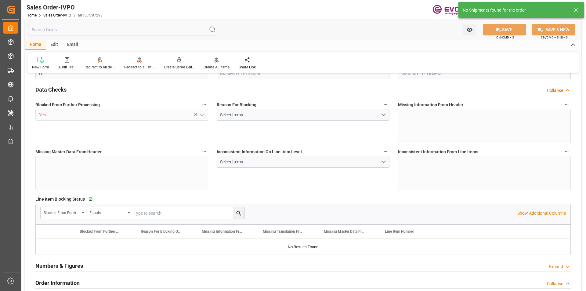
type input "NLRTM"
type input "0"
type input "1"
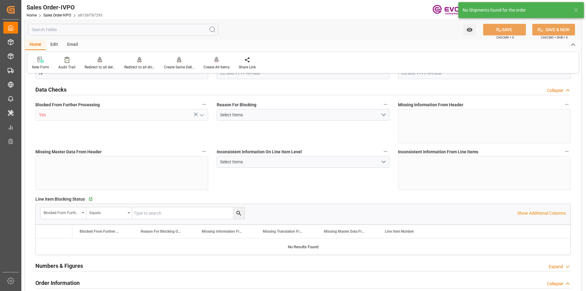
type input "5290"
type input "7.2329"
type input "17000"
type input "30"
type input "22.09.2025 14:43"
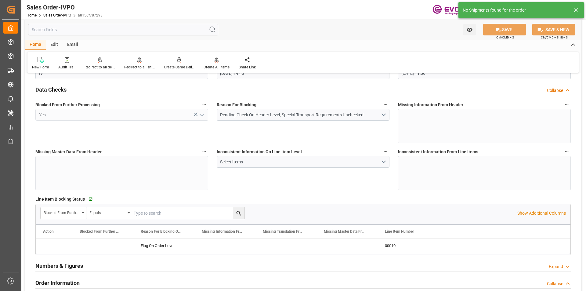
type input "24.09.2025 11:56"
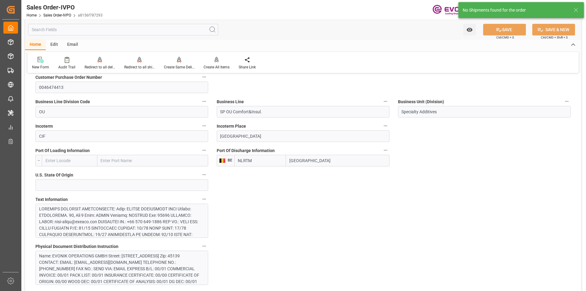
click at [308, 162] on input "Antwerp" at bounding box center [338, 161] width 104 height 12
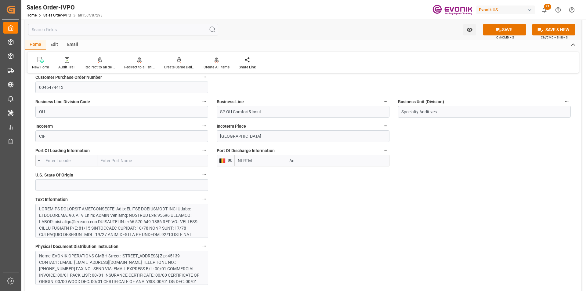
type input "A"
click at [313, 163] on input "text" at bounding box center [338, 161] width 104 height 12
drag, startPoint x: 247, startPoint y: 136, endPoint x: 179, endPoint y: 129, distance: 68.8
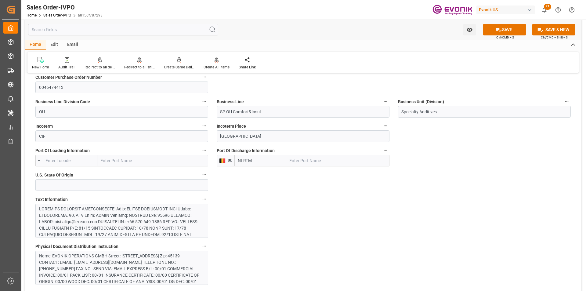
click at [301, 163] on input "text" at bounding box center [338, 161] width 104 height 12
paste input "Rotterdam"
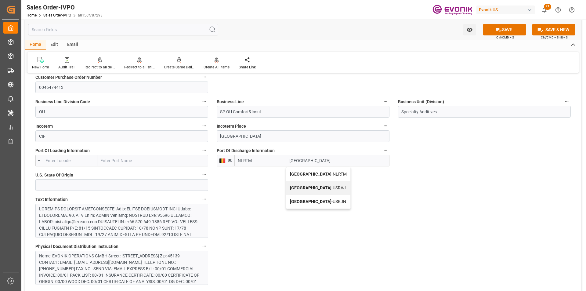
click at [316, 173] on span "Rotterdam - NLRTM" at bounding box center [318, 174] width 57 height 5
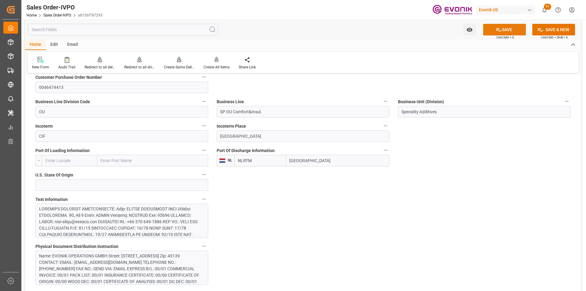
type input "Rotterdam"
click at [502, 32] on button "SAVE" at bounding box center [504, 30] width 43 height 12
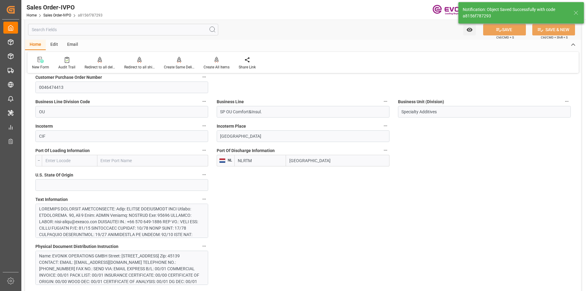
type input "25.09.2025 18:16"
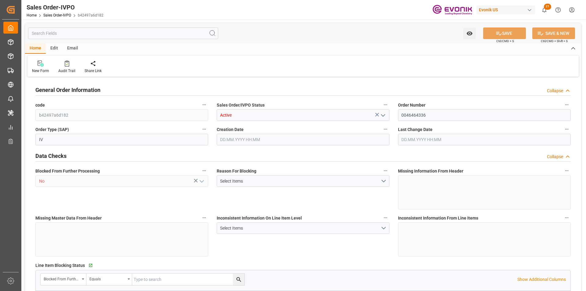
type input "CNNKG"
type input "0"
type input "1"
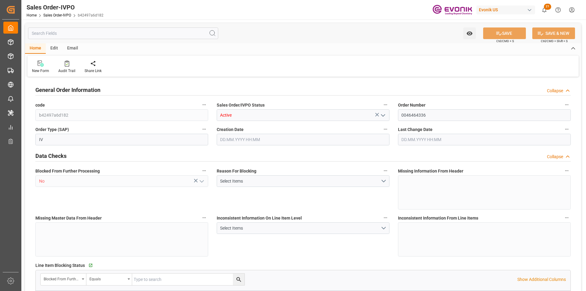
type input "12675.24"
type input "23.8986"
type input "17000"
type input "30"
type input "[DATE] 19:39"
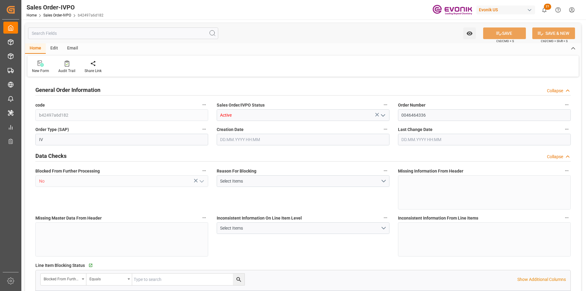
type input "[DATE] 18:18"
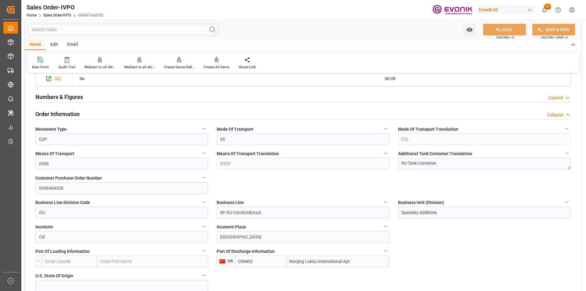
scroll to position [458, 0]
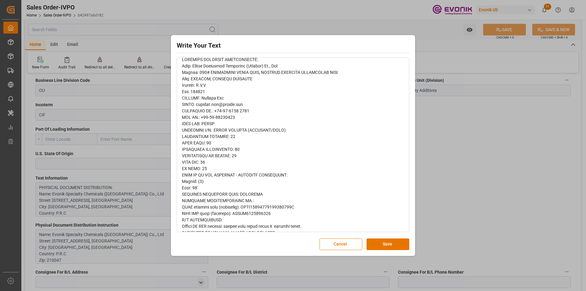
scroll to position [92, 0]
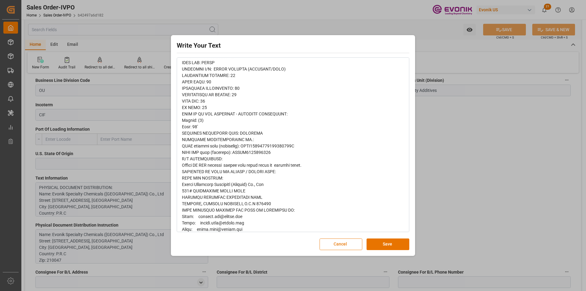
click at [334, 243] on button "Cancel" at bounding box center [341, 245] width 43 height 12
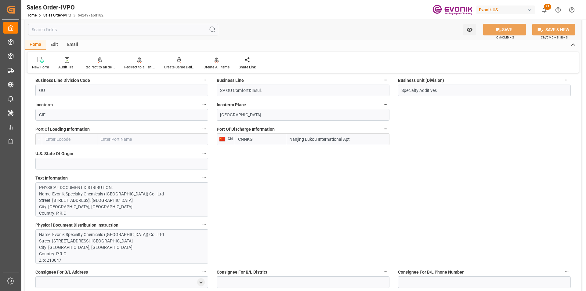
click at [112, 236] on p "Name: Evonik Specialty Chemicals (Nanjing) Co., Ltd Street: 168# XIAOYINGHE SOU…" at bounding box center [119, 261] width 161 height 58
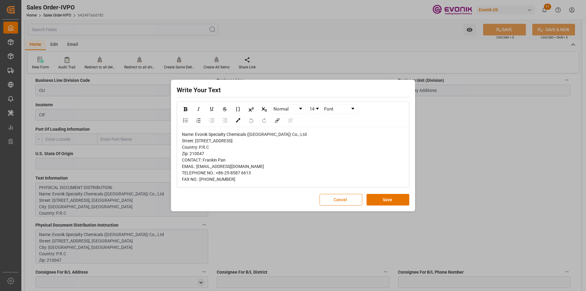
click at [329, 206] on button "Cancel" at bounding box center [341, 200] width 43 height 12
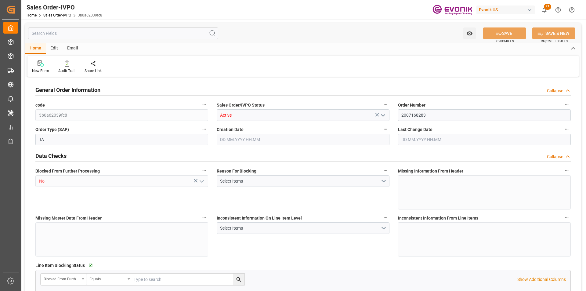
type input "GTSTC"
type input "0"
type input "1"
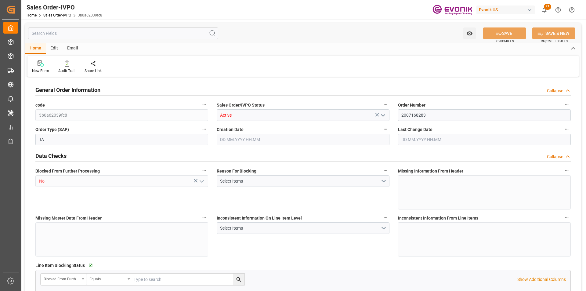
type input "7920"
type input "18.9869"
type input "17000"
type input "30"
type input "[DATE] 00:54"
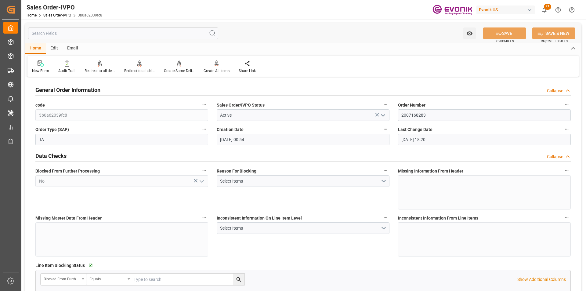
type input "[DATE] 18:20"
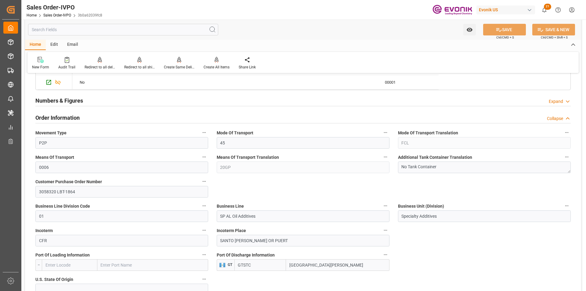
scroll to position [367, 0]
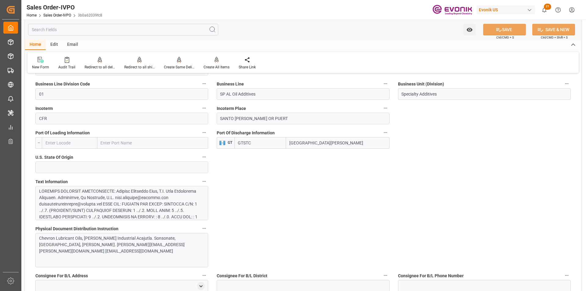
click at [112, 207] on div at bounding box center [119, 258] width 161 height 141
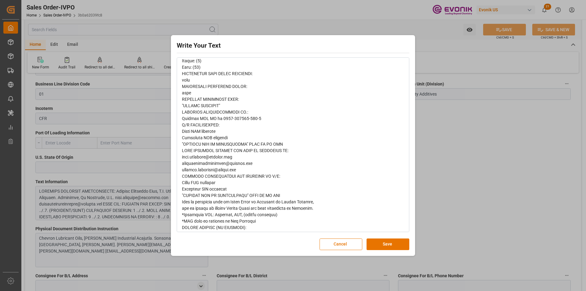
scroll to position [193, 0]
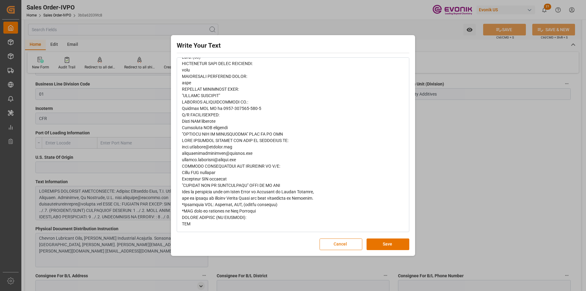
click at [342, 245] on button "Cancel" at bounding box center [341, 245] width 43 height 12
